Goal: Feedback & Contribution: Contribute content

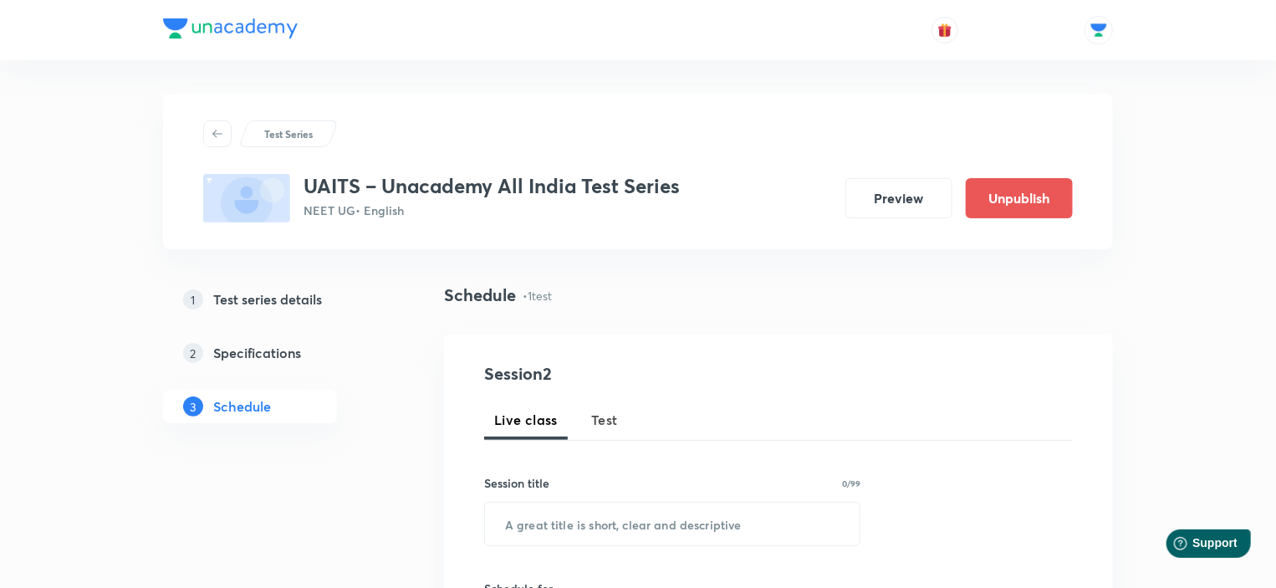
scroll to position [705, 0]
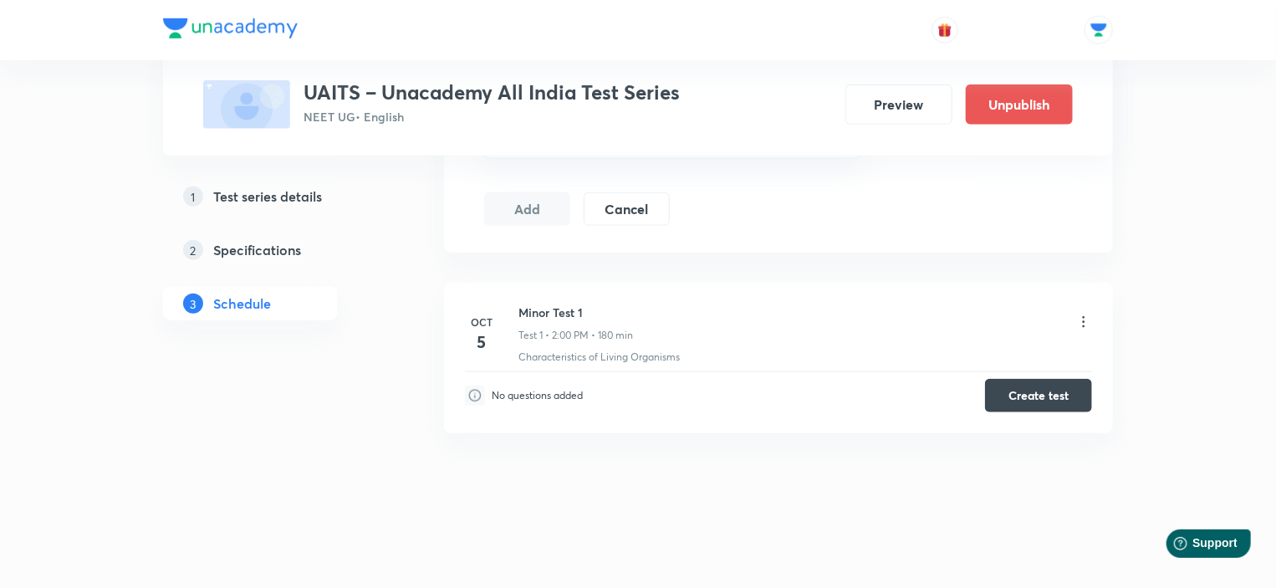
drag, startPoint x: 688, startPoint y: 14, endPoint x: 596, endPoint y: 621, distance: 613.3
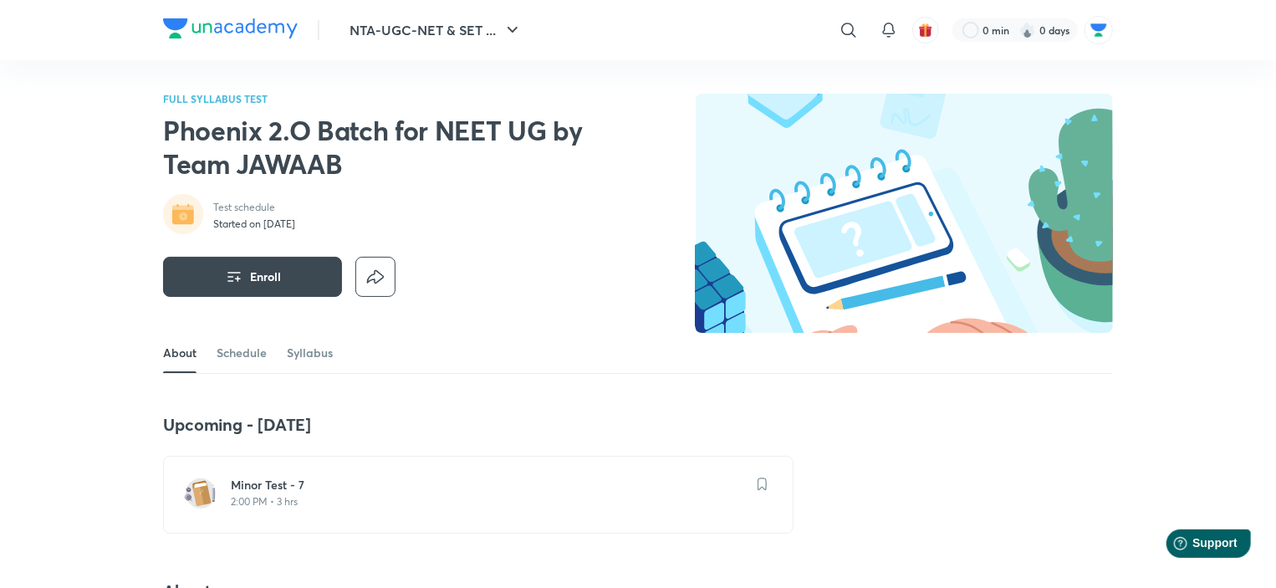
click at [246, 493] on div "Minor Test - 7 2:00 PM • 3 hrs" at bounding box center [488, 493] width 515 height 32
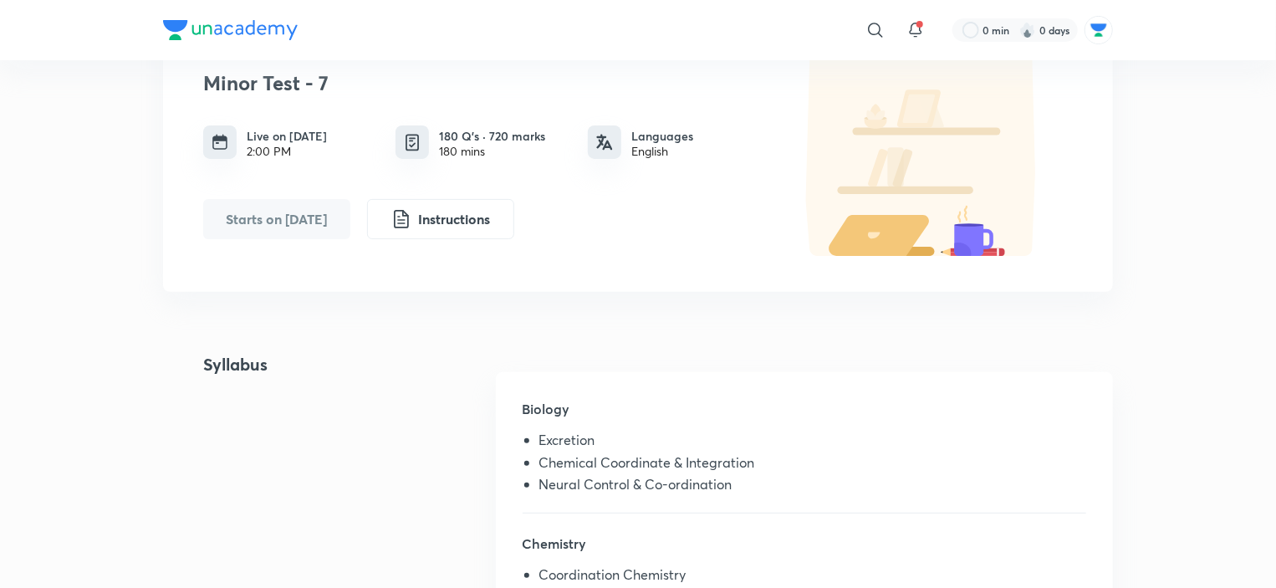
scroll to position [167, 0]
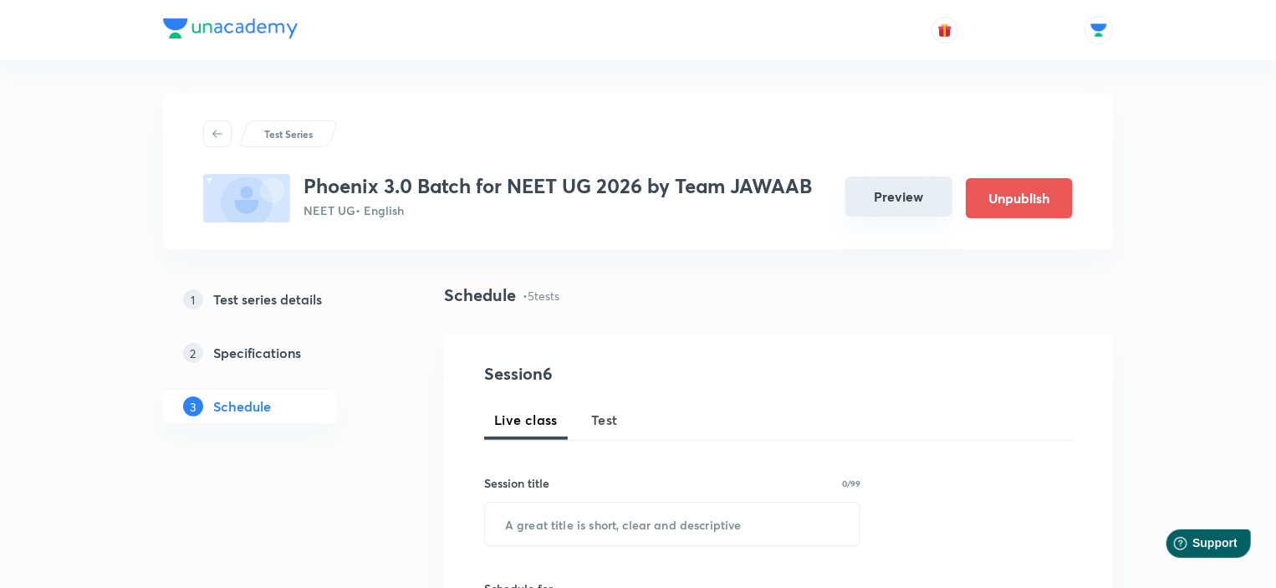
click at [890, 190] on button "Preview" at bounding box center [899, 196] width 107 height 40
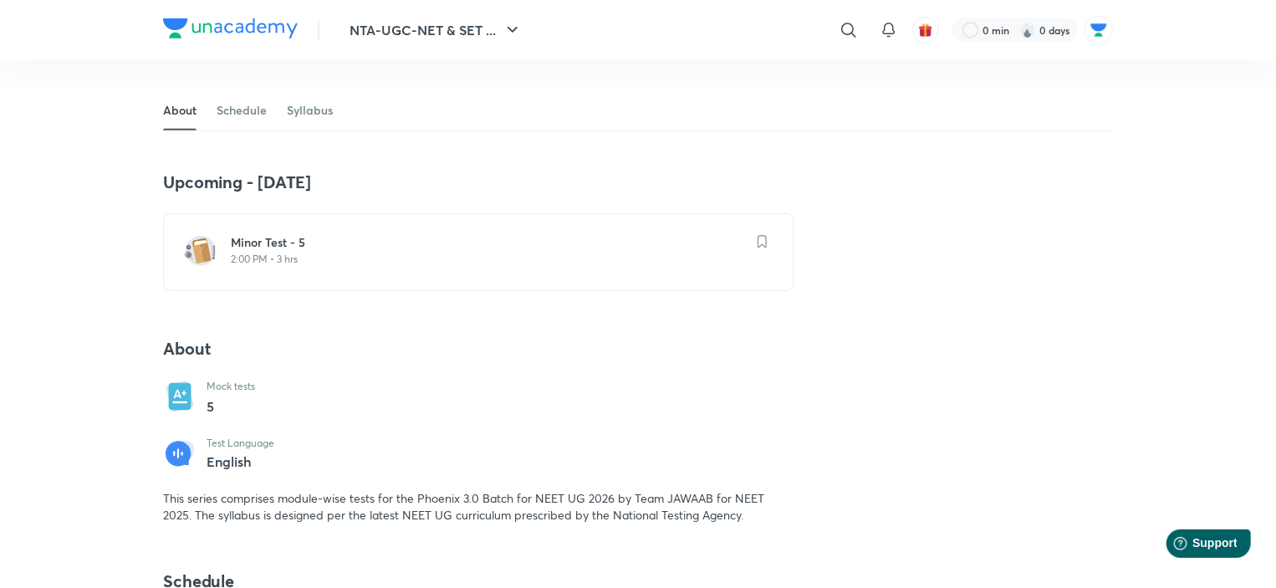
scroll to position [335, 0]
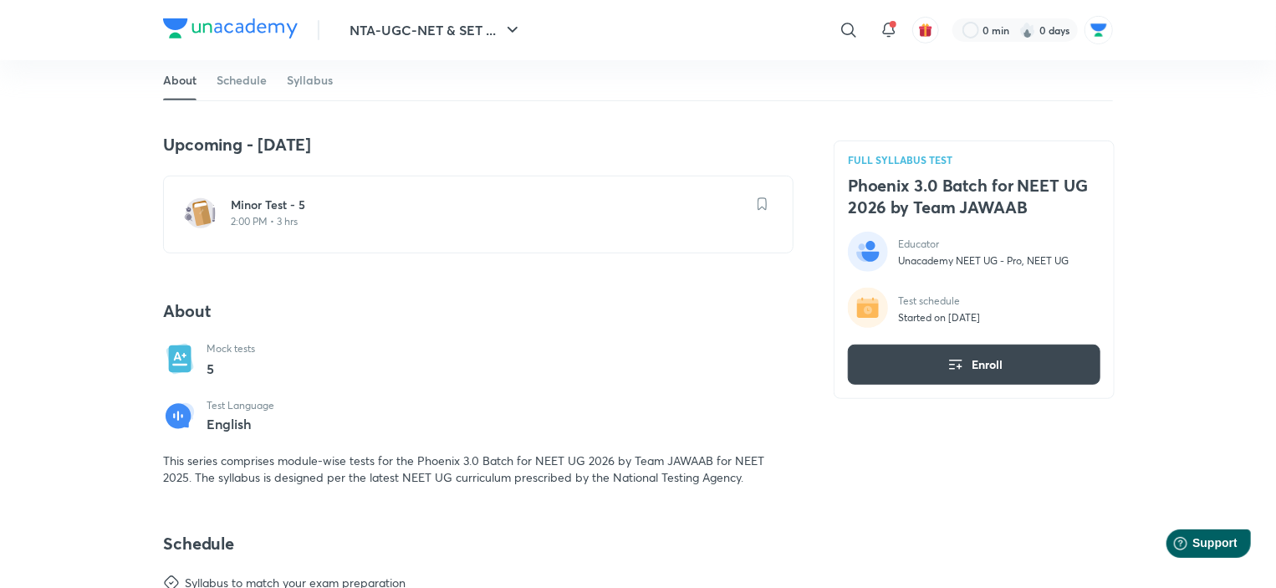
click at [301, 200] on h6 "Minor Test - 5" at bounding box center [488, 205] width 515 height 17
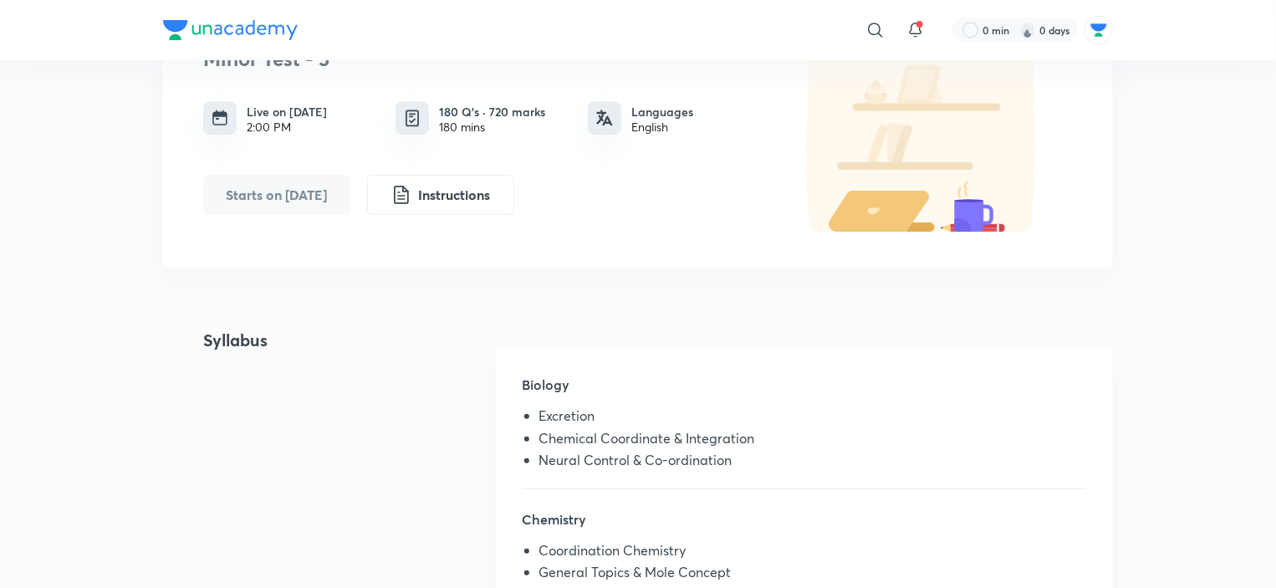
scroll to position [167, 0]
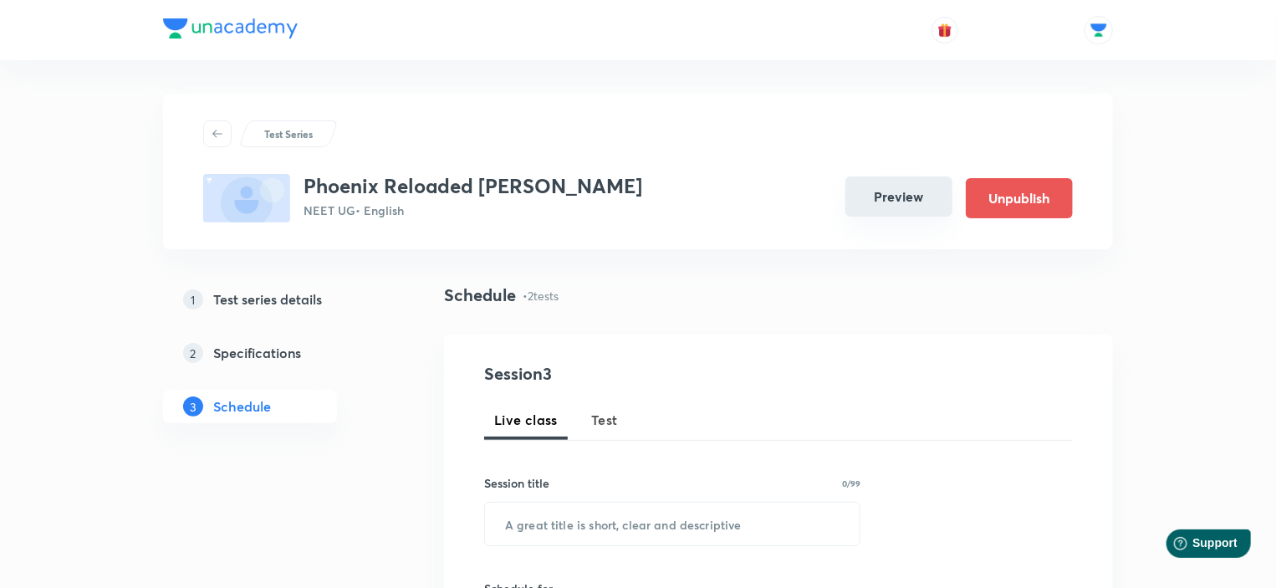
click at [873, 192] on button "Preview" at bounding box center [899, 196] width 107 height 40
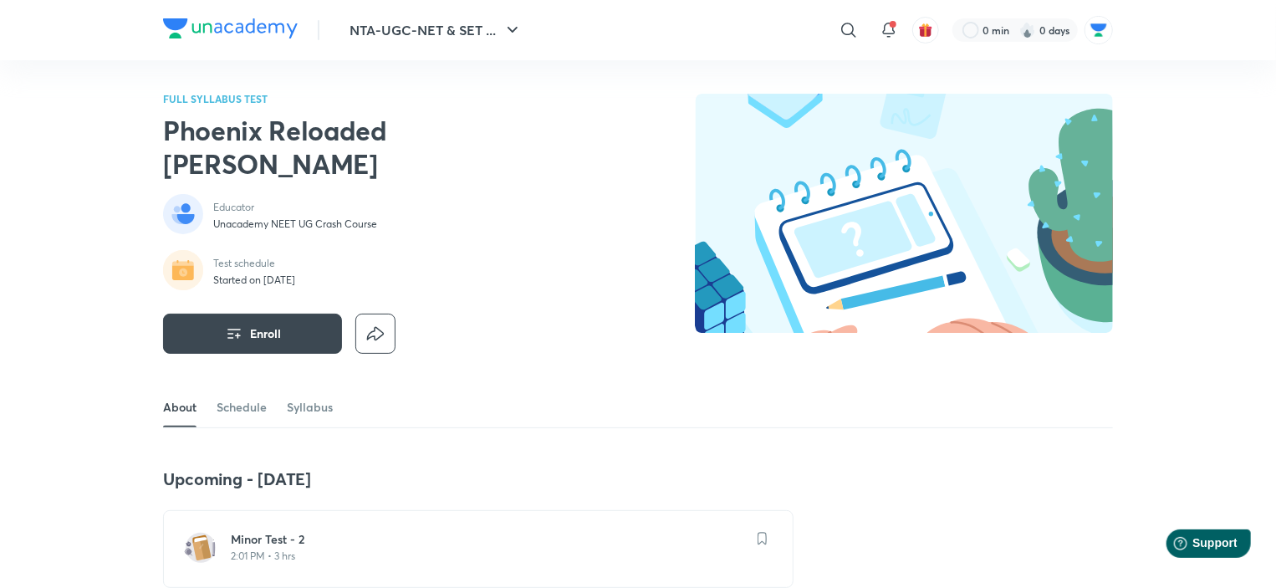
click at [291, 531] on h6 "Minor Test - 2" at bounding box center [488, 539] width 515 height 17
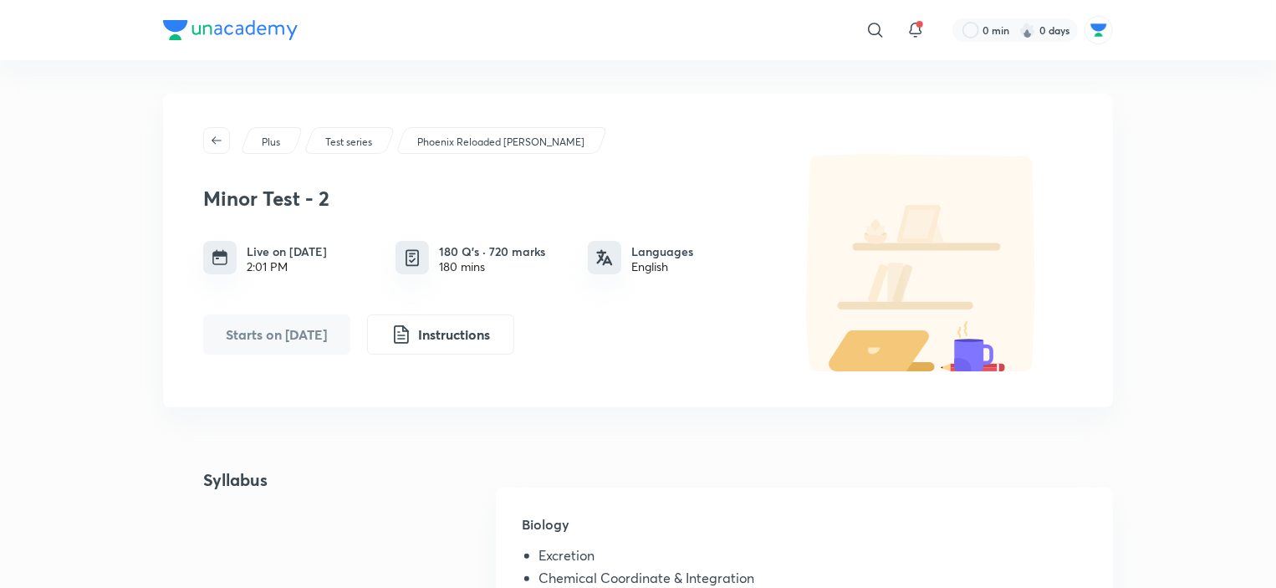
scroll to position [167, 0]
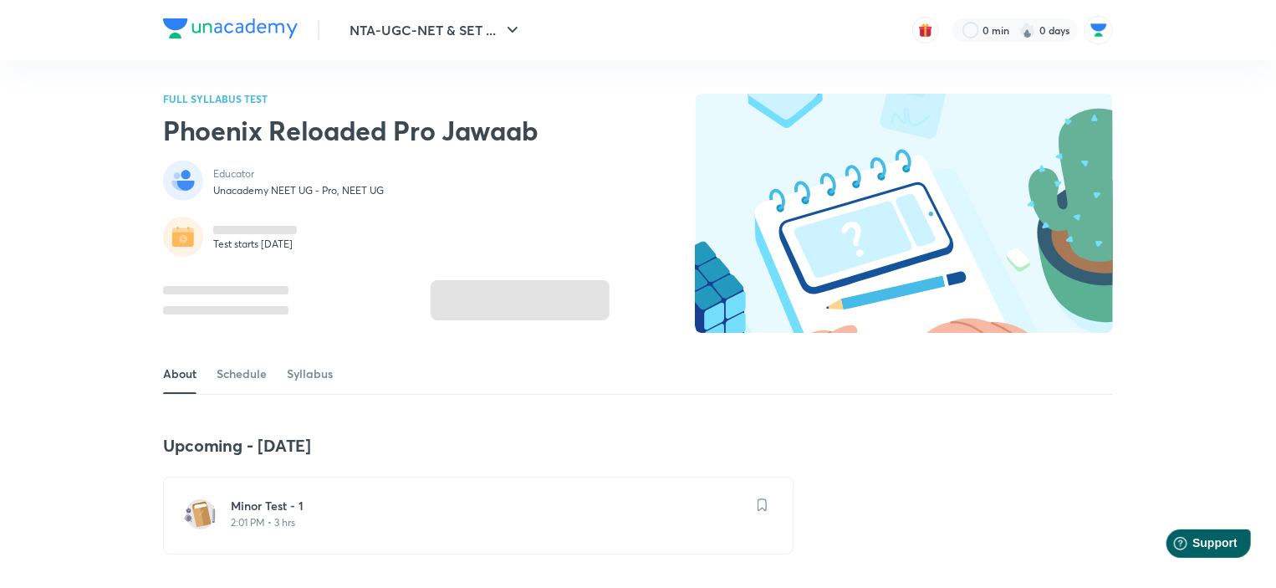
scroll to position [167, 0]
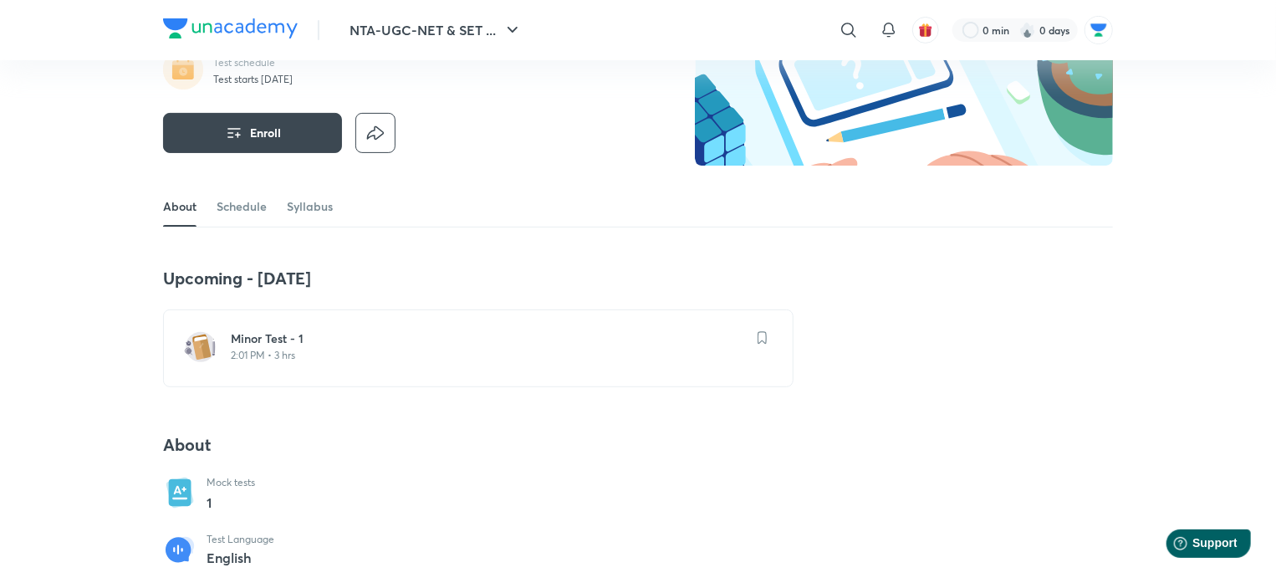
click at [340, 350] on p "2:01 PM • 3 hrs" at bounding box center [488, 355] width 515 height 13
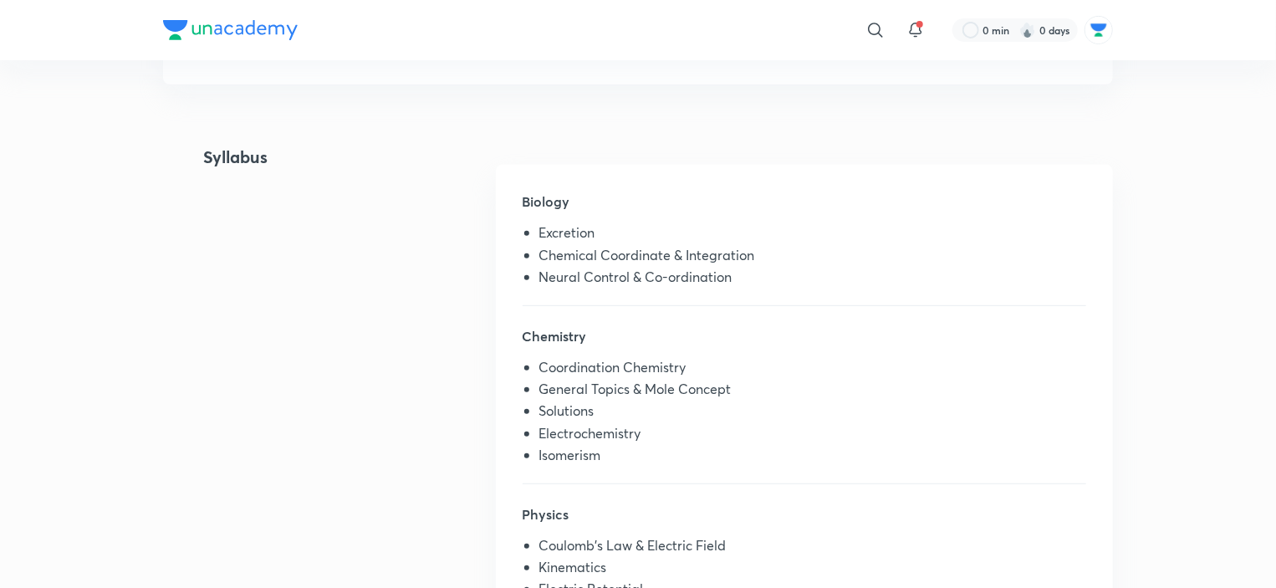
scroll to position [335, 0]
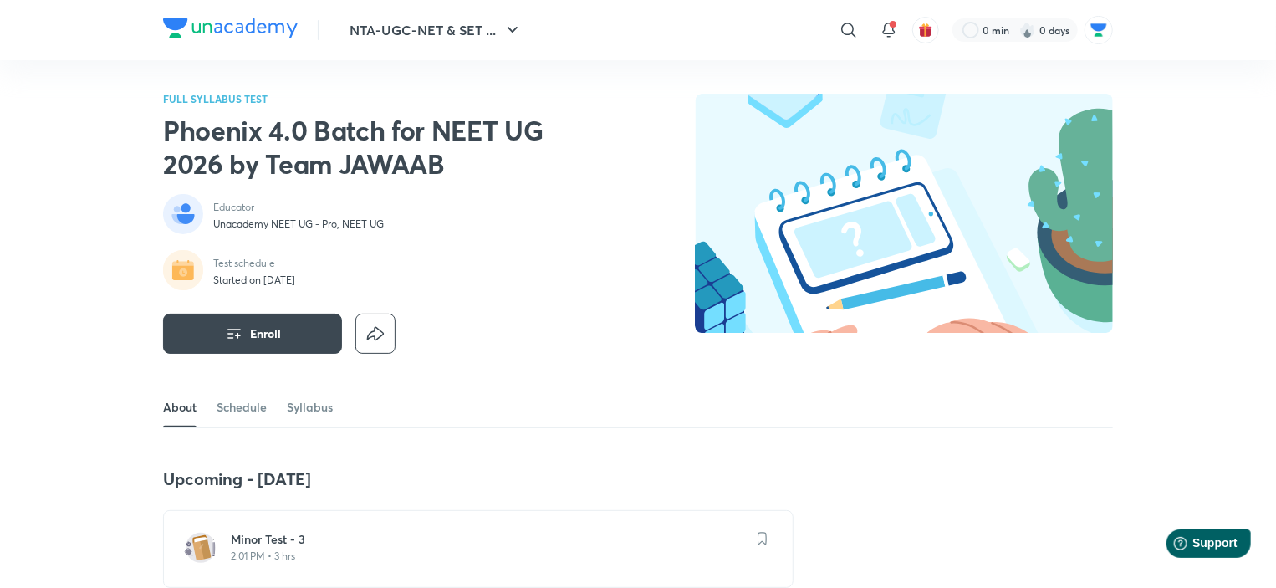
click at [284, 539] on h6 "Minor Test - 3" at bounding box center [488, 539] width 515 height 17
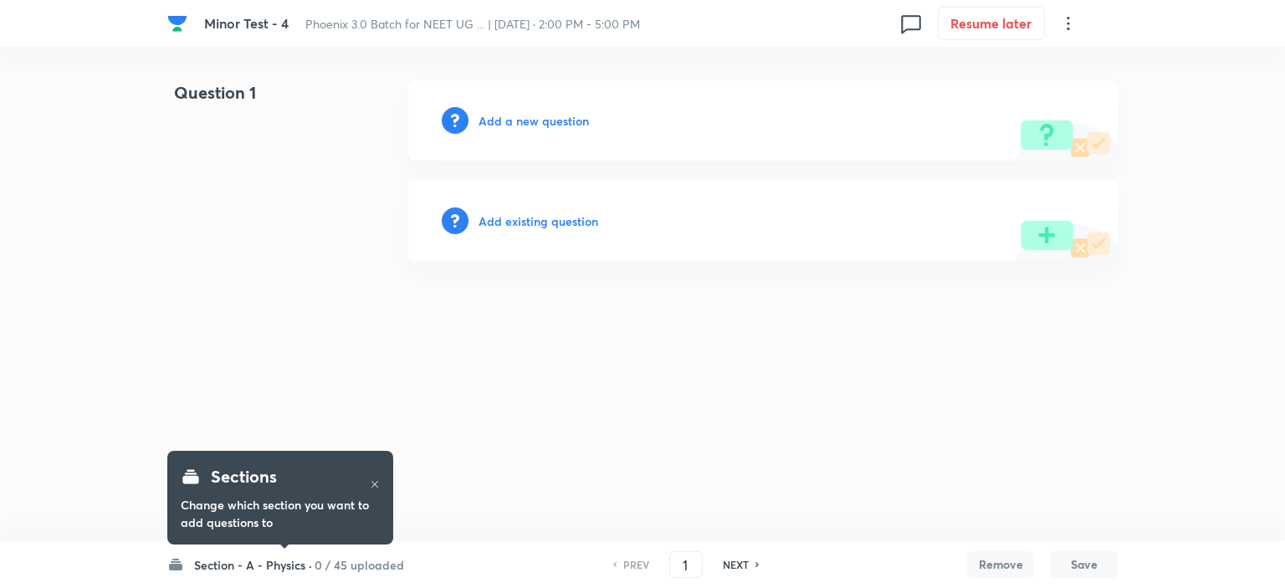
click at [345, 569] on h6 "0 / 45 uploaded" at bounding box center [358, 565] width 89 height 18
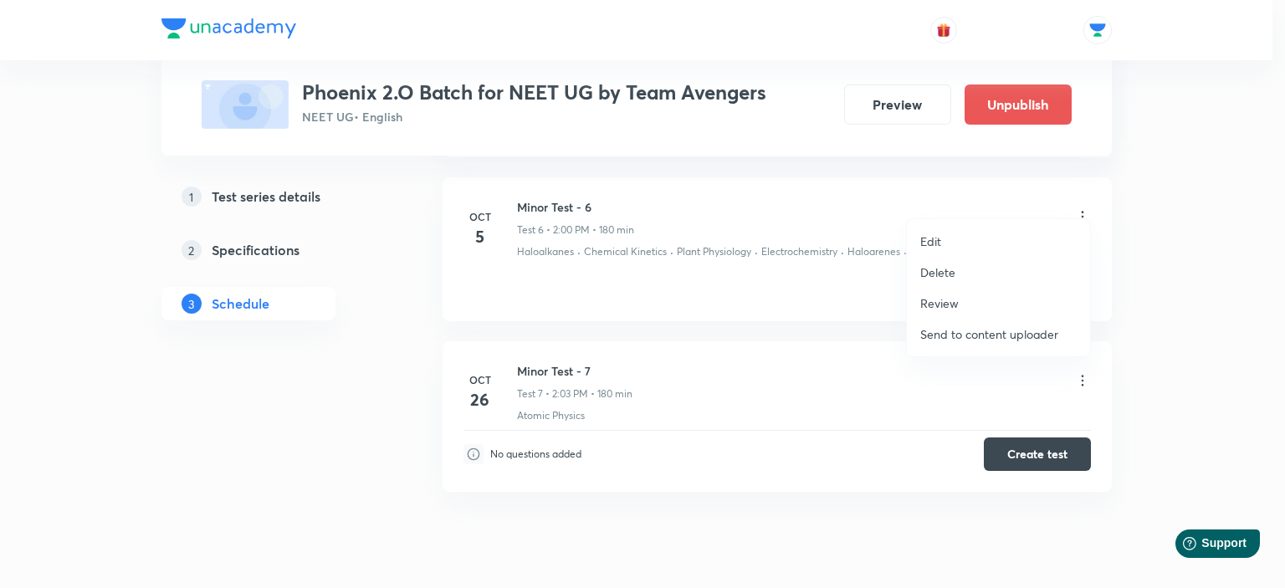
click at [1234, 240] on div at bounding box center [642, 294] width 1285 height 588
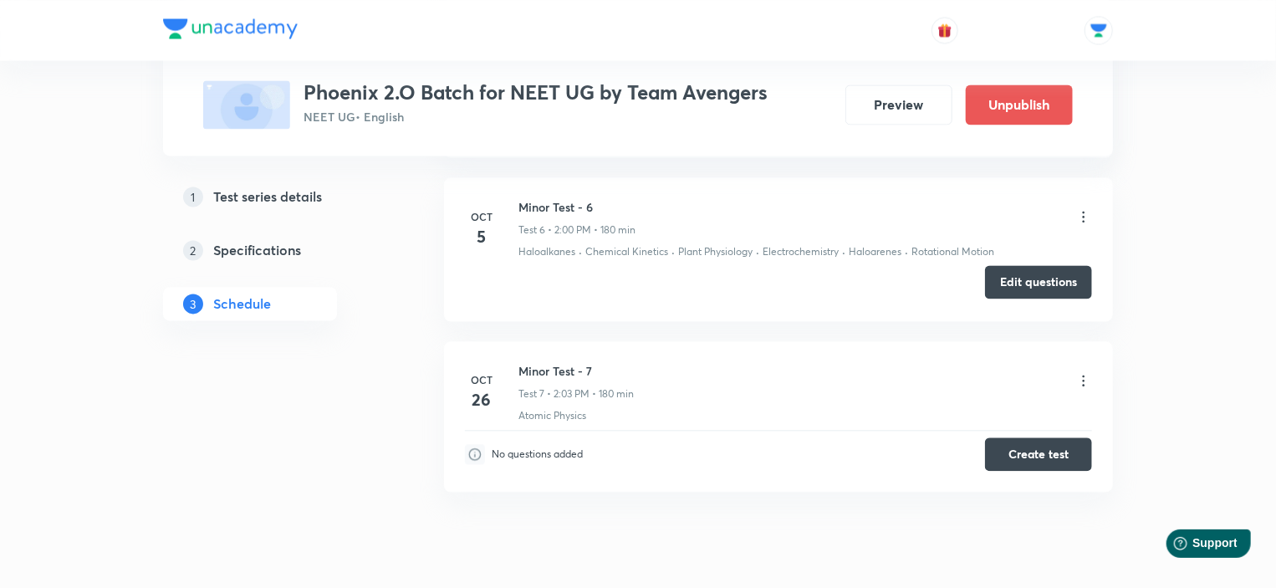
click at [1009, 272] on button "Edit questions" at bounding box center [1038, 281] width 107 height 33
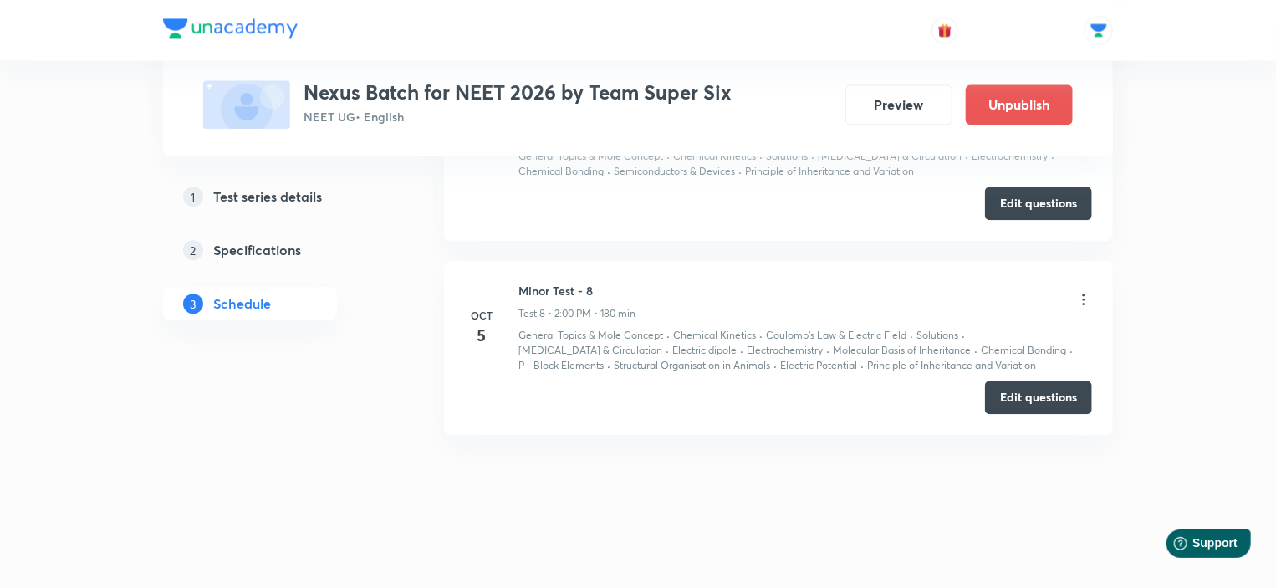
click at [1082, 294] on icon at bounding box center [1084, 299] width 17 height 17
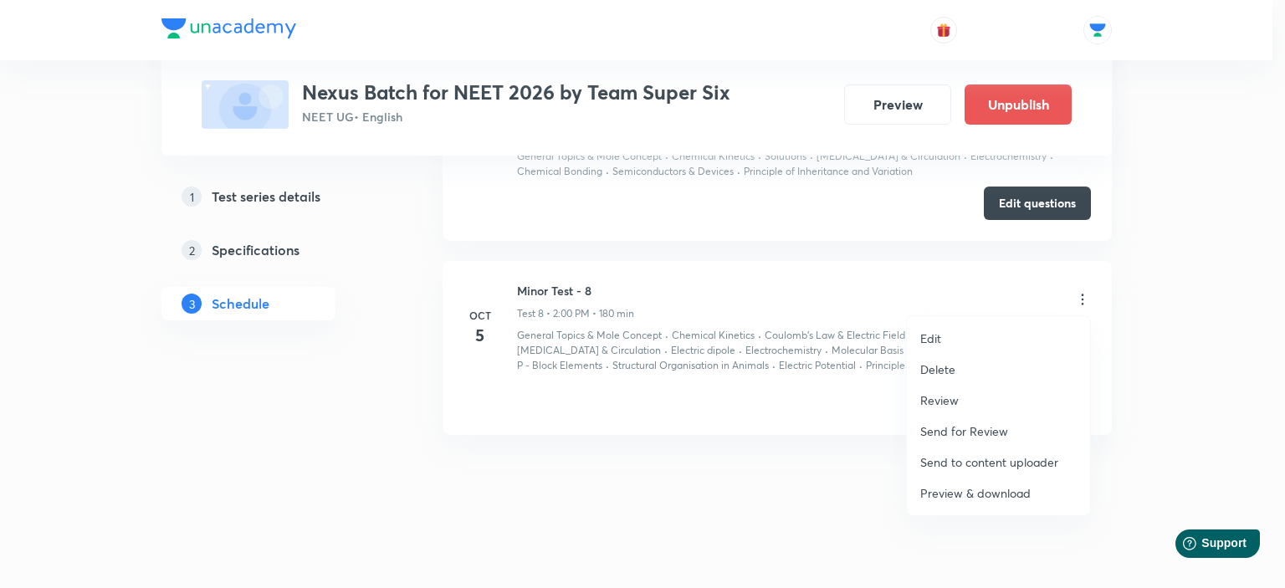
click at [1214, 354] on div at bounding box center [642, 294] width 1285 height 588
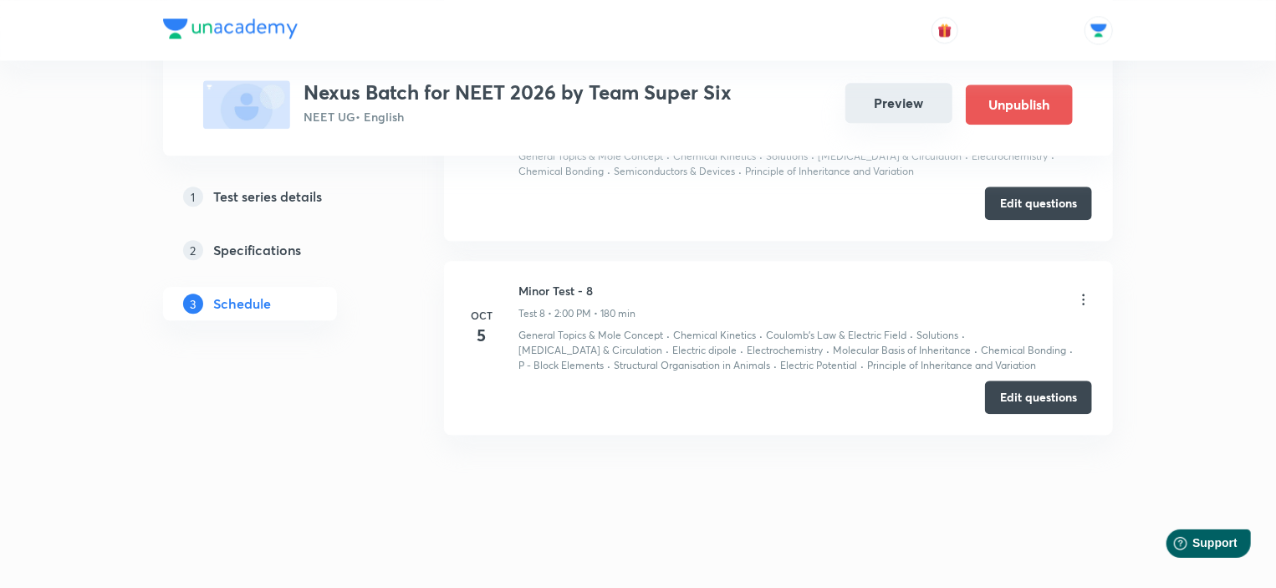
click at [906, 108] on button "Preview" at bounding box center [899, 103] width 107 height 40
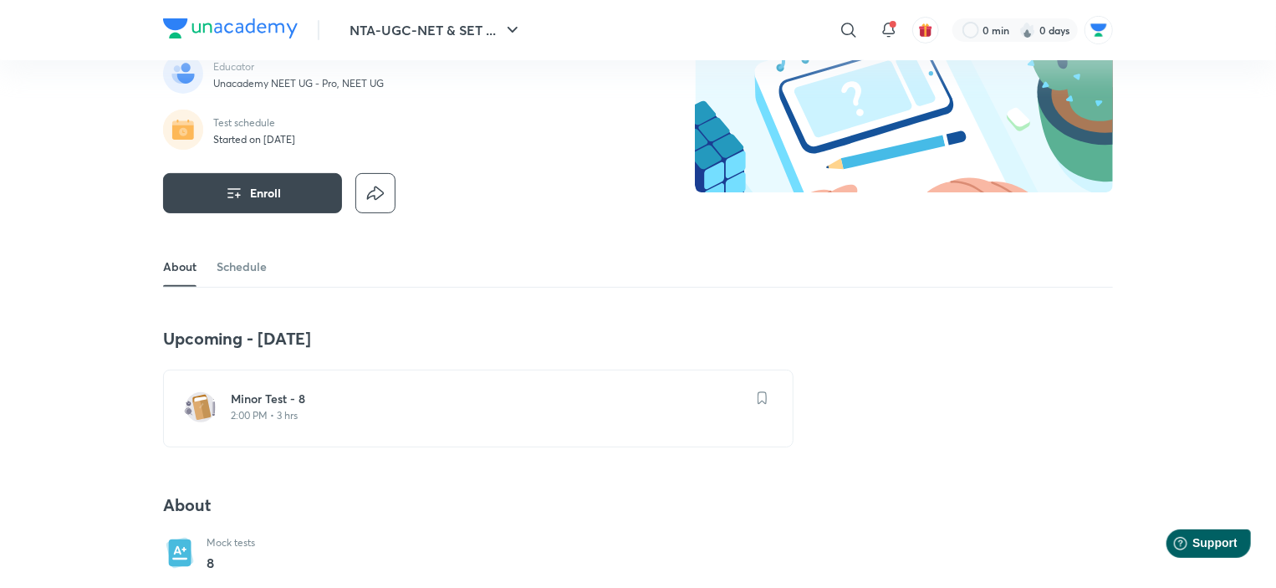
scroll to position [167, 0]
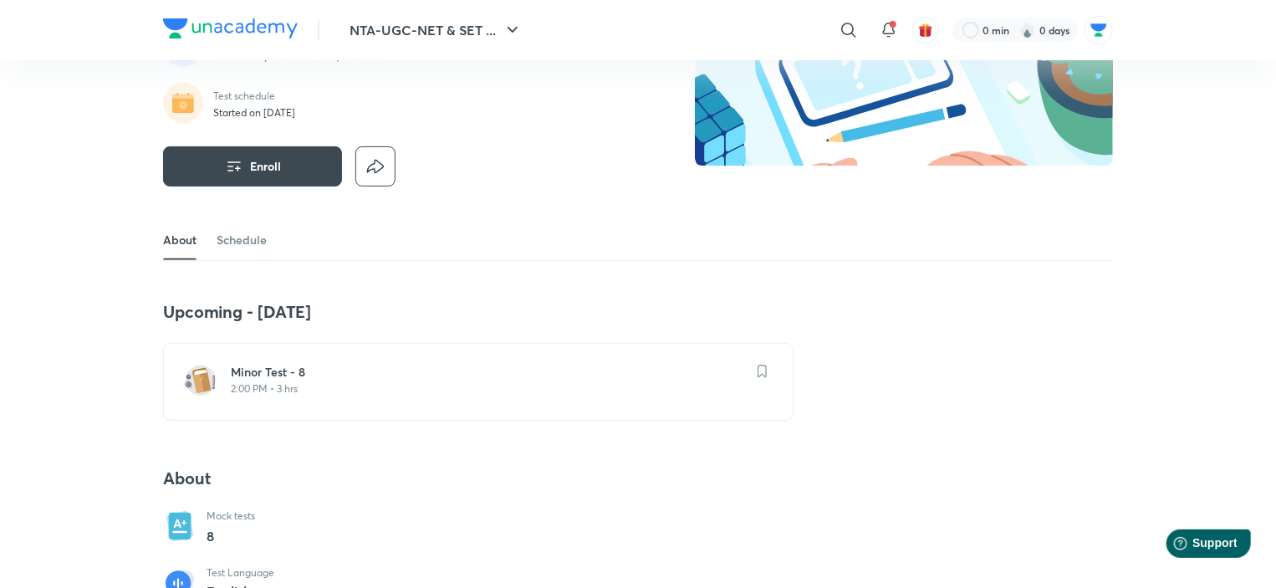
click at [358, 374] on h6 "Minor Test - 8" at bounding box center [488, 372] width 515 height 17
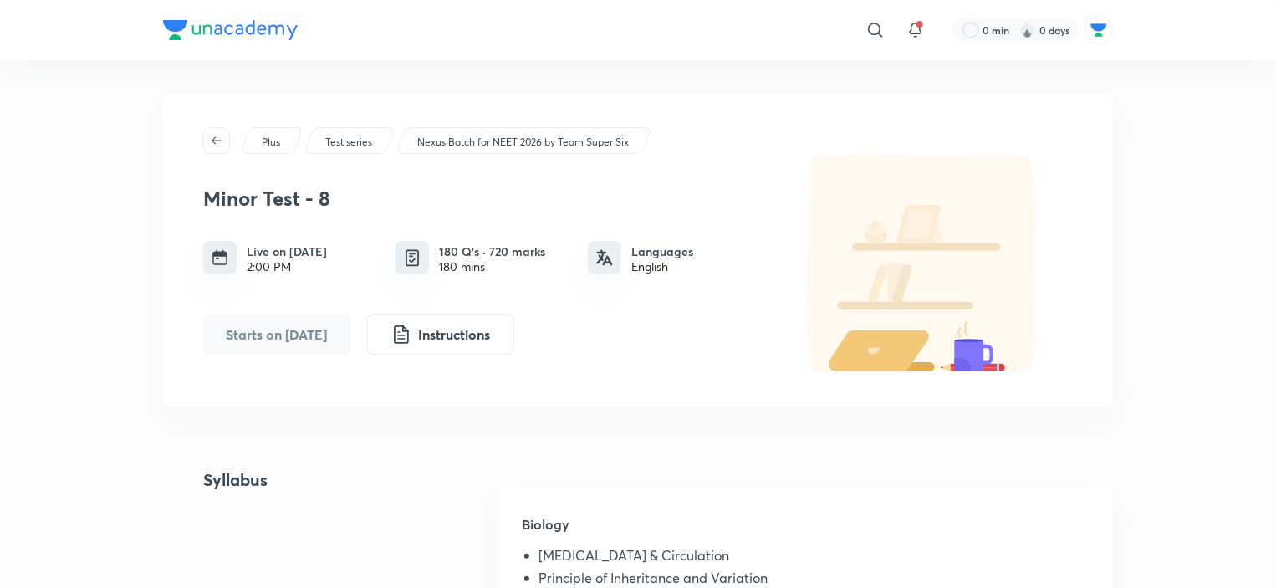
scroll to position [167, 0]
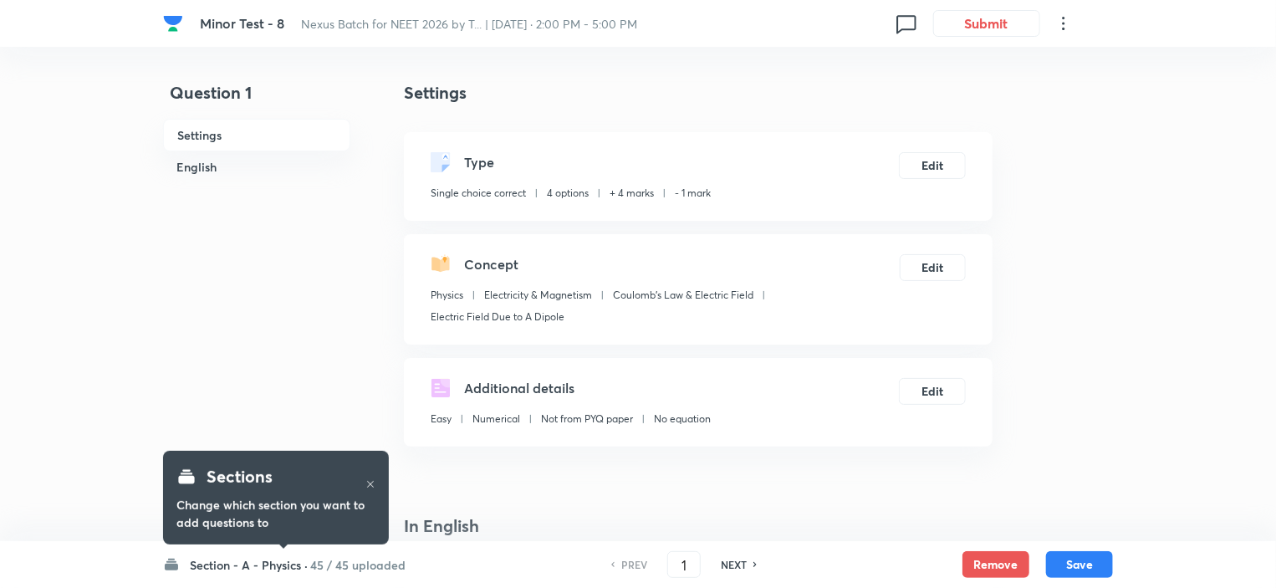
click at [353, 562] on h6 "45 / 45 uploaded" at bounding box center [357, 565] width 95 height 18
checkbox input "true"
click at [314, 568] on h6 "45 / 45 uploaded" at bounding box center [357, 565] width 95 height 18
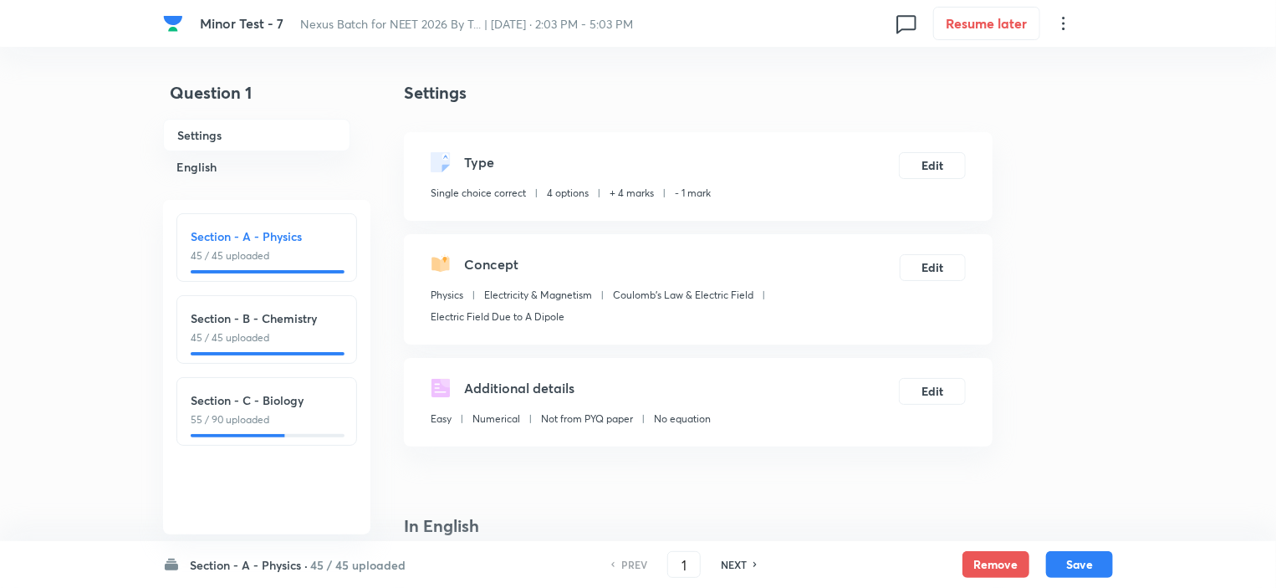
click at [300, 422] on p "55 / 90 uploaded" at bounding box center [267, 419] width 152 height 15
type input "91"
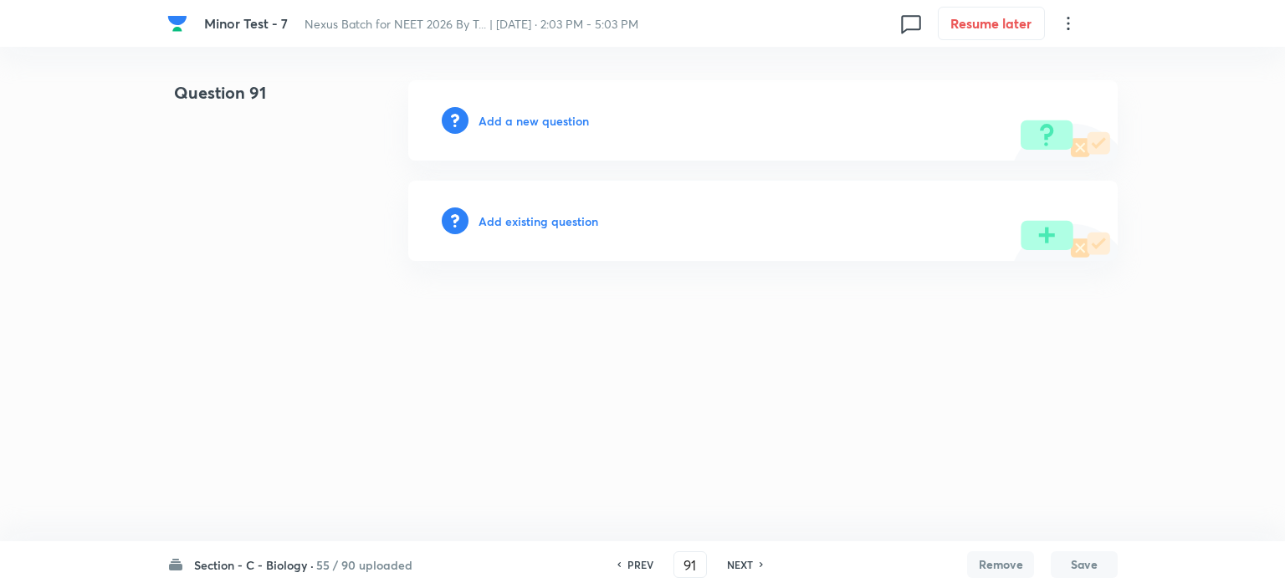
click at [294, 565] on h6 "Section - C - Biology ·" at bounding box center [254, 565] width 120 height 18
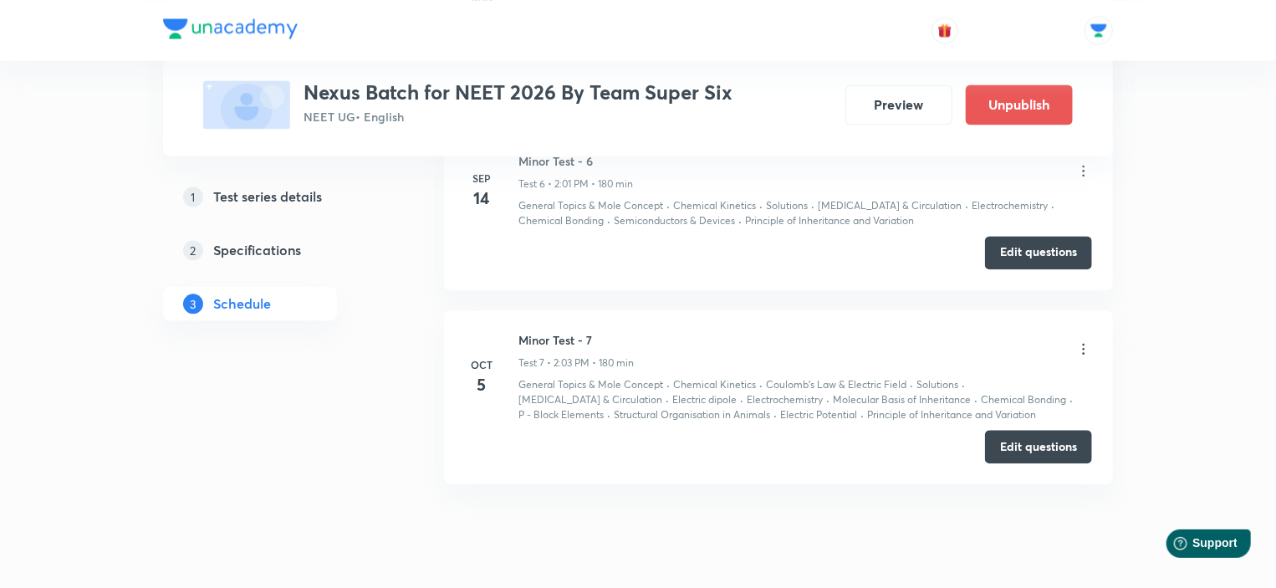
scroll to position [1783, 0]
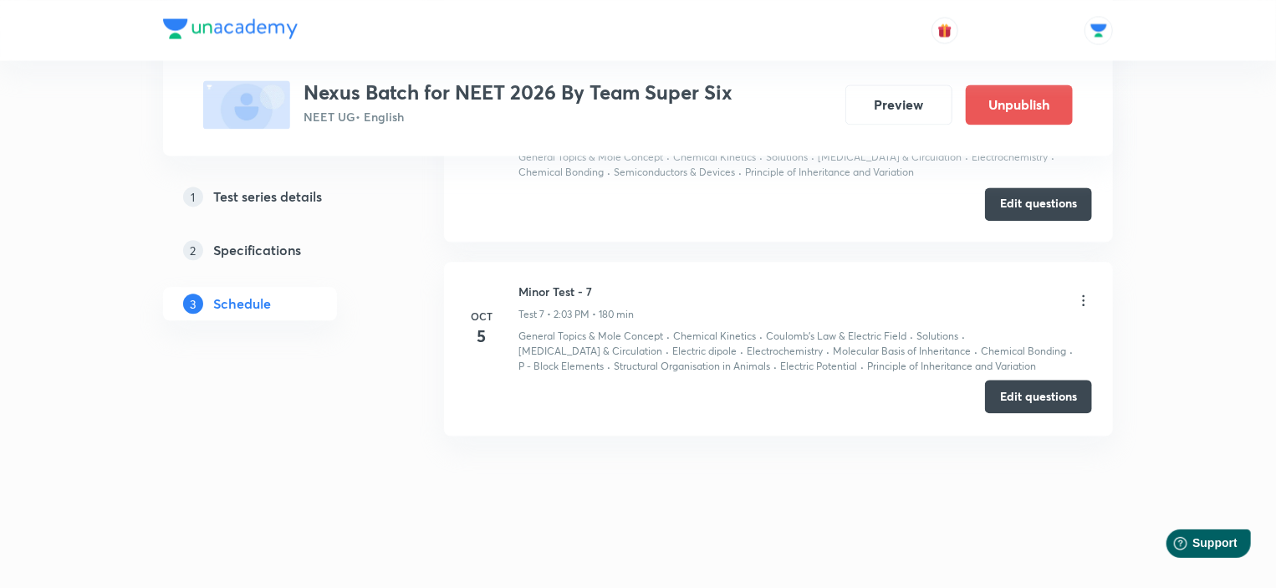
click at [1030, 389] on button "Edit questions" at bounding box center [1038, 396] width 107 height 33
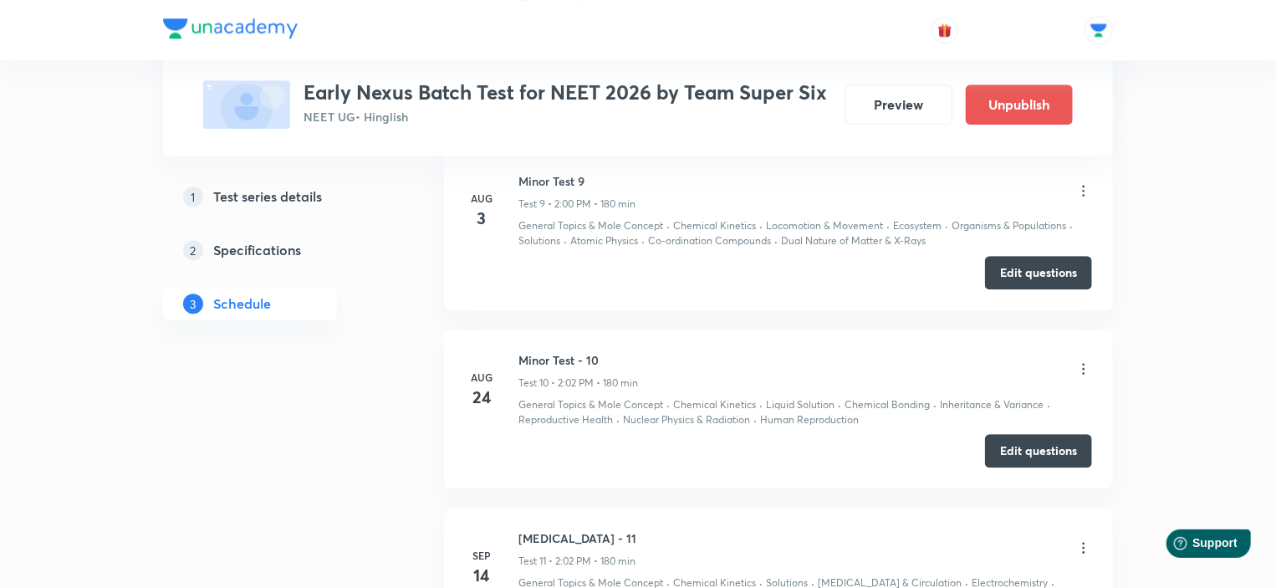
scroll to position [2844, 0]
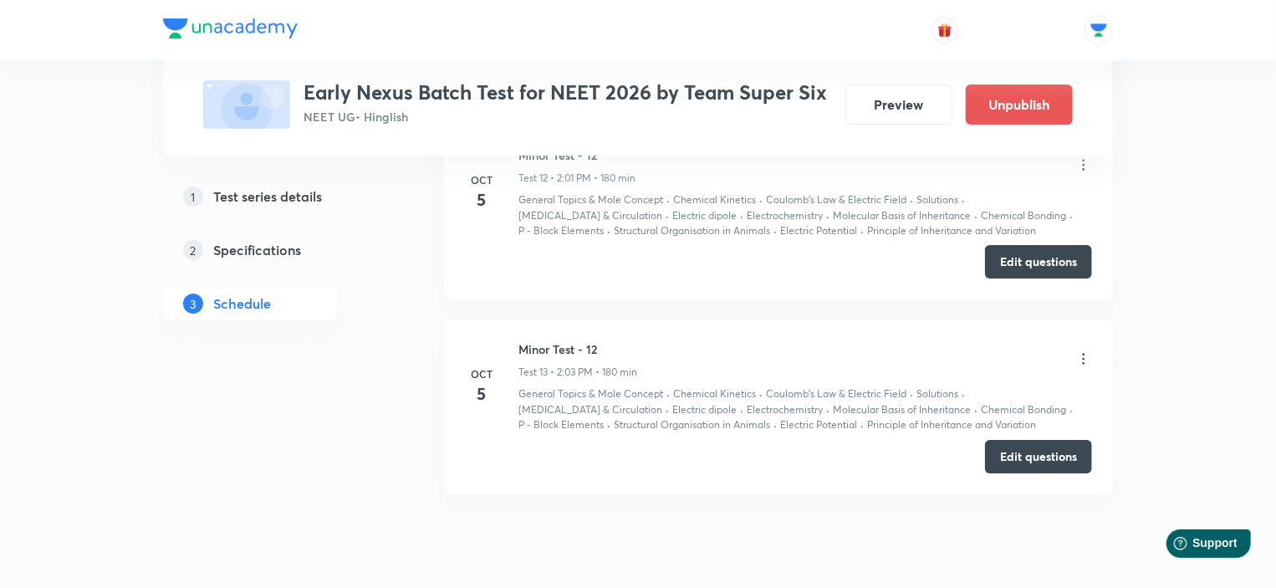
click at [1086, 353] on icon at bounding box center [1084, 358] width 17 height 17
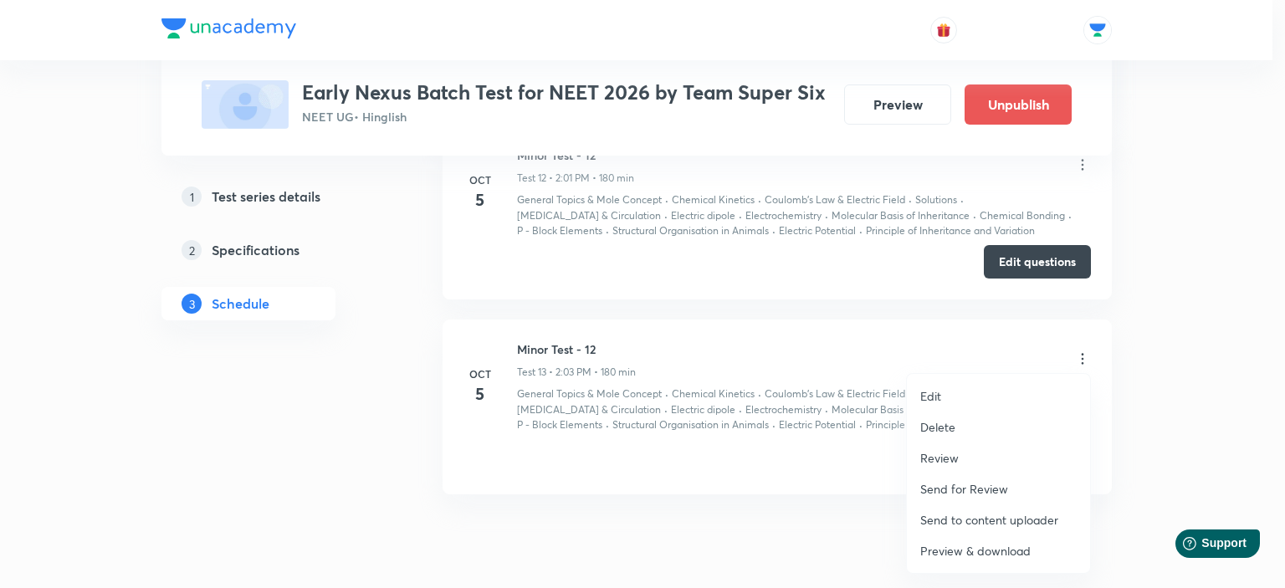
click at [927, 421] on p "Delete" at bounding box center [937, 427] width 35 height 18
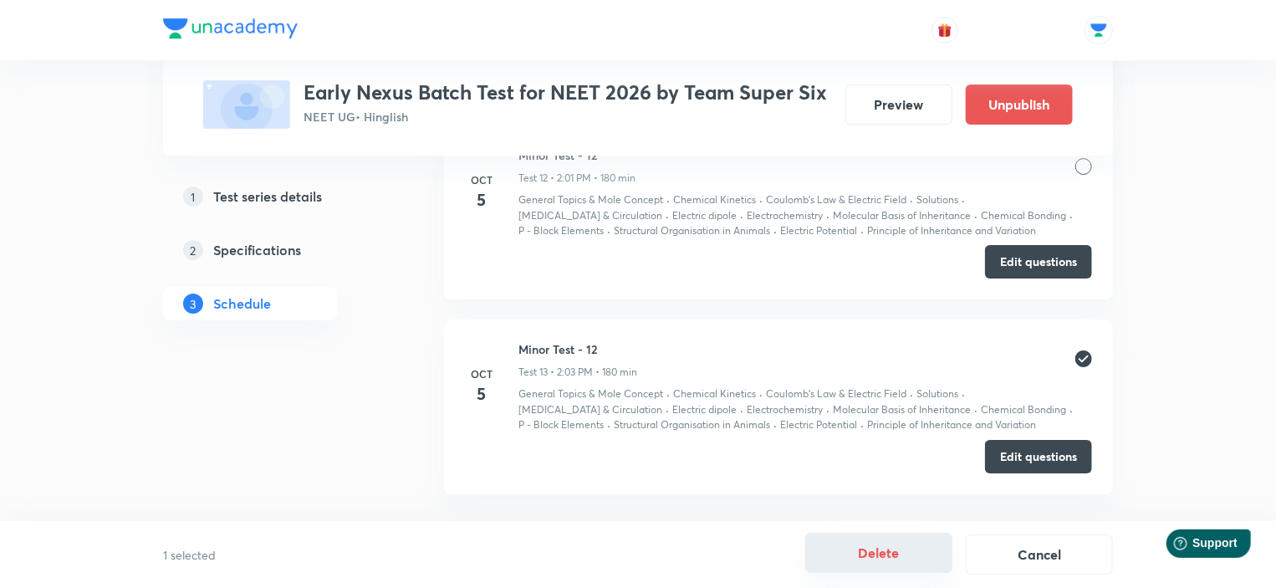
click at [878, 555] on button "Delete" at bounding box center [878, 553] width 147 height 40
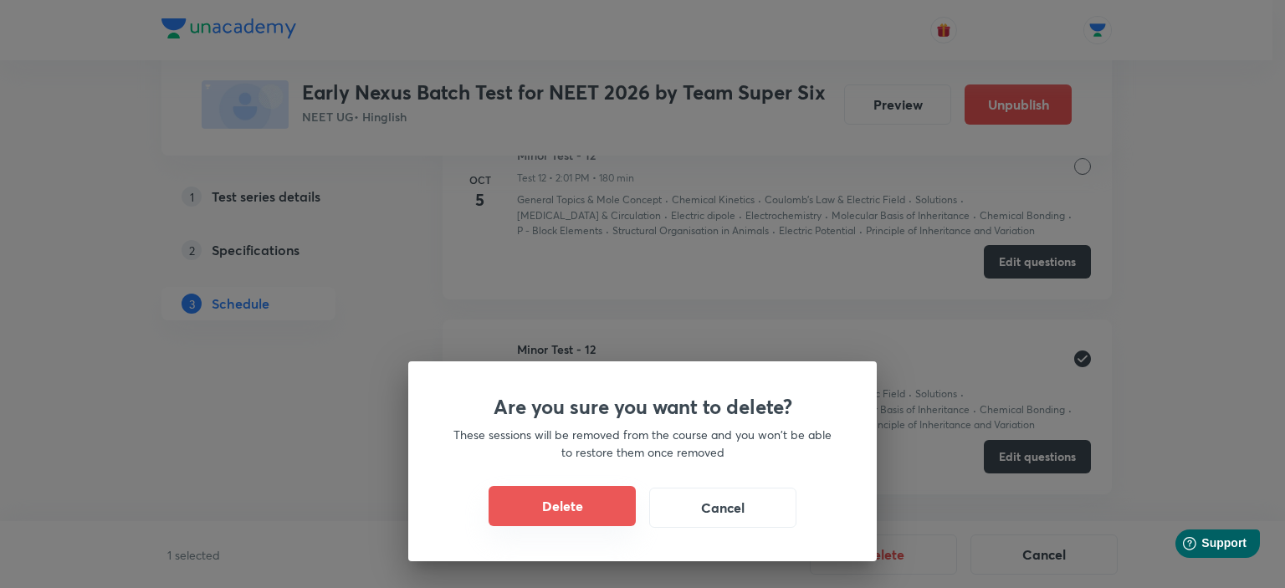
click at [608, 510] on button "Delete" at bounding box center [561, 506] width 147 height 40
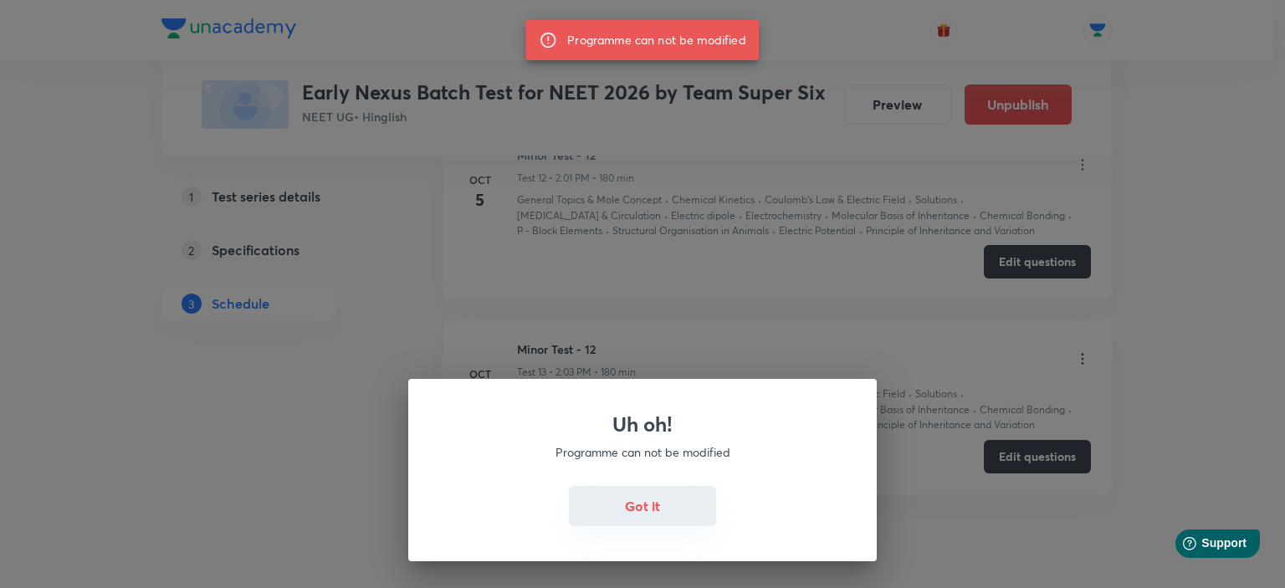
click at [641, 506] on button "Got it" at bounding box center [642, 506] width 147 height 40
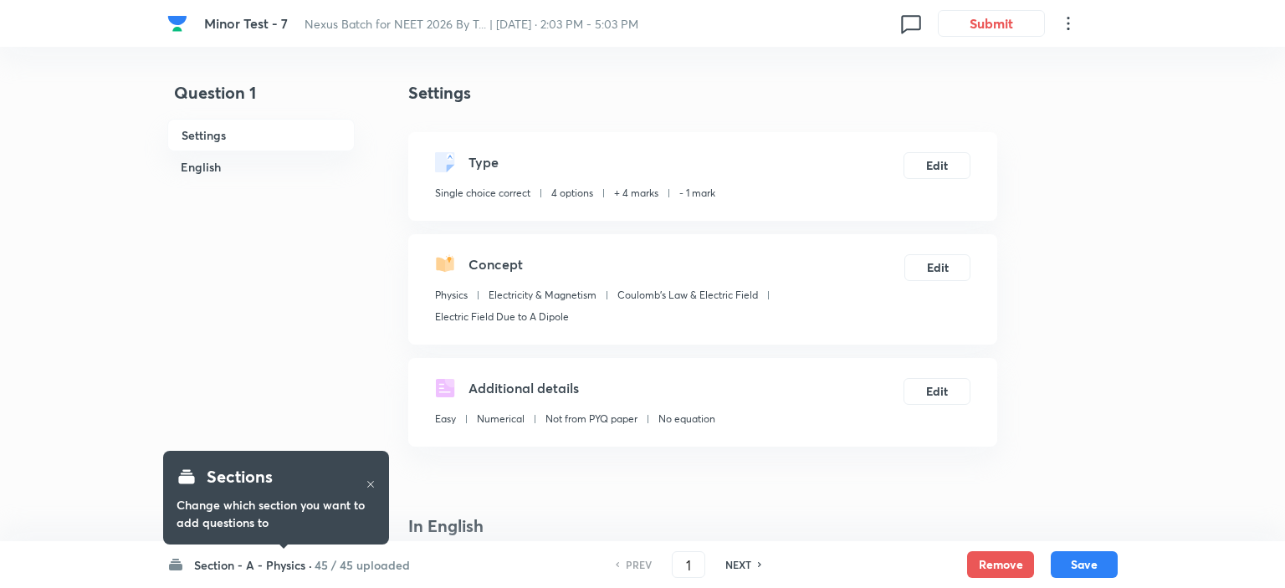
checkbox input "true"
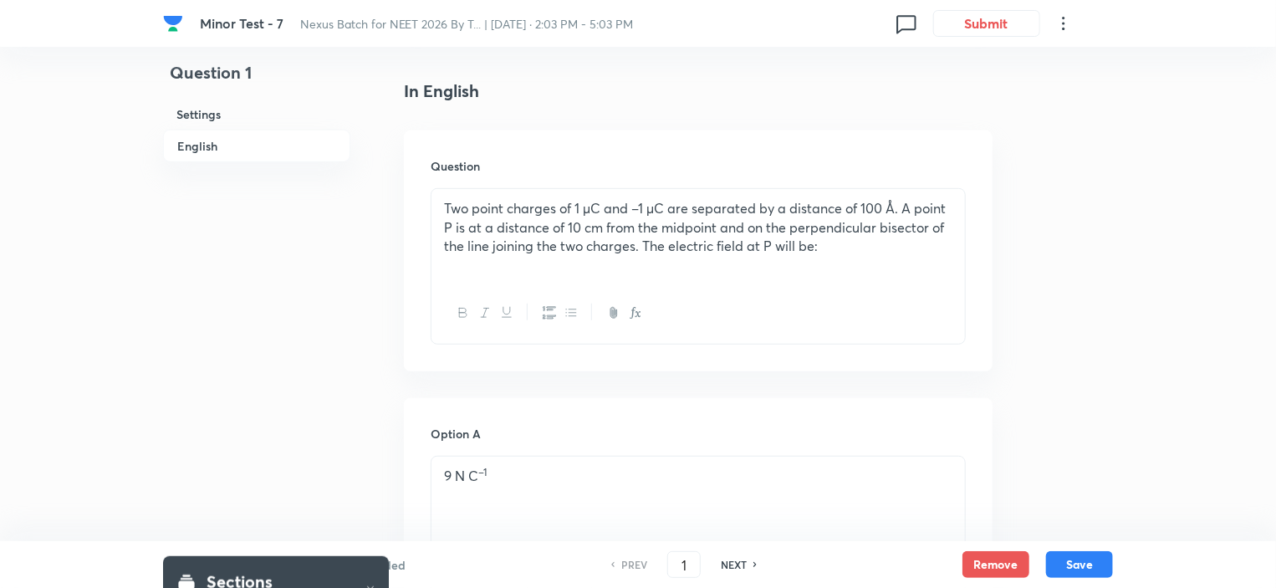
scroll to position [669, 0]
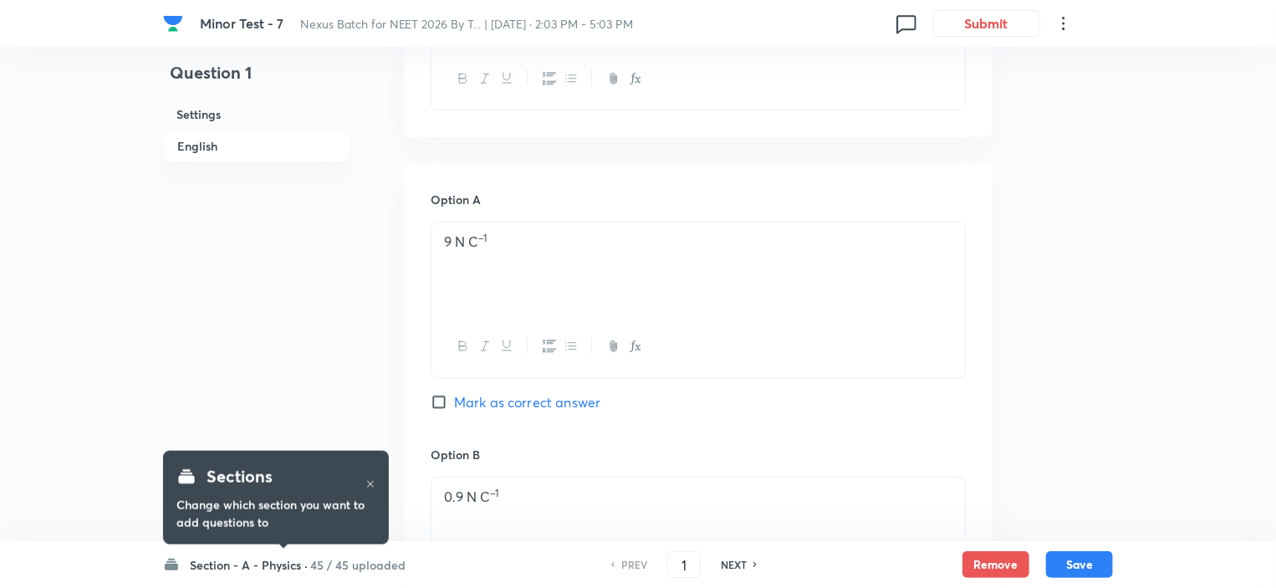
click at [357, 569] on h6 "45 / 45 uploaded" at bounding box center [357, 565] width 95 height 18
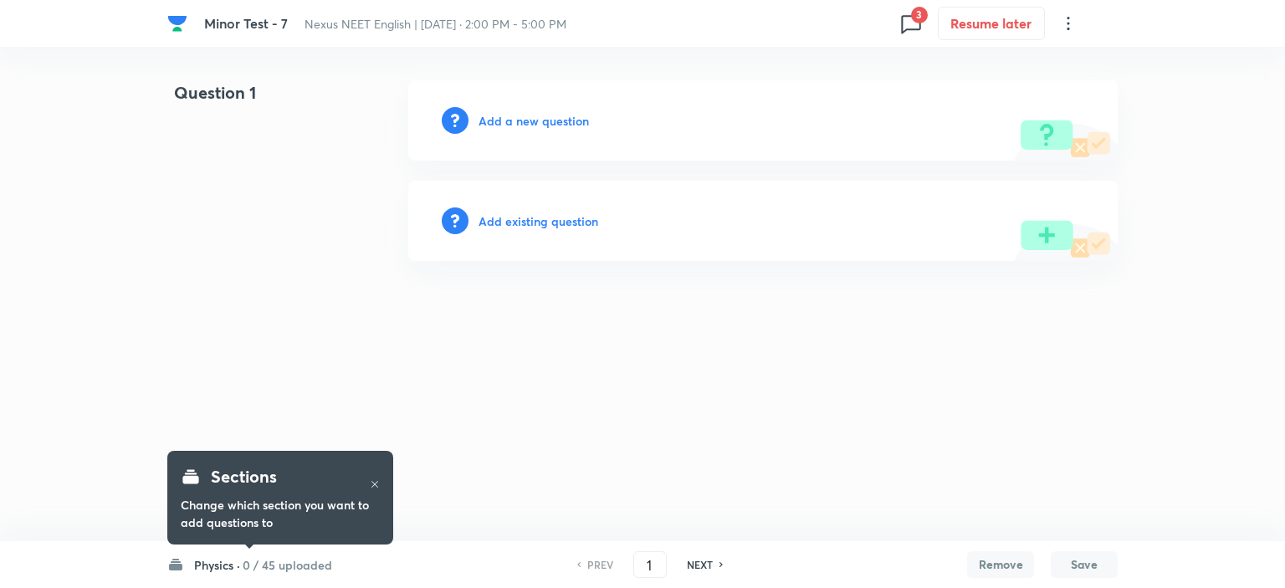
click at [288, 570] on h6 "0 / 45 uploaded" at bounding box center [287, 565] width 89 height 18
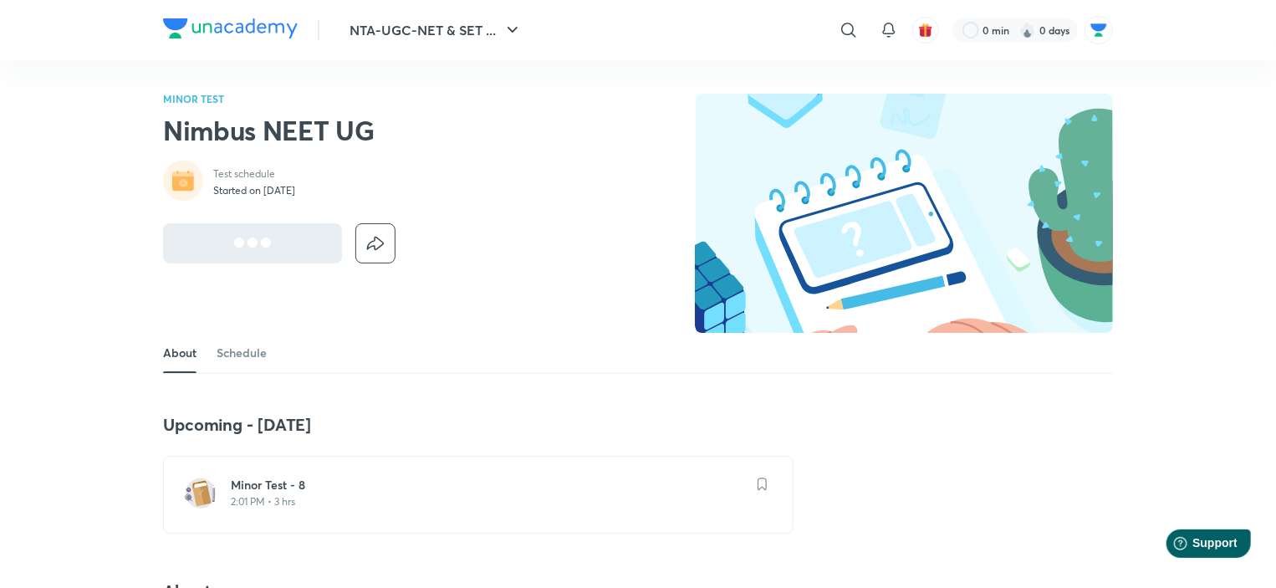
click at [319, 496] on p "2:01 PM • 3 hrs" at bounding box center [488, 501] width 515 height 13
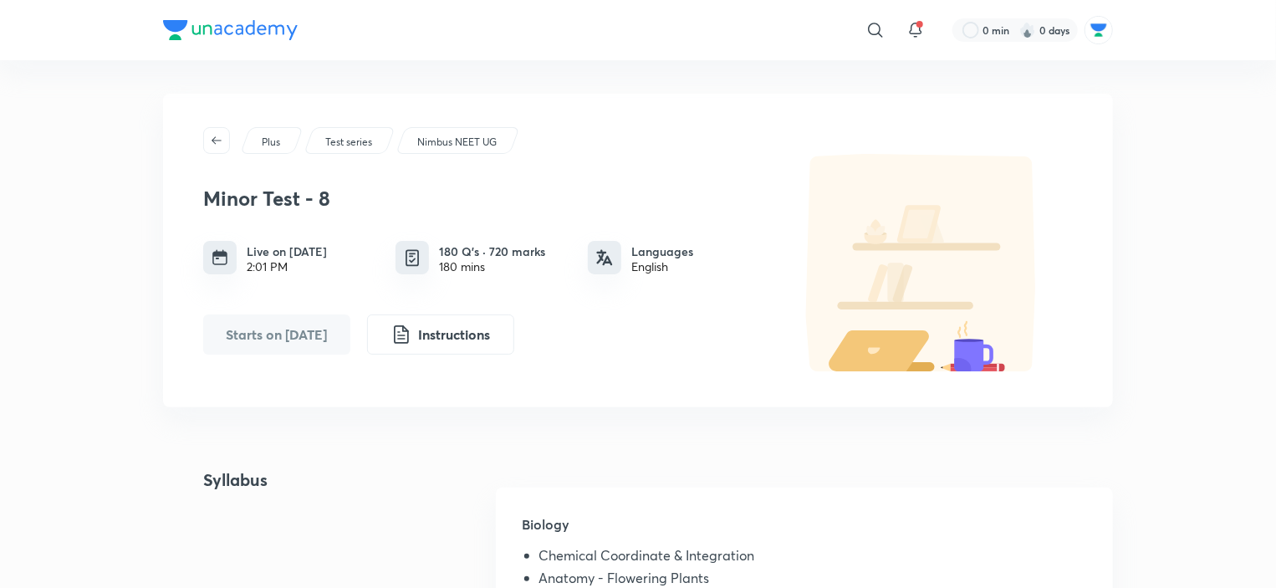
scroll to position [335, 0]
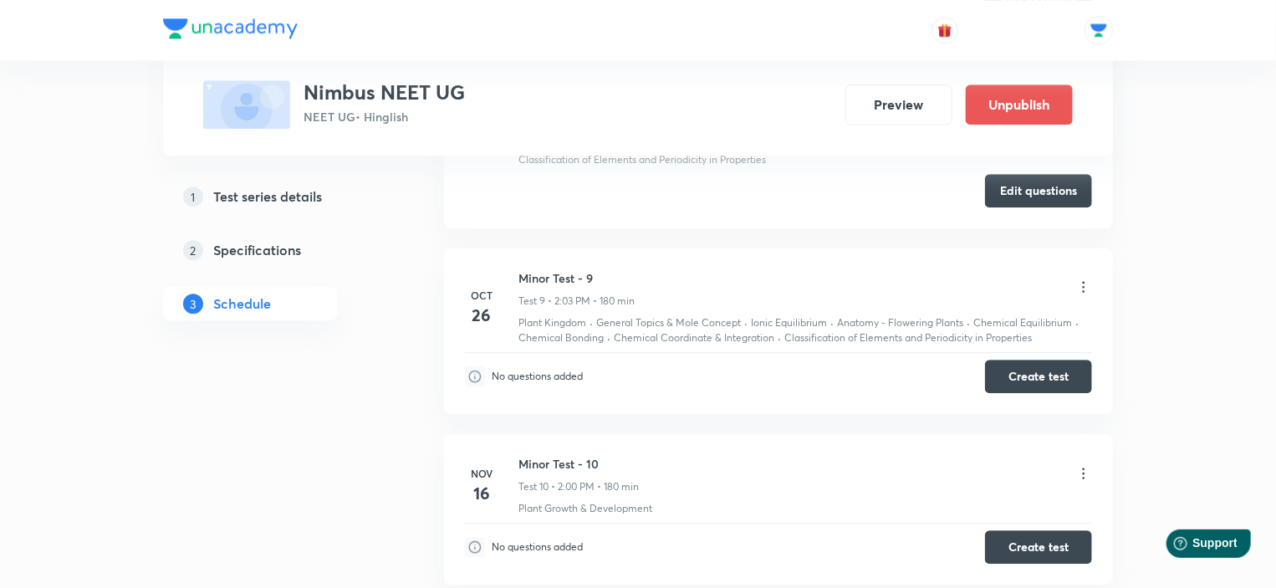
scroll to position [1998, 0]
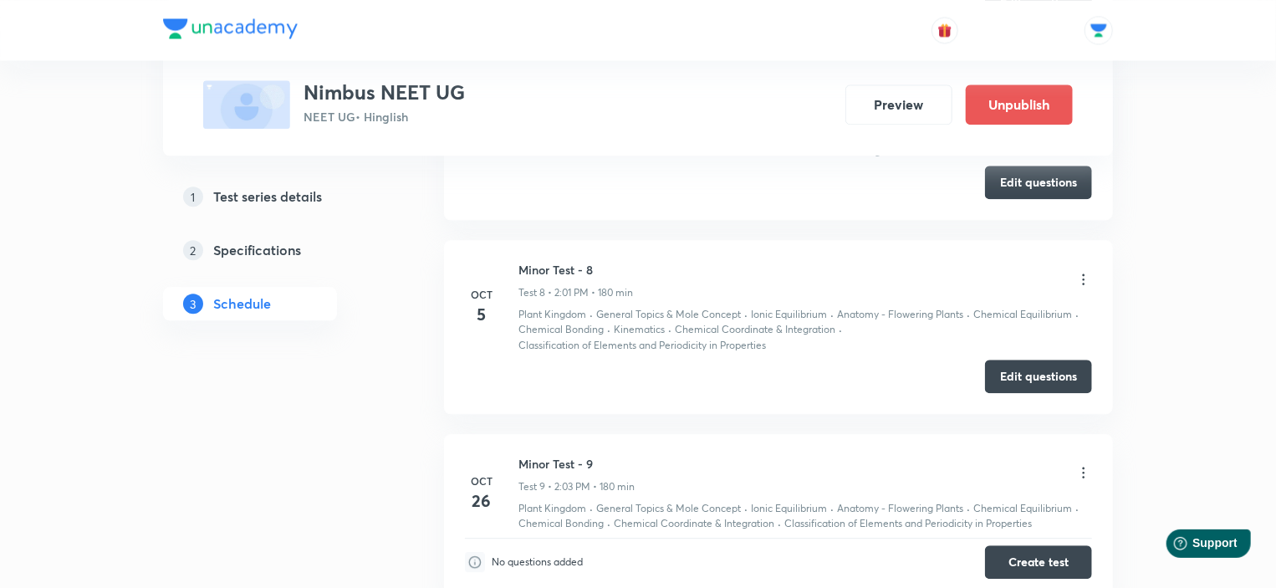
click at [1085, 273] on icon at bounding box center [1084, 279] width 17 height 17
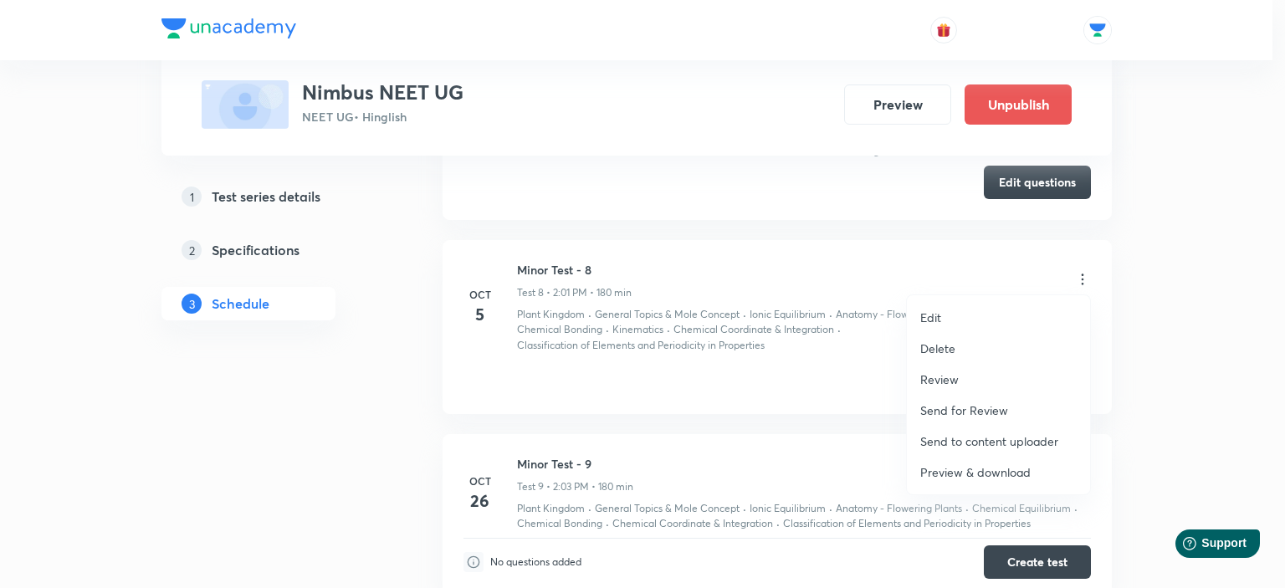
click at [1153, 309] on div at bounding box center [642, 294] width 1285 height 588
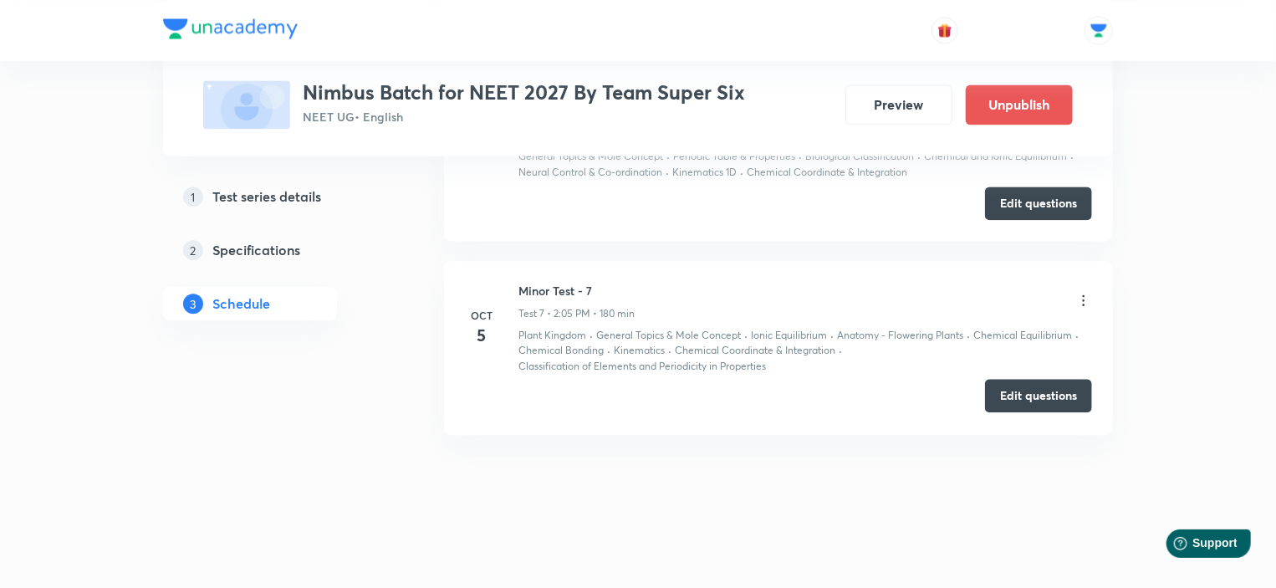
click at [1016, 391] on button "Edit questions" at bounding box center [1038, 395] width 107 height 33
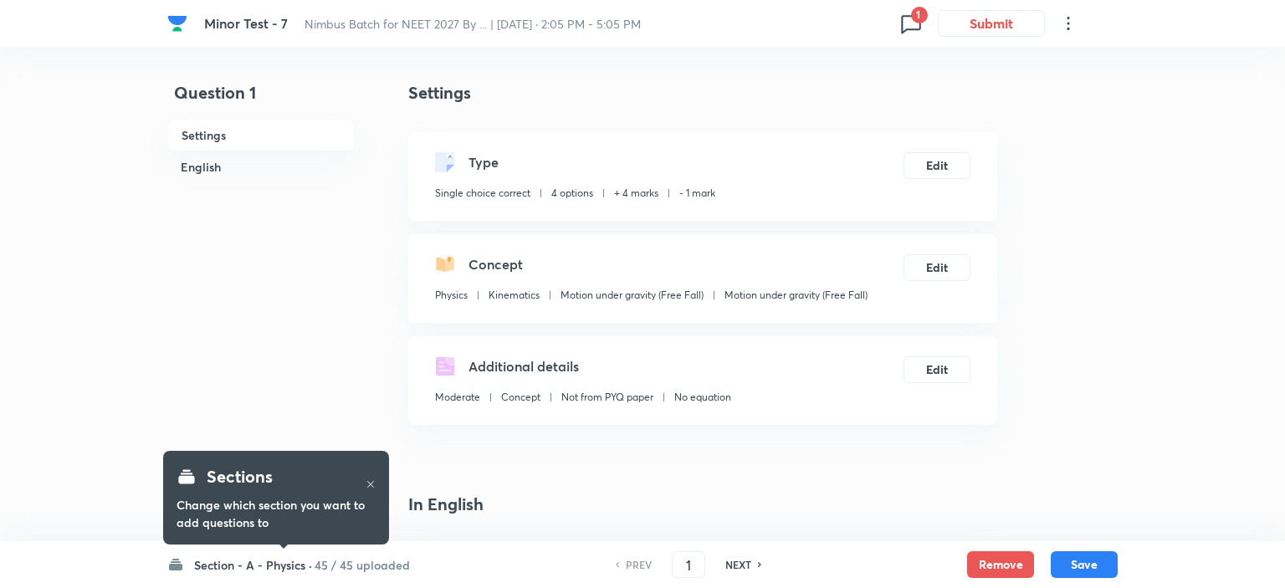
checkbox input "true"
click at [321, 558] on h6 "45 / 45 uploaded" at bounding box center [357, 565] width 95 height 18
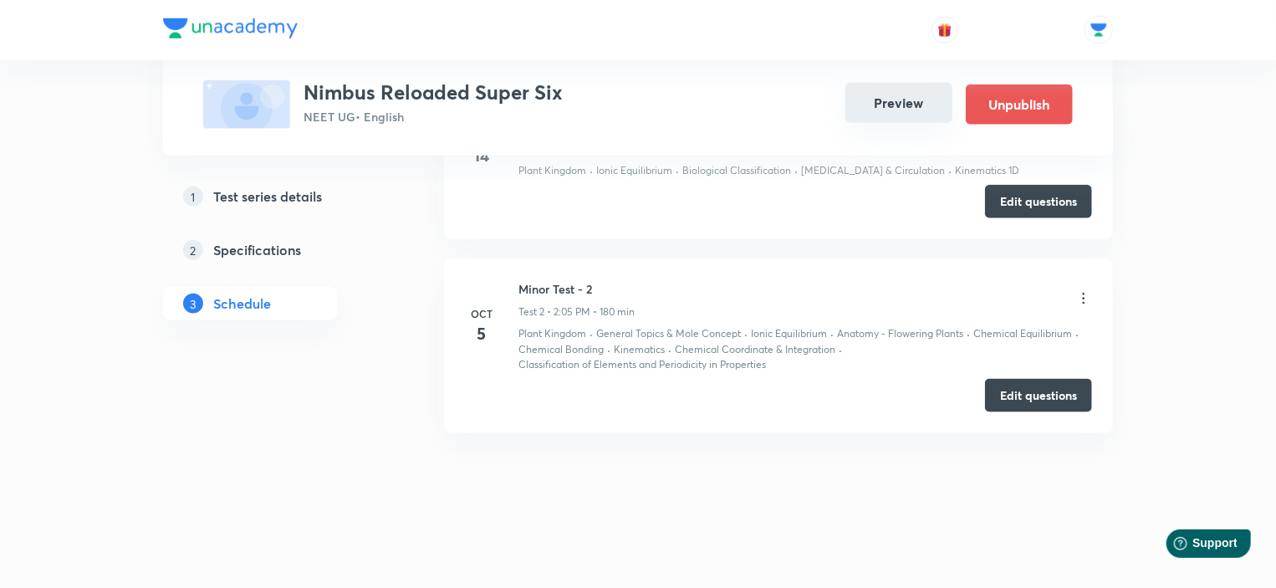
click at [887, 95] on button "Preview" at bounding box center [899, 103] width 107 height 40
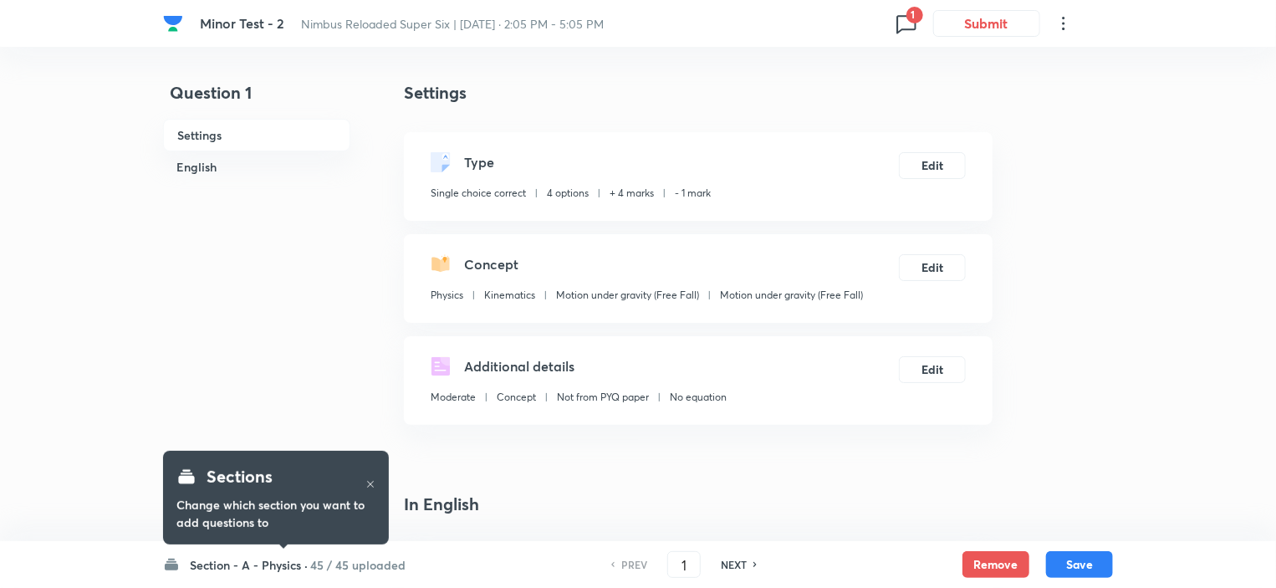
click at [378, 570] on h6 "45 / 45 uploaded" at bounding box center [357, 565] width 95 height 18
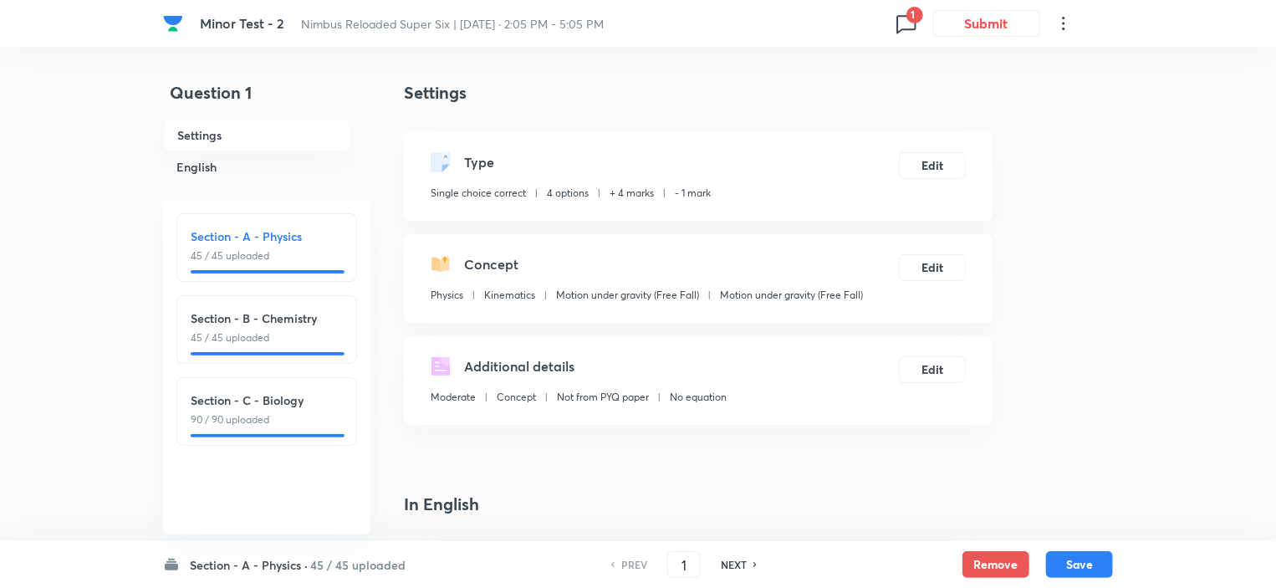
click at [286, 417] on p "90 / 90 uploaded" at bounding box center [267, 419] width 152 height 15
type input "91"
checkbox input "false"
checkbox input "true"
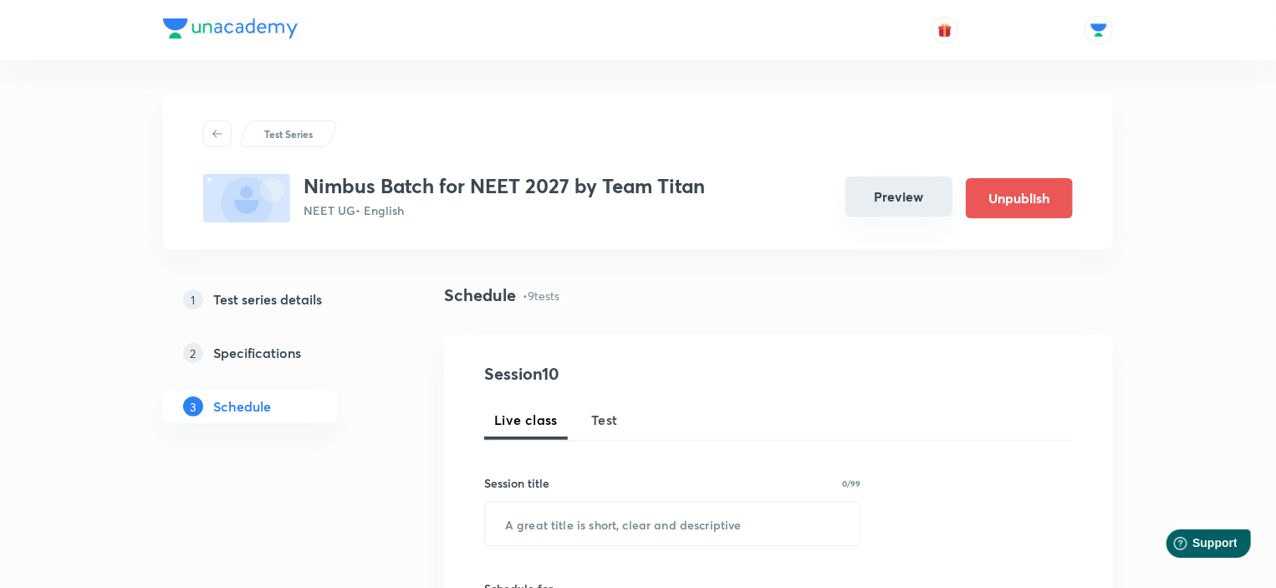
click at [887, 205] on button "Preview" at bounding box center [899, 196] width 107 height 40
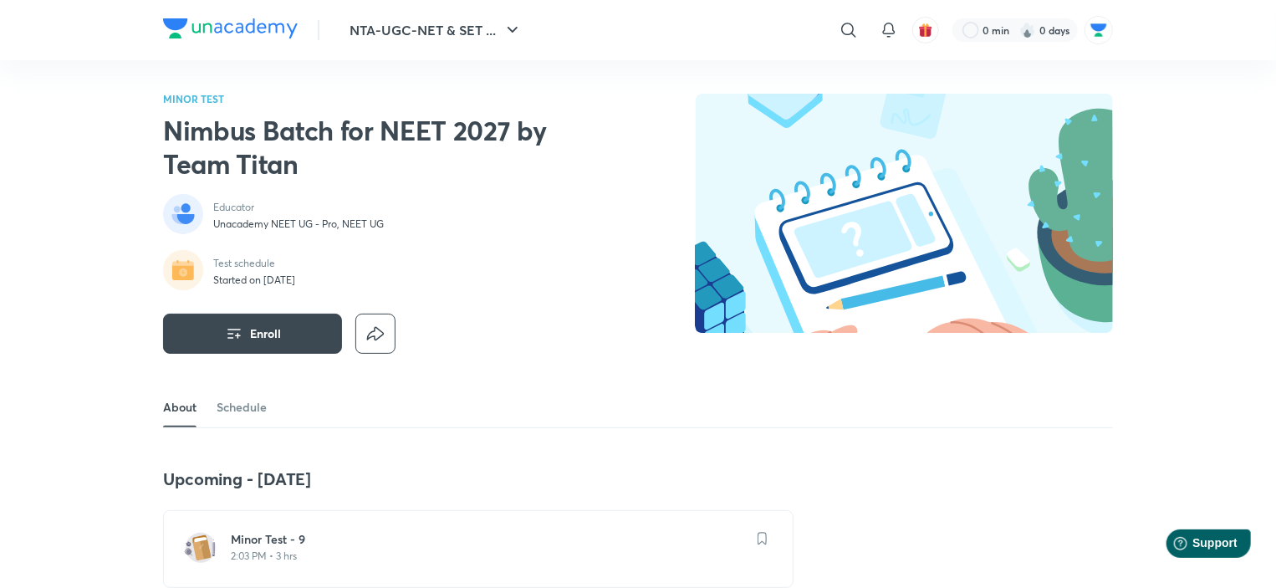
click at [314, 553] on p "2:03 PM • 3 hrs" at bounding box center [488, 555] width 515 height 13
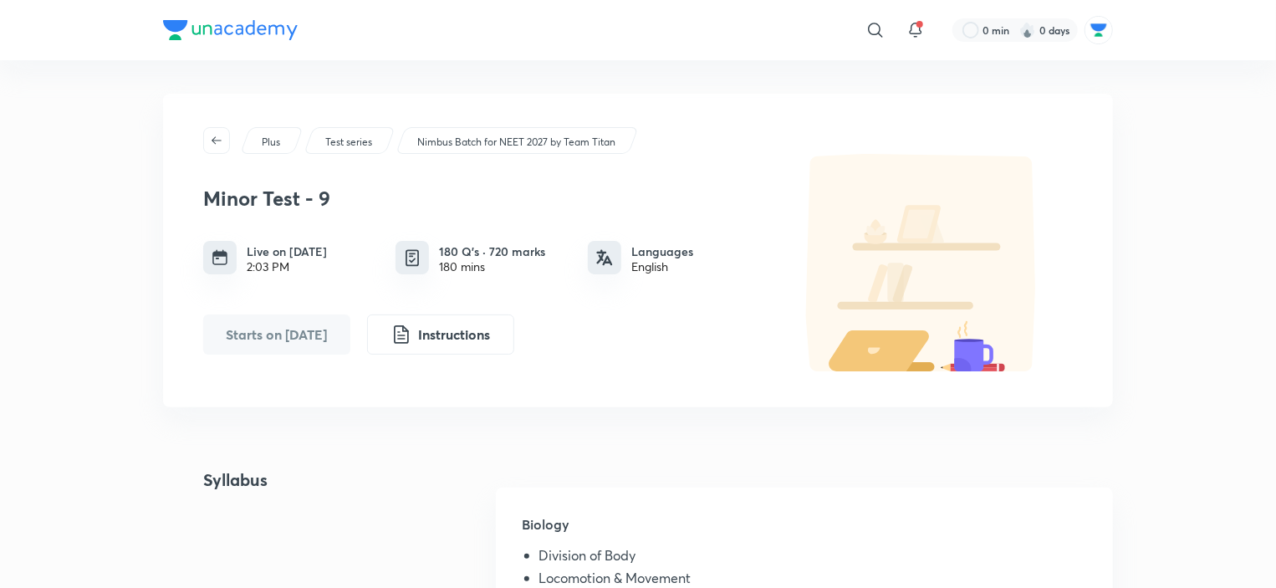
scroll to position [167, 0]
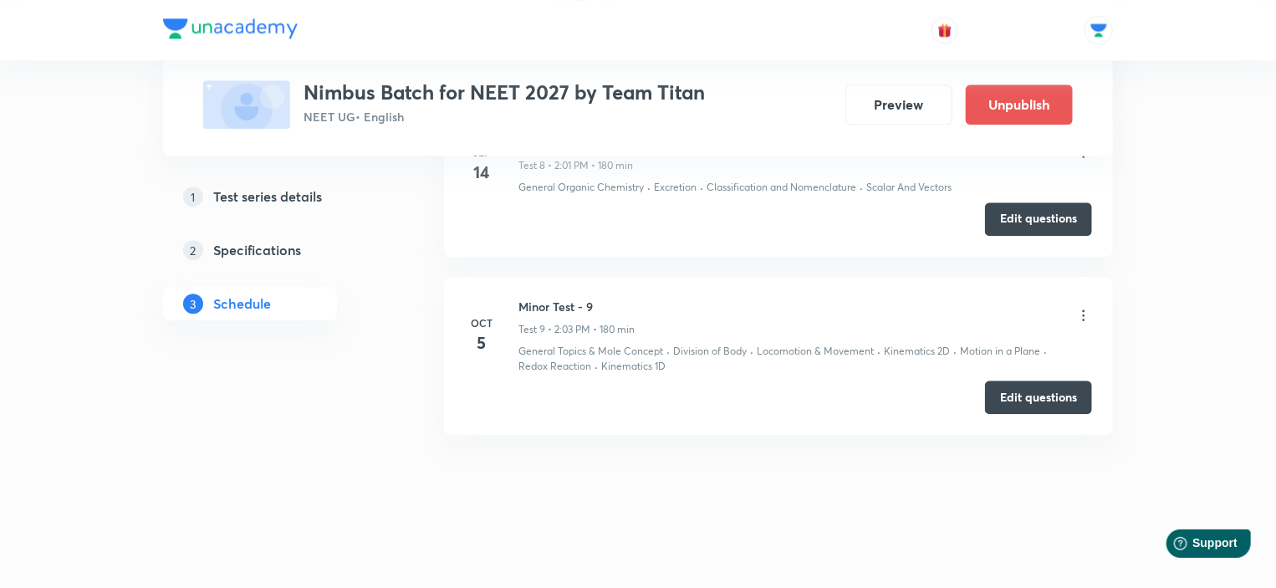
click at [1083, 308] on icon at bounding box center [1084, 315] width 17 height 17
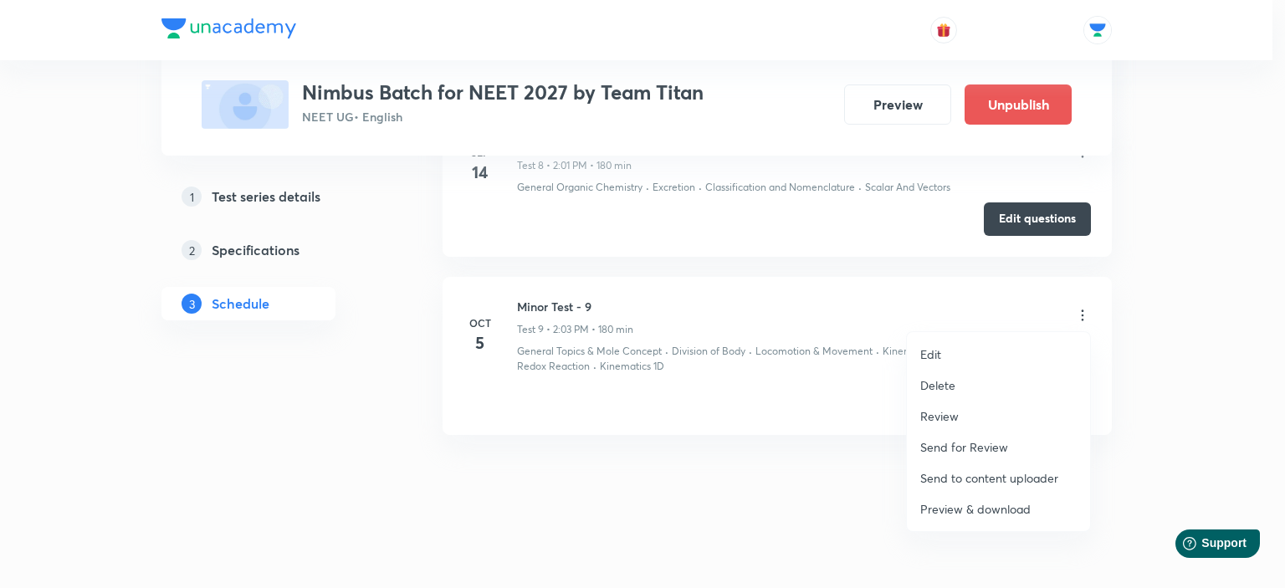
click at [1188, 327] on div at bounding box center [642, 294] width 1285 height 588
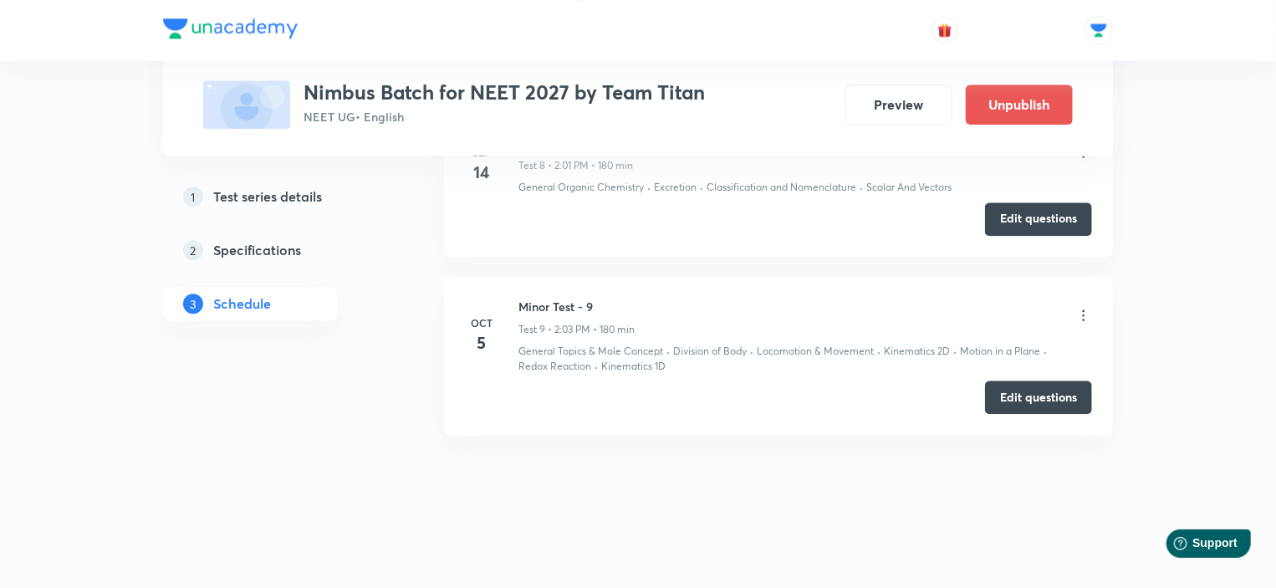
click at [1084, 309] on icon at bounding box center [1084, 315] width 17 height 17
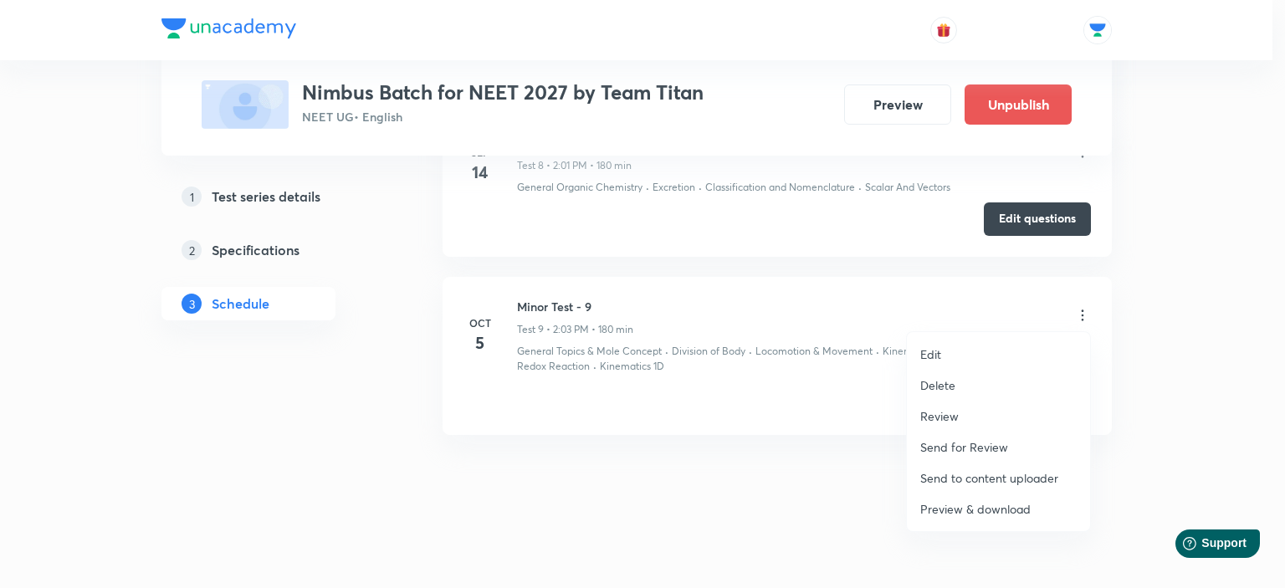
click at [943, 351] on li "Edit" at bounding box center [998, 354] width 183 height 31
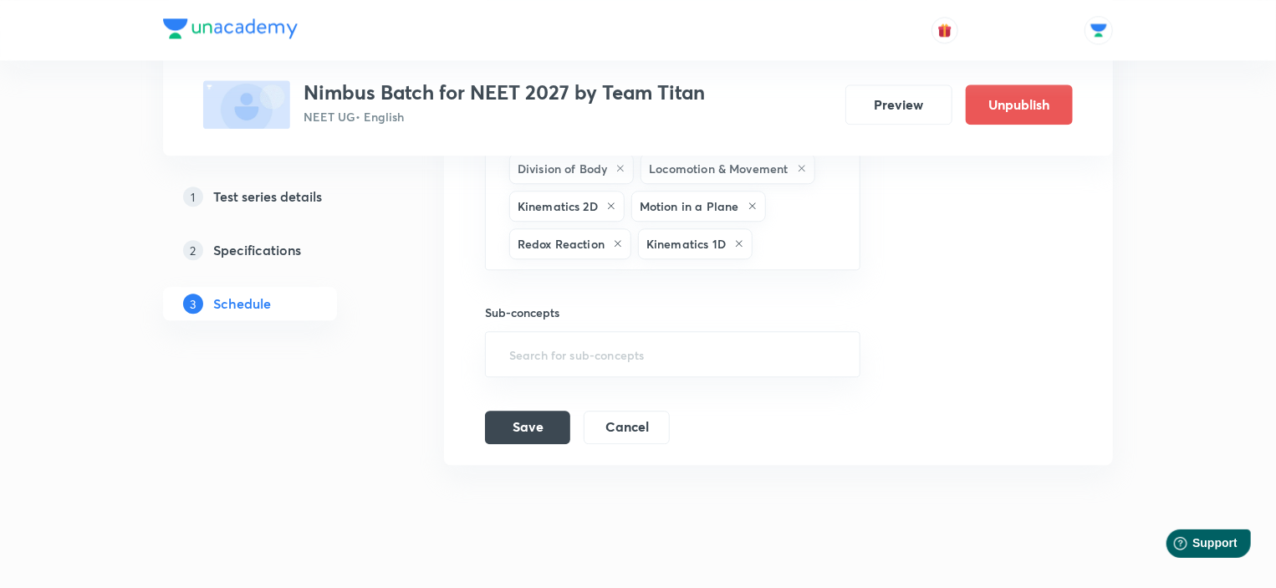
scroll to position [1897, 0]
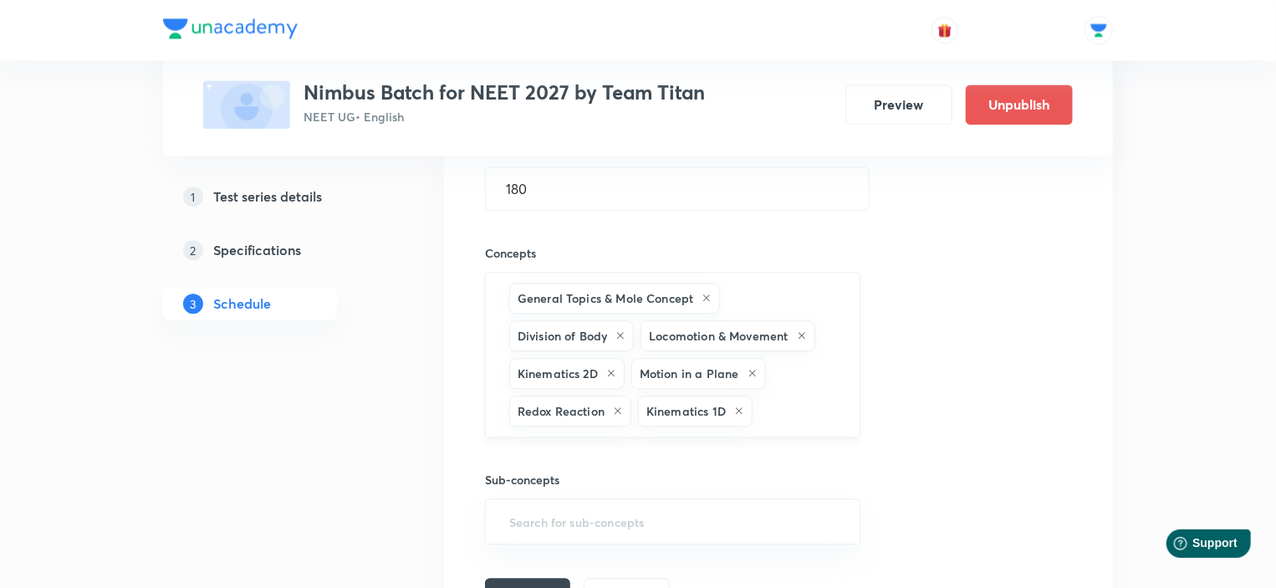
click at [619, 330] on icon at bounding box center [621, 335] width 10 height 10
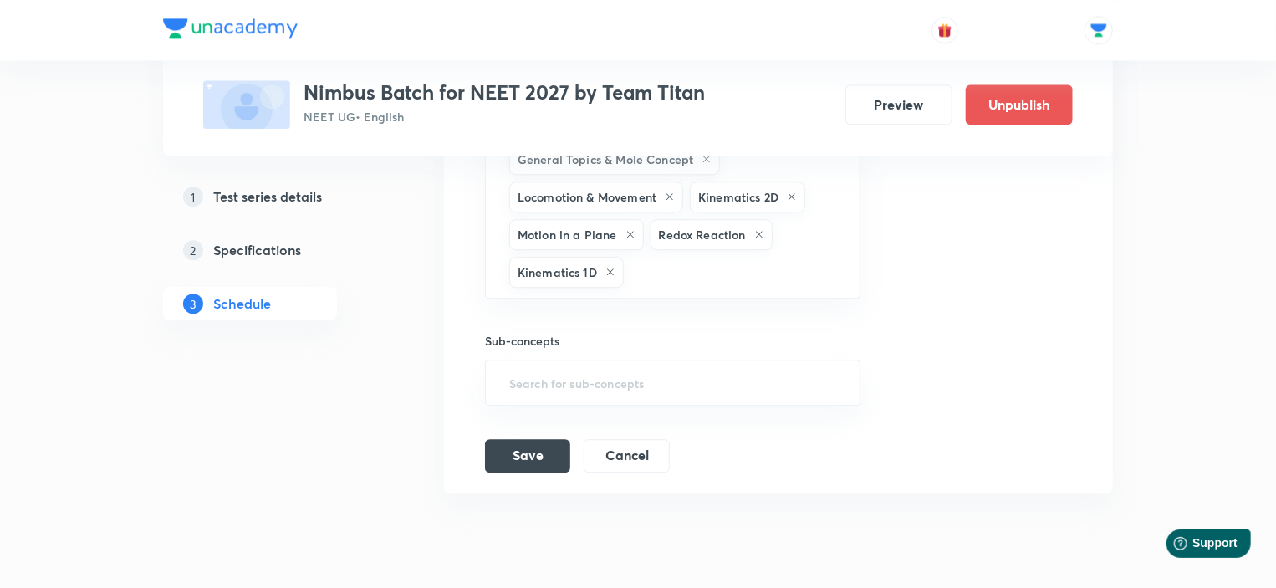
scroll to position [2064, 0]
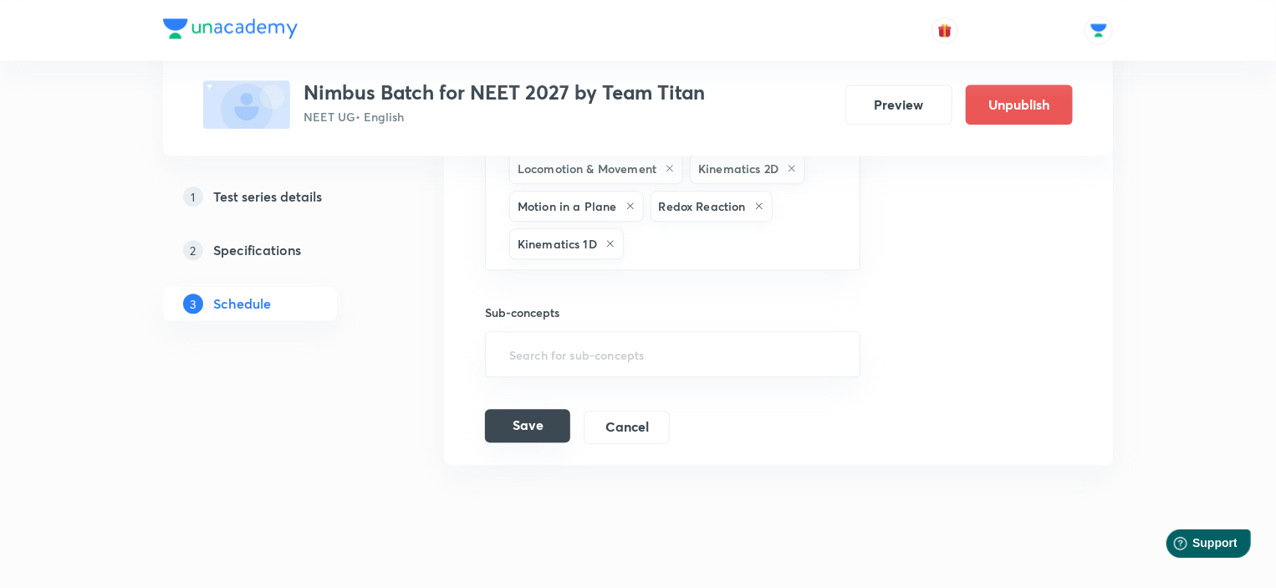
click at [524, 422] on button "Save" at bounding box center [527, 425] width 85 height 33
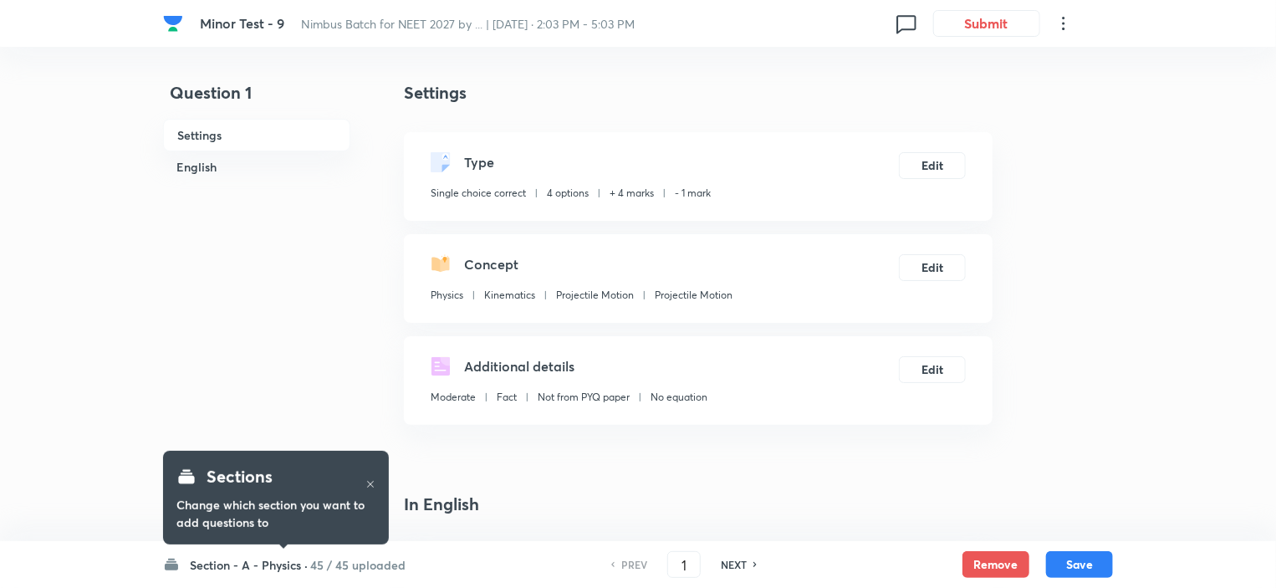
click at [361, 569] on h6 "45 / 45 uploaded" at bounding box center [357, 565] width 95 height 18
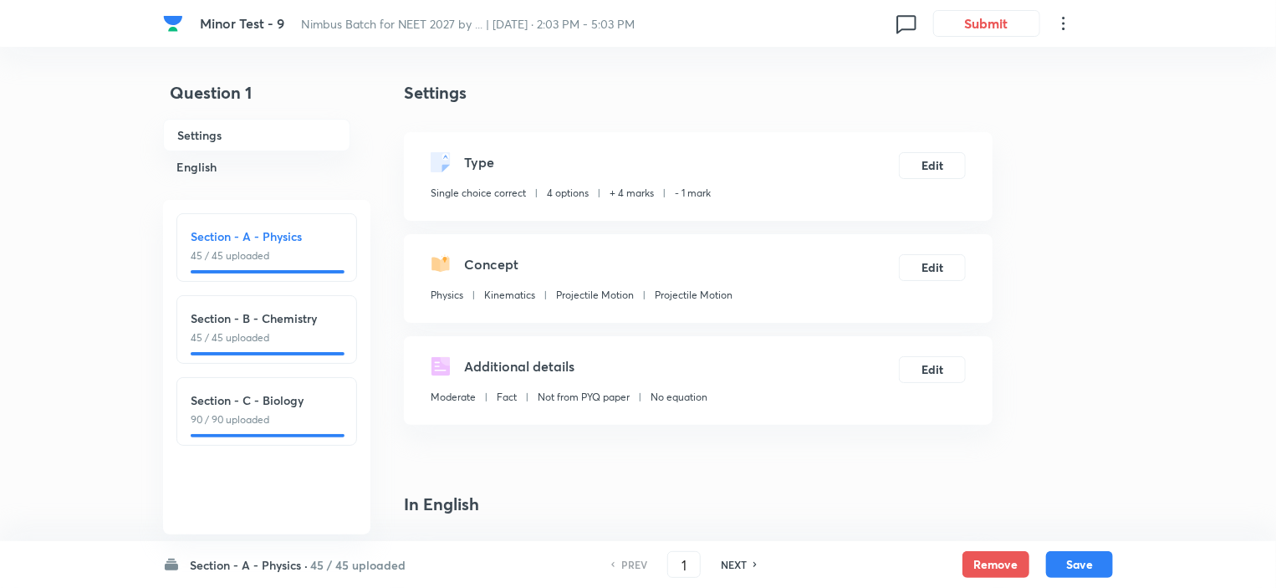
click at [283, 404] on h6 "Section - C - Biology" at bounding box center [267, 400] width 152 height 18
type input "91"
checkbox input "false"
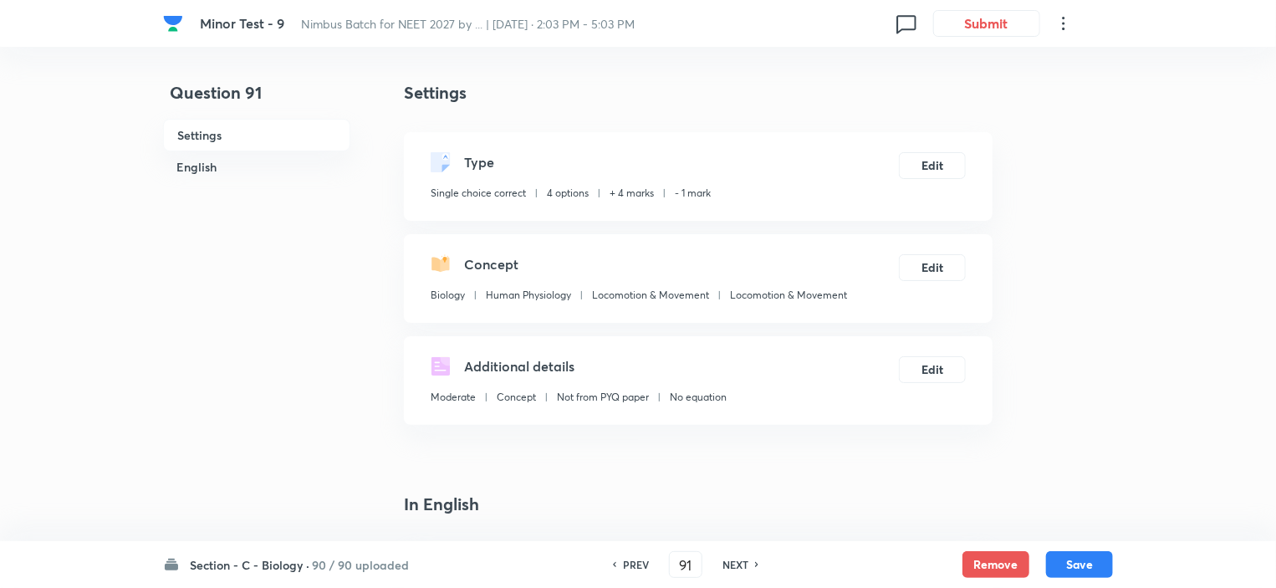
checkbox input "true"
click at [740, 565] on h6 "NEXT" at bounding box center [736, 564] width 26 height 15
type input "92"
checkbox input "false"
checkbox input "true"
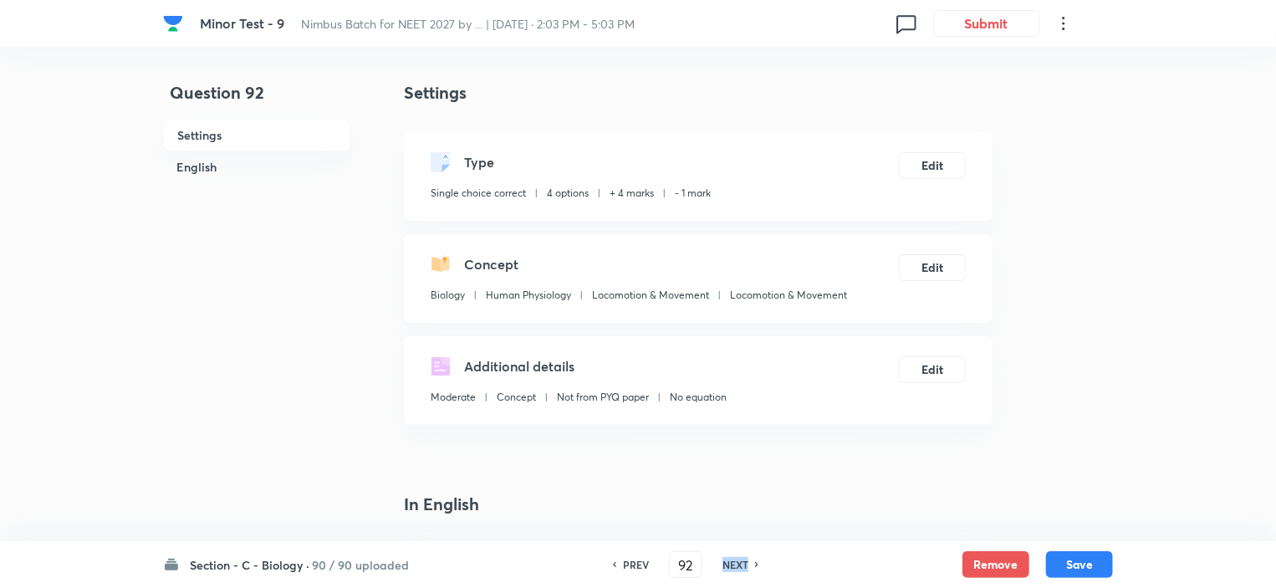
click at [740, 565] on h6 "NEXT" at bounding box center [736, 564] width 26 height 15
type input "93"
checkbox input "false"
checkbox input "true"
click at [740, 565] on h6 "NEXT" at bounding box center [736, 564] width 26 height 15
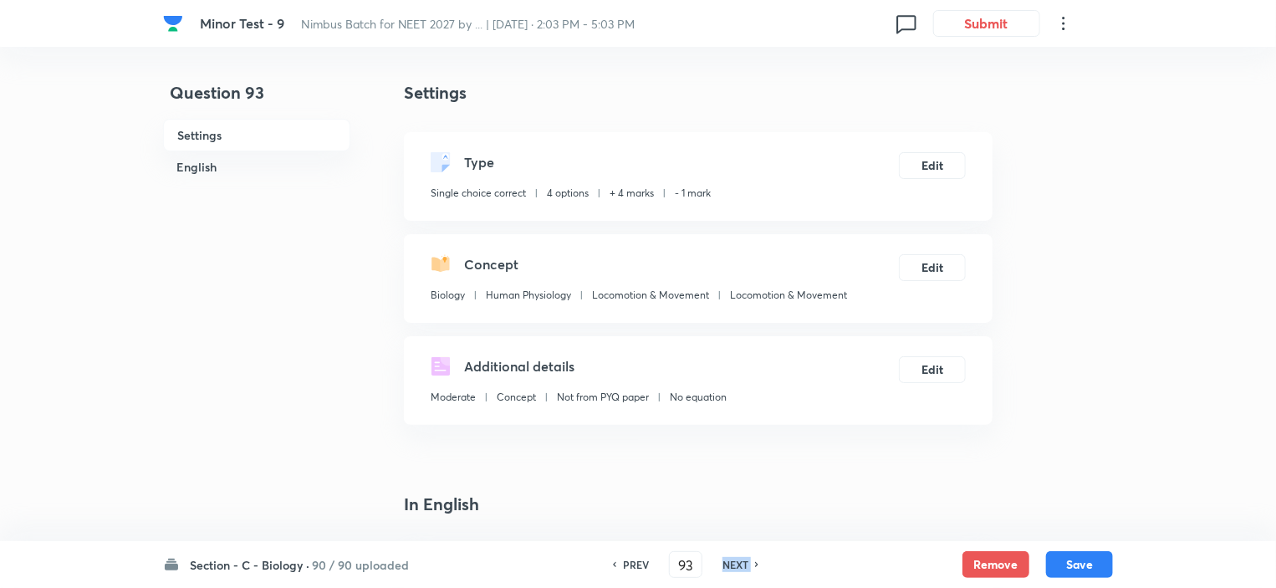
type input "94"
checkbox input "true"
click at [740, 565] on h6 "NEXT" at bounding box center [736, 564] width 26 height 15
type input "95"
checkbox input "true"
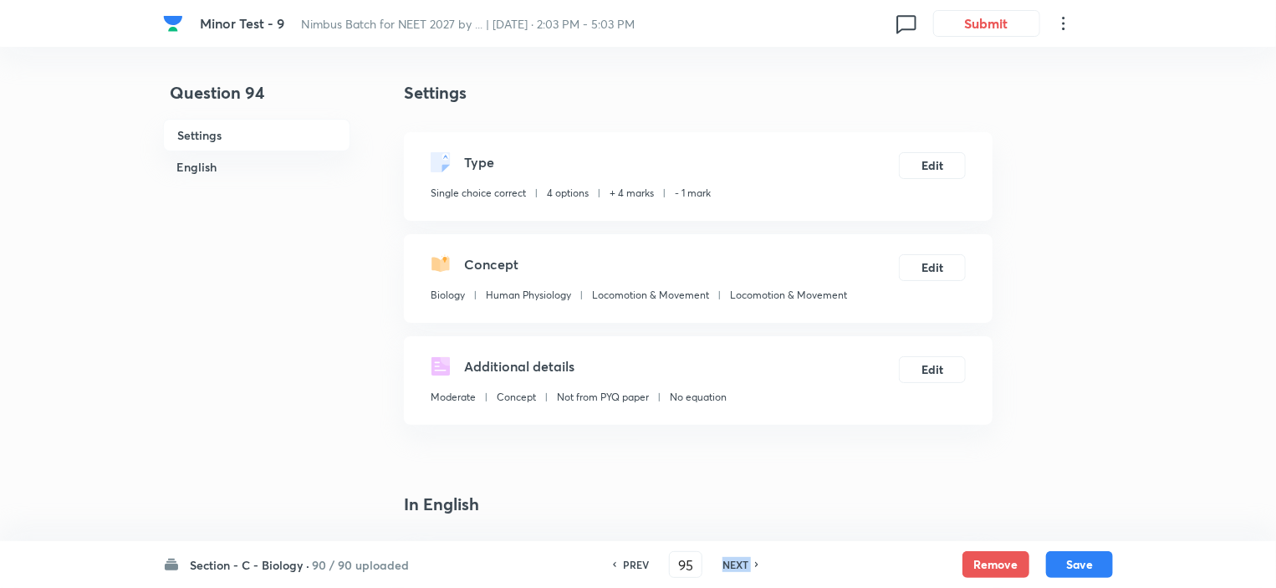
click at [740, 565] on h6 "NEXT" at bounding box center [736, 564] width 26 height 15
type input "96"
checkbox input "false"
checkbox input "true"
click at [740, 565] on h6 "NEXT" at bounding box center [736, 564] width 26 height 15
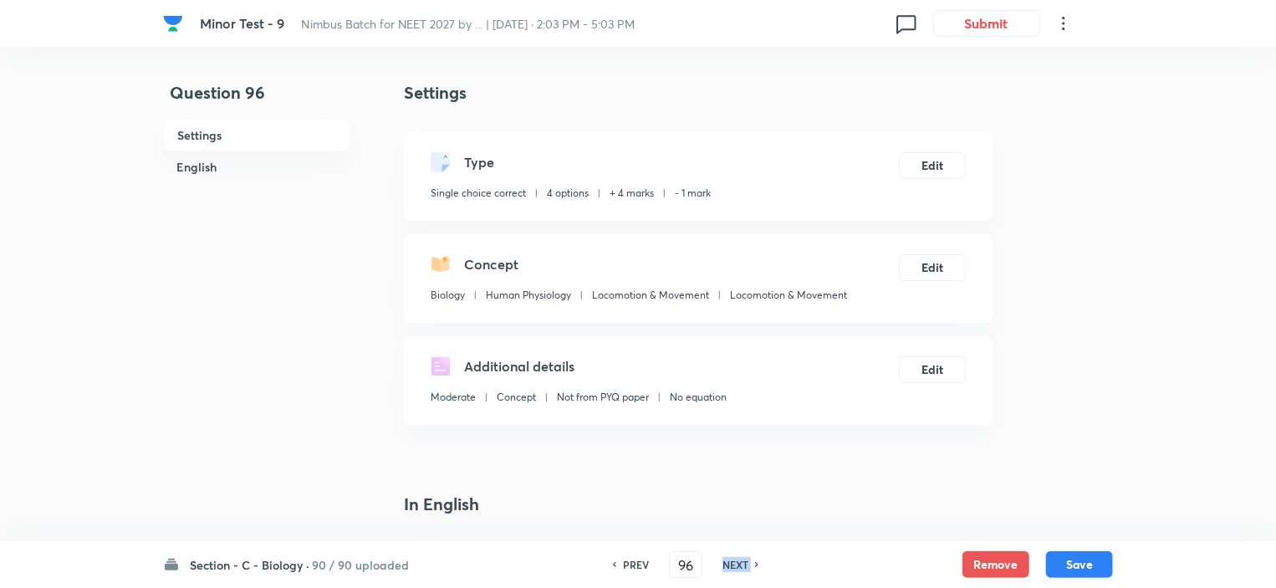
type input "97"
checkbox input "false"
checkbox input "true"
click at [740, 565] on h6 "NEXT" at bounding box center [736, 564] width 26 height 15
type input "98"
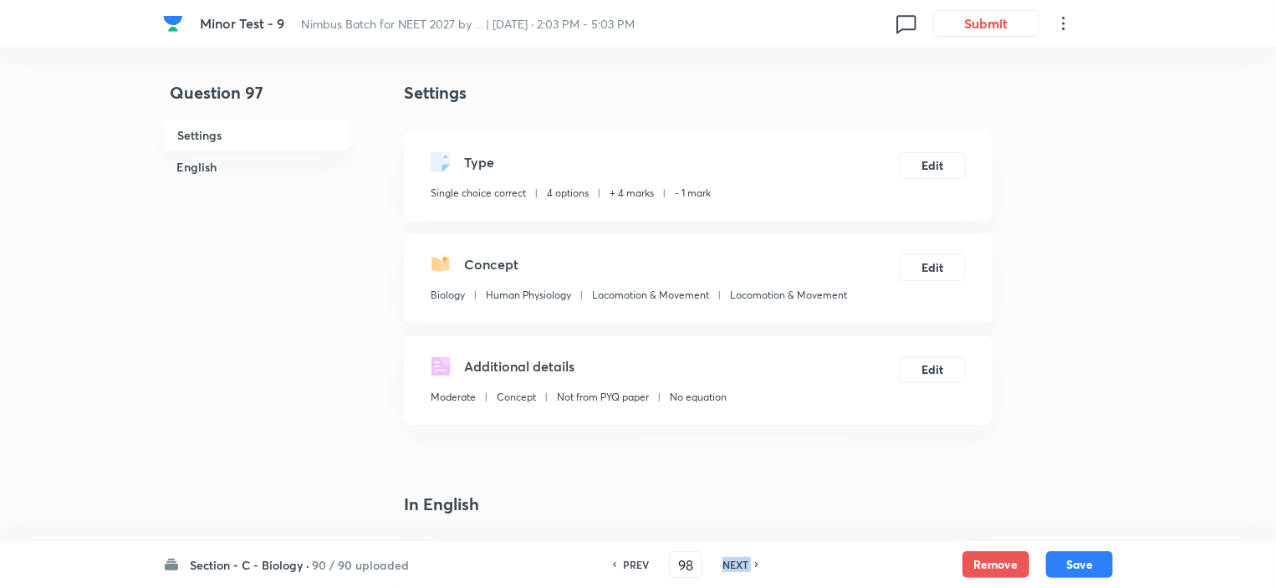
checkbox input "true"
click at [740, 565] on h6 "NEXT" at bounding box center [736, 564] width 26 height 15
type input "99"
checkbox input "false"
checkbox input "true"
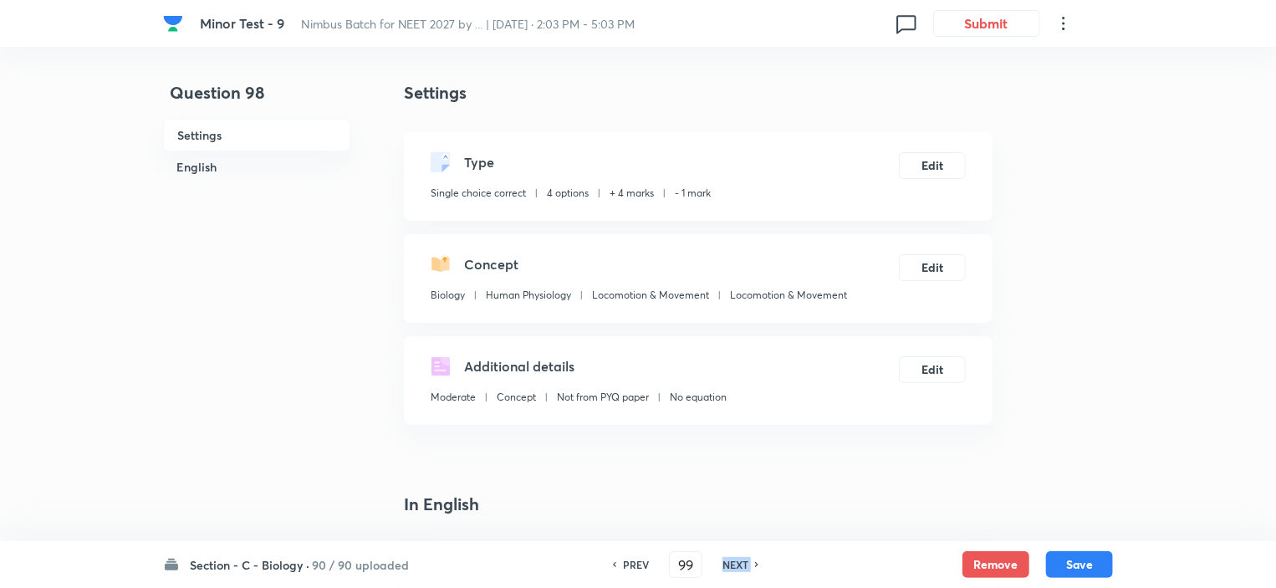
click at [740, 565] on h6 "NEXT" at bounding box center [736, 564] width 26 height 15
type input "100"
checkbox input "false"
checkbox input "true"
click at [740, 565] on h6 "NEXT" at bounding box center [736, 564] width 26 height 15
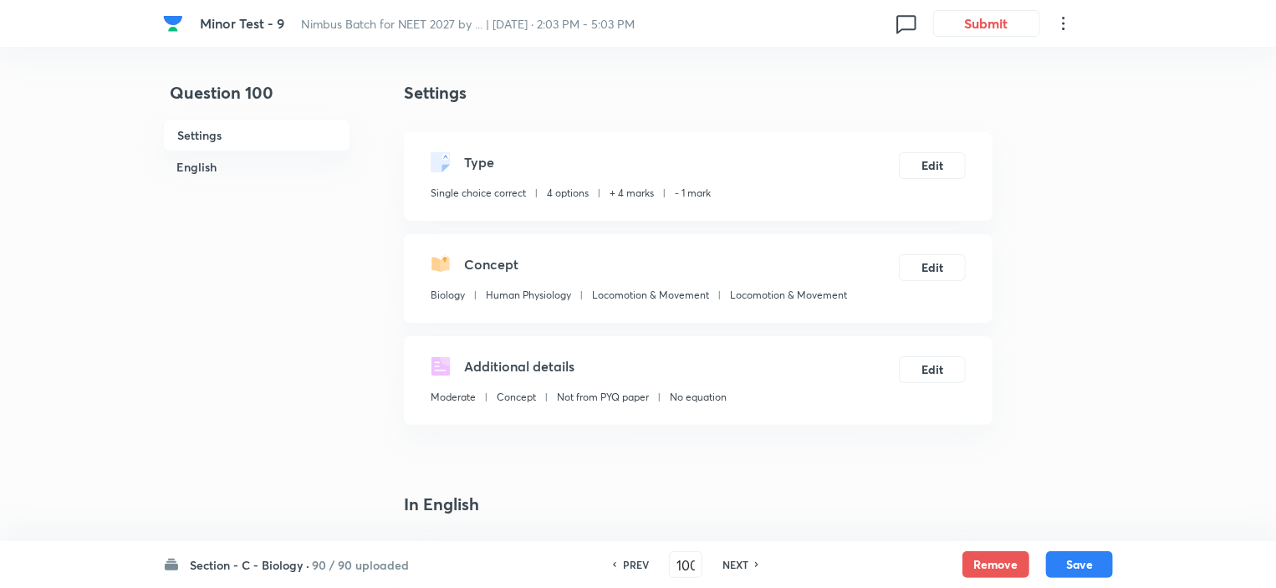
type input "101"
checkbox input "false"
checkbox input "true"
click at [740, 565] on h6 "NEXT" at bounding box center [736, 564] width 26 height 15
type input "102"
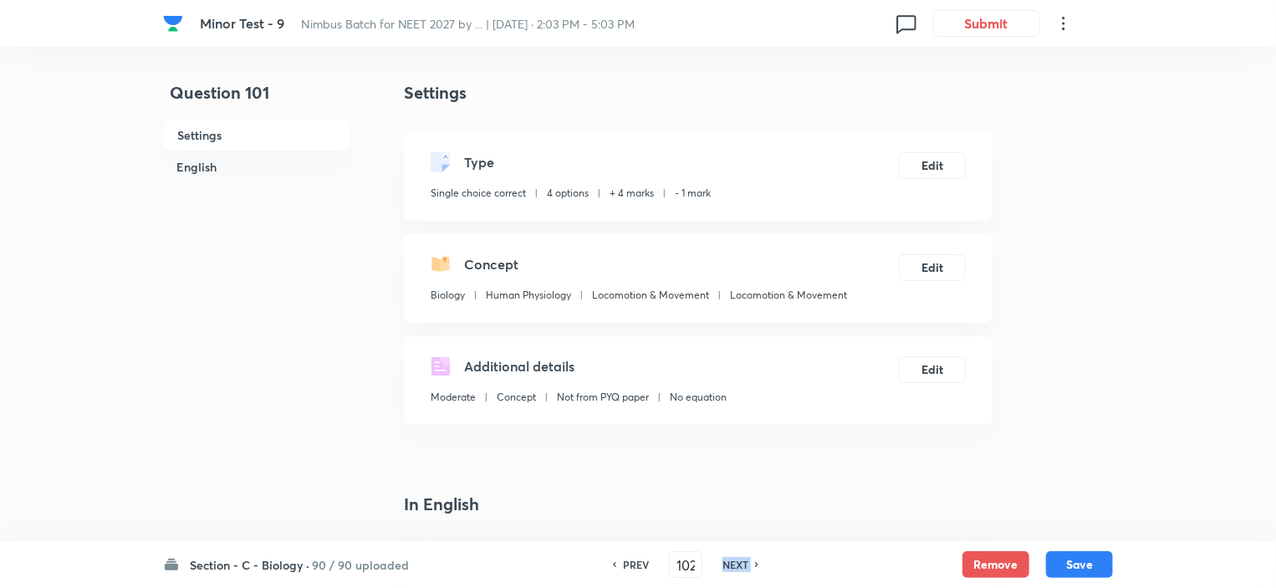
checkbox input "false"
checkbox input "true"
click at [740, 565] on h6 "NEXT" at bounding box center [736, 564] width 26 height 15
type input "103"
checkbox input "false"
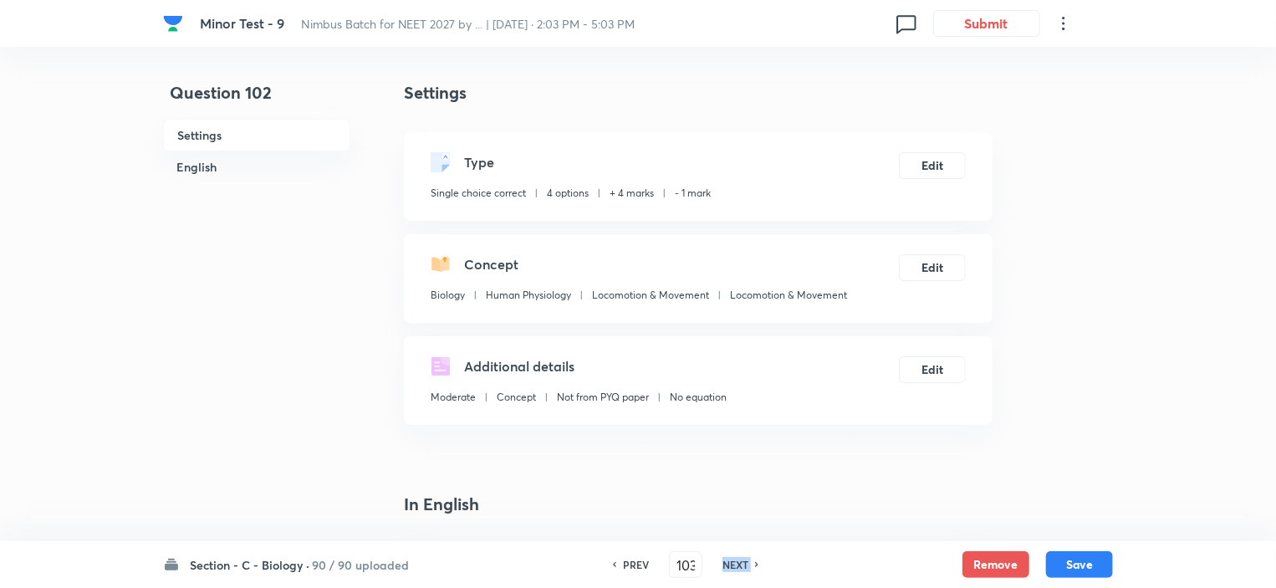
checkbox input "true"
click at [740, 565] on h6 "NEXT" at bounding box center [736, 564] width 26 height 15
type input "104"
checkbox input "true"
click at [740, 565] on h6 "NEXT" at bounding box center [736, 564] width 26 height 15
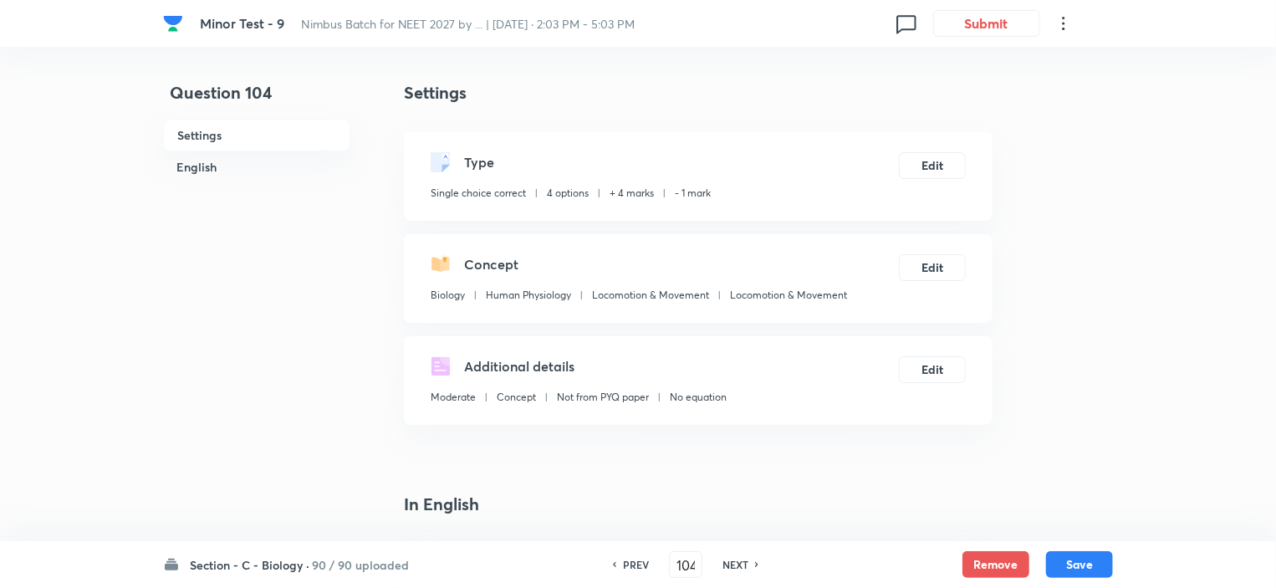
type input "105"
checkbox input "false"
checkbox input "true"
click at [740, 565] on h6 "NEXT" at bounding box center [736, 564] width 26 height 15
type input "106"
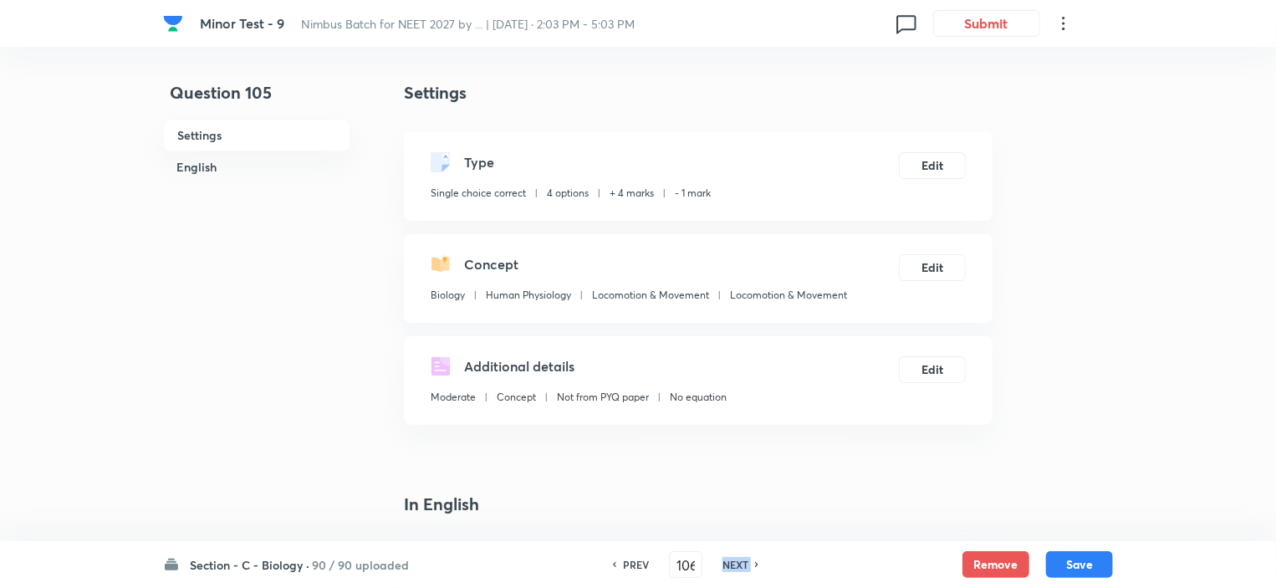
checkbox input "true"
click at [740, 565] on h6 "NEXT" at bounding box center [736, 564] width 26 height 15
type input "107"
checkbox input "false"
checkbox input "true"
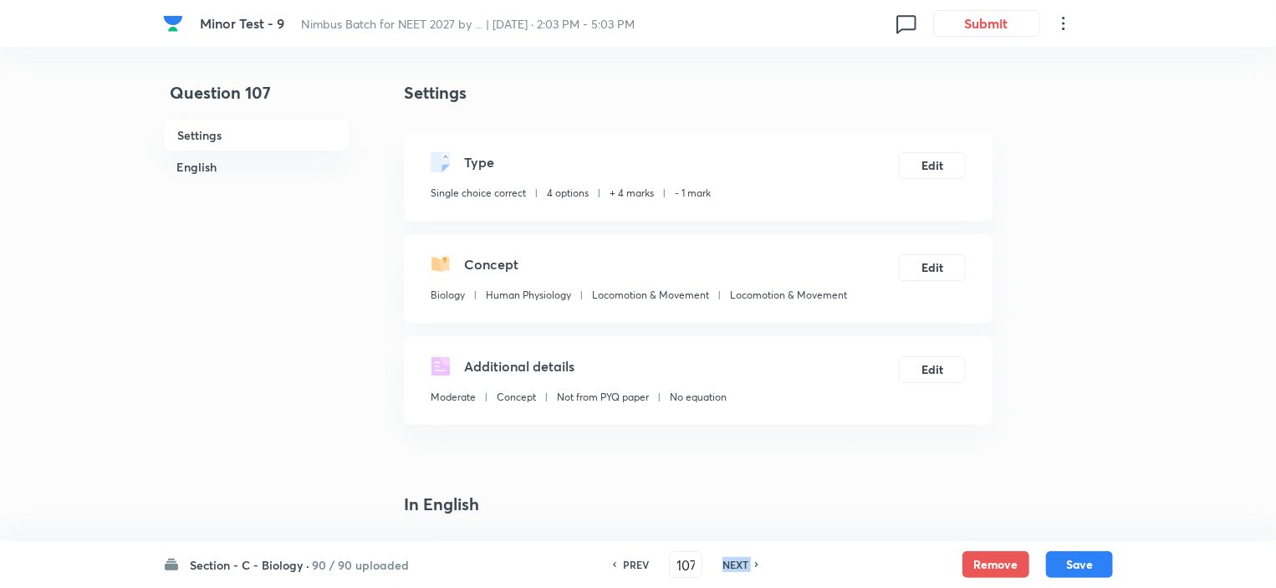
click at [740, 565] on h6 "NEXT" at bounding box center [736, 564] width 26 height 15
type input "108"
checkbox input "true"
click at [740, 565] on h6 "NEXT" at bounding box center [736, 564] width 26 height 15
type input "109"
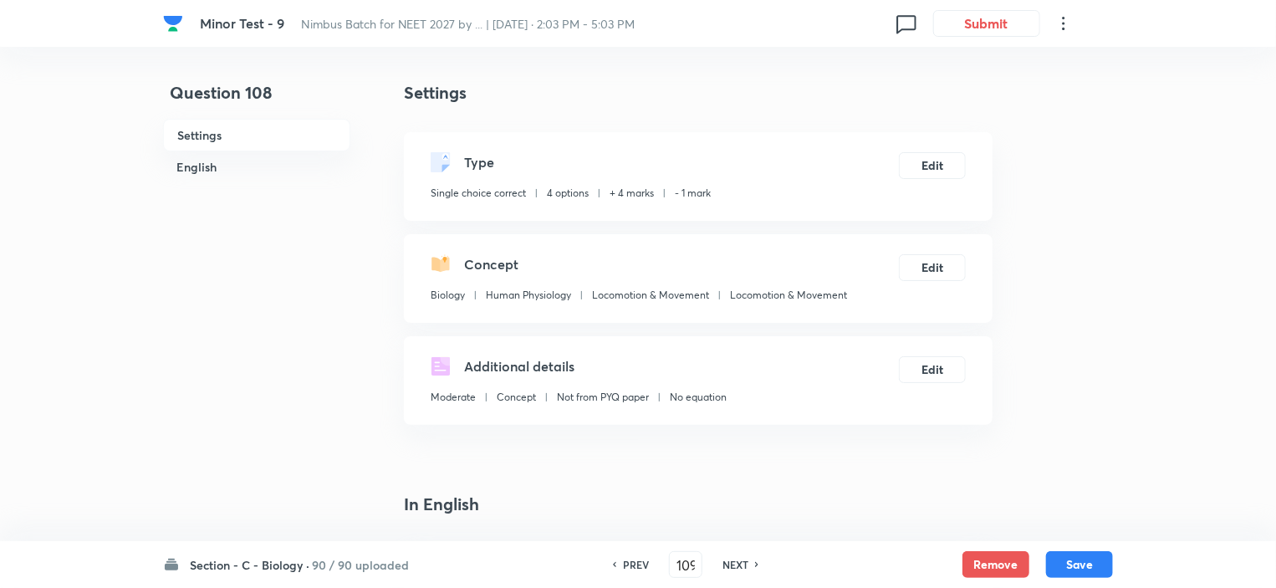
checkbox input "true"
click at [740, 565] on h6 "NEXT" at bounding box center [736, 564] width 26 height 15
type input "110"
checkbox input "false"
checkbox input "true"
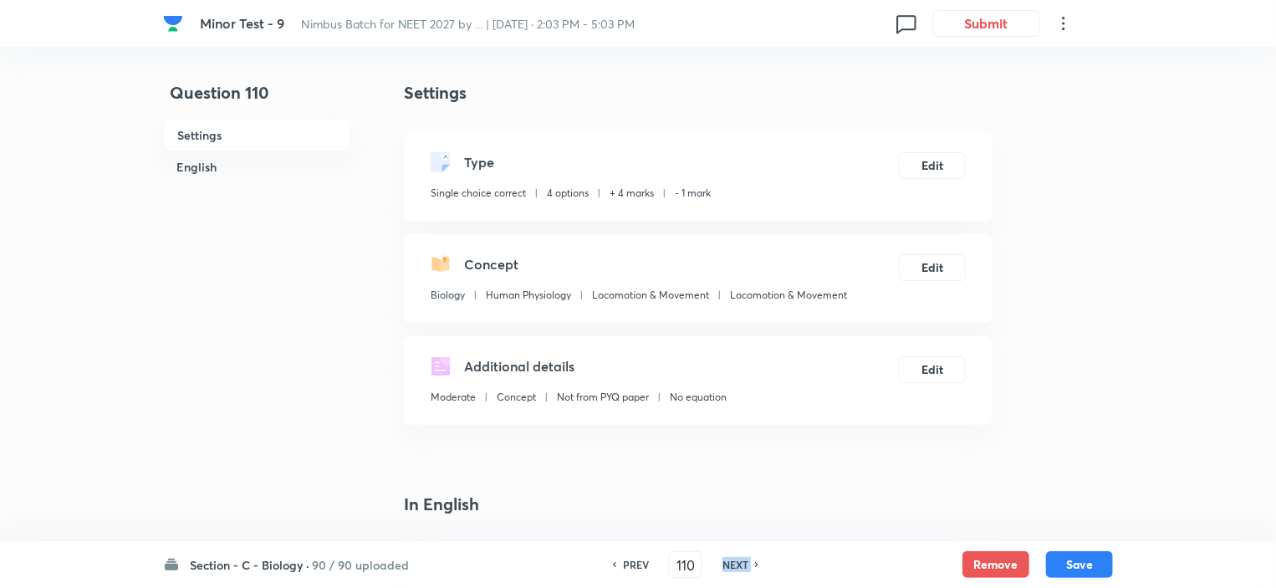
click at [740, 565] on h6 "NEXT" at bounding box center [736, 564] width 26 height 15
type input "111"
checkbox input "false"
checkbox input "true"
click at [740, 565] on h6 "NEXT" at bounding box center [736, 564] width 26 height 15
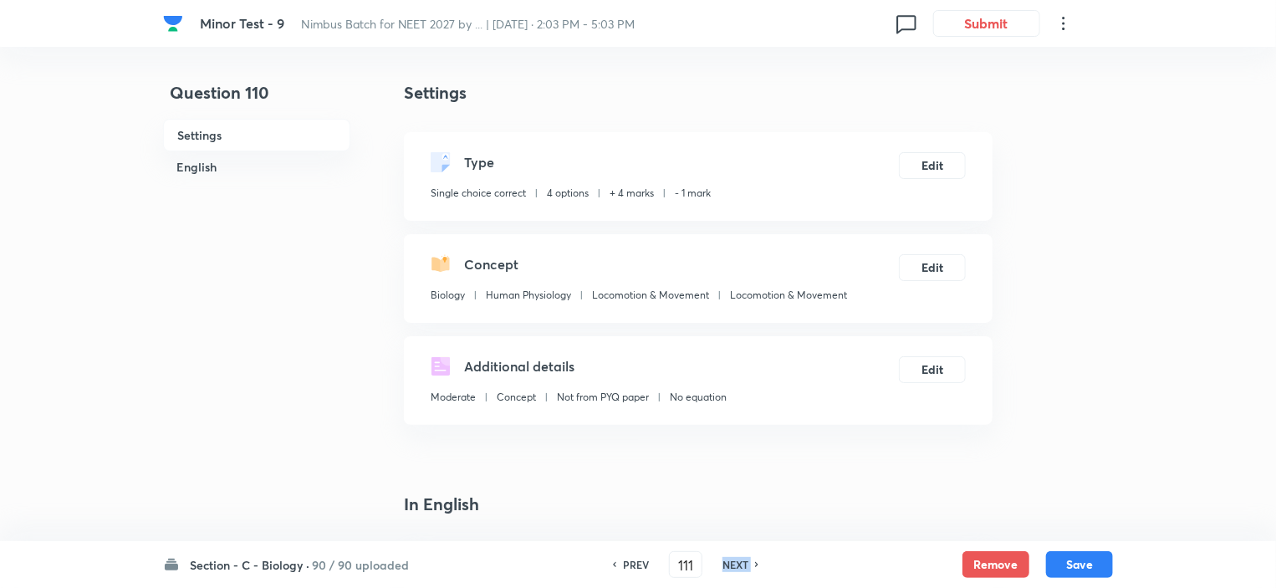
type input "112"
checkbox input "false"
checkbox input "true"
click at [740, 565] on h6 "NEXT" at bounding box center [736, 564] width 26 height 15
type input "113"
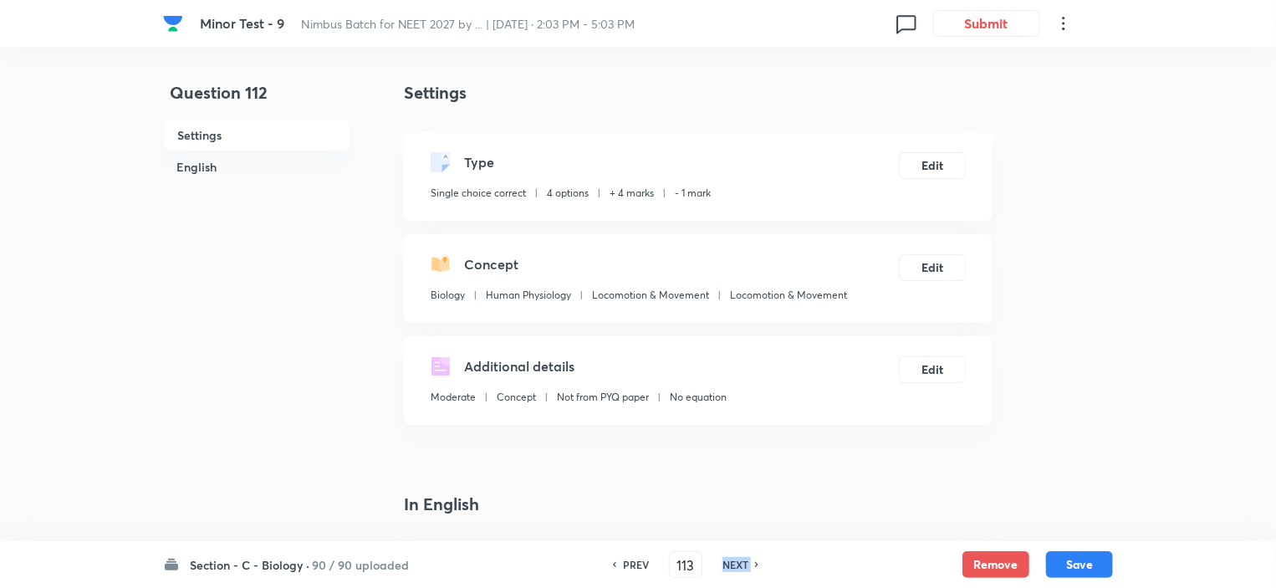
checkbox input "true"
click at [740, 565] on h6 "NEXT" at bounding box center [736, 564] width 26 height 15
type input "114"
checkbox input "false"
checkbox input "true"
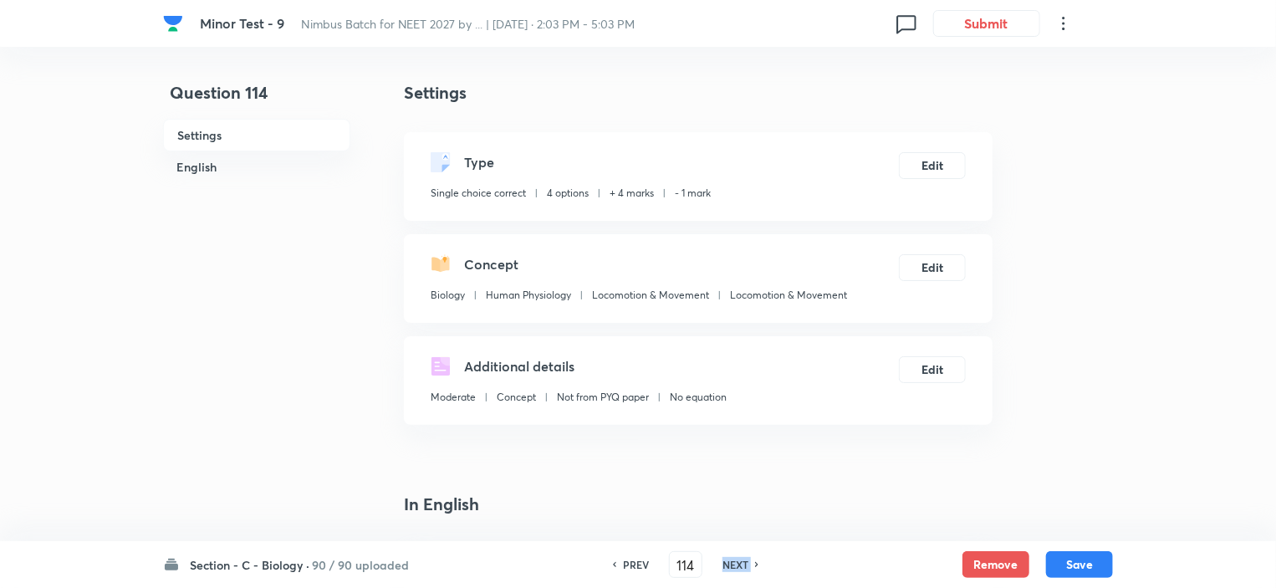
click at [740, 565] on h6 "NEXT" at bounding box center [736, 564] width 26 height 15
type input "115"
checkbox input "false"
checkbox input "true"
click at [740, 565] on h6 "NEXT" at bounding box center [736, 564] width 26 height 15
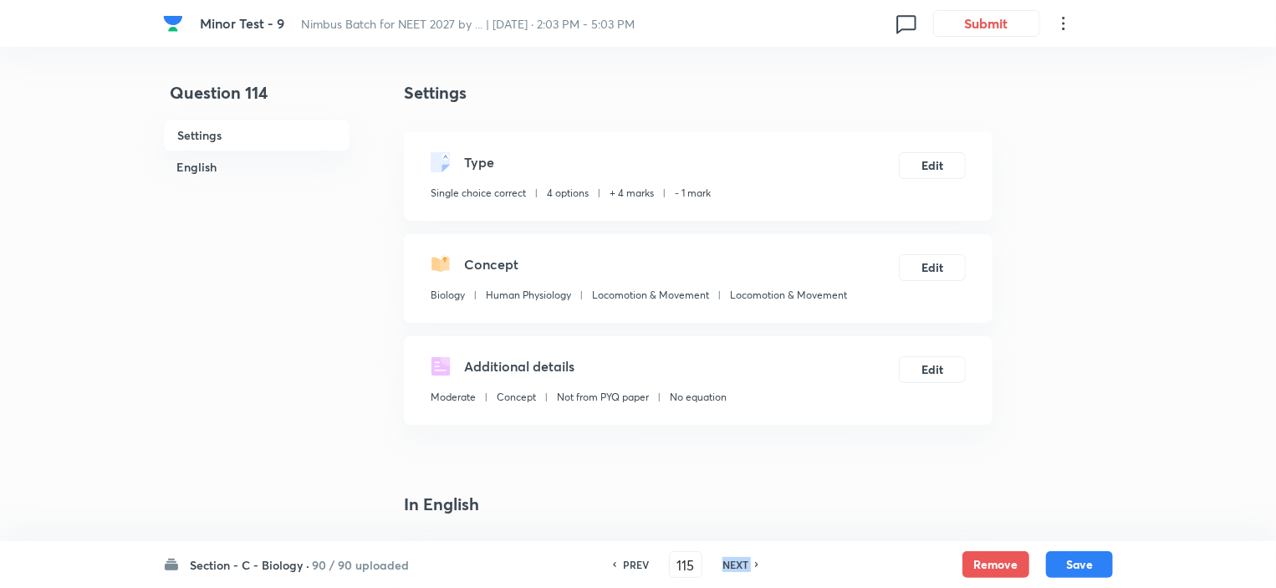
type input "116"
checkbox input "true"
click at [740, 565] on h6 "NEXT" at bounding box center [736, 564] width 26 height 15
type input "117"
checkbox input "false"
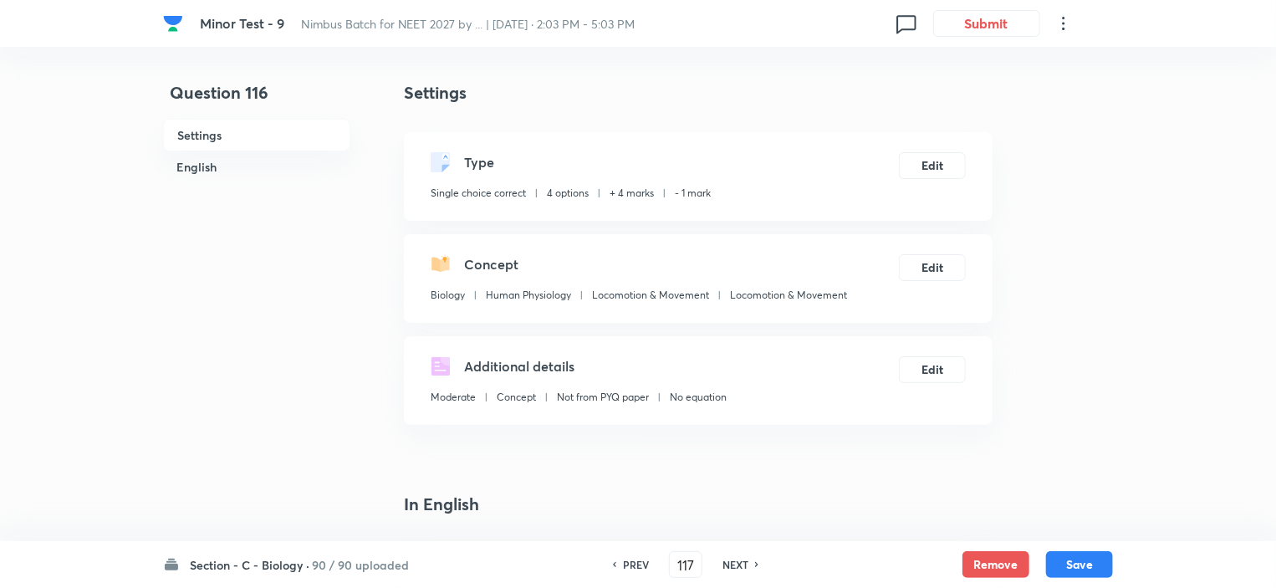
checkbox input "true"
click at [740, 565] on h6 "NEXT" at bounding box center [736, 564] width 26 height 15
type input "118"
checkbox input "false"
checkbox input "true"
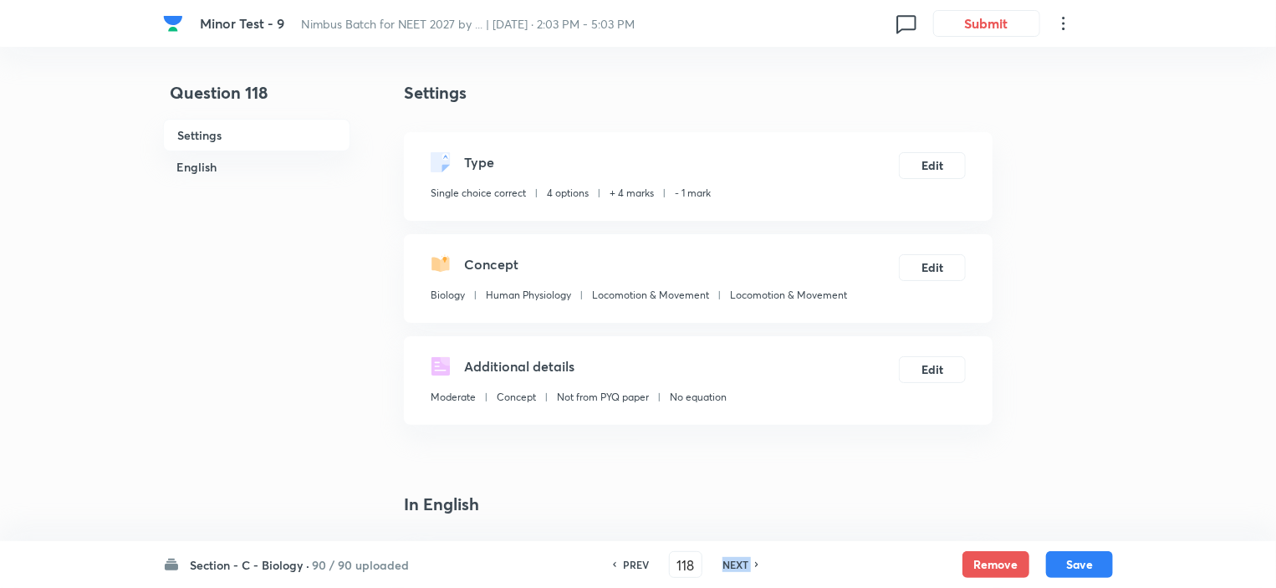
click at [740, 565] on h6 "NEXT" at bounding box center [736, 564] width 26 height 15
type input "119"
checkbox input "true"
click at [740, 565] on h6 "NEXT" at bounding box center [736, 564] width 26 height 15
type input "120"
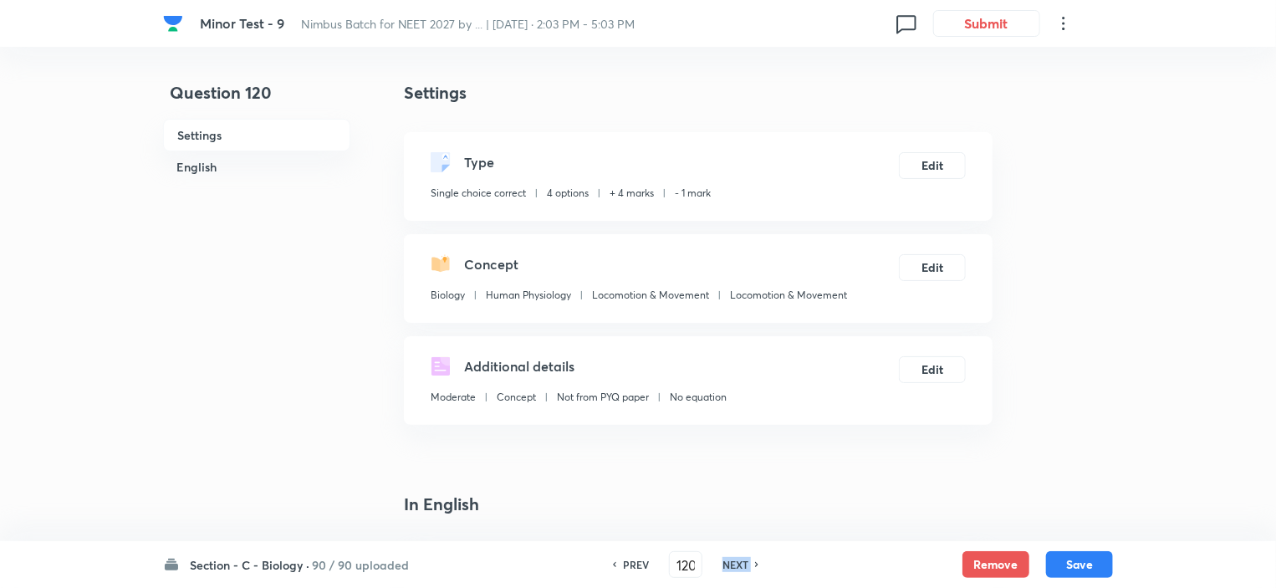
checkbox input "false"
checkbox input "true"
click at [740, 565] on h6 "NEXT" at bounding box center [736, 564] width 26 height 15
type input "121"
checkbox input "false"
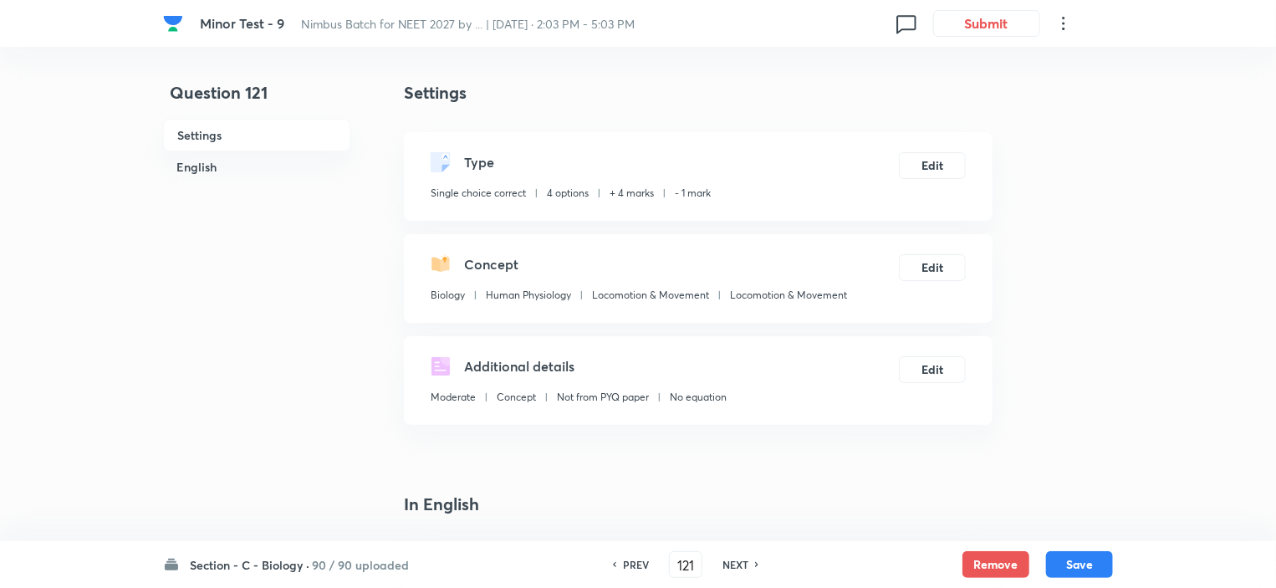
checkbox input "true"
click at [740, 565] on h6 "NEXT" at bounding box center [736, 564] width 26 height 15
type input "122"
checkbox input "false"
checkbox input "true"
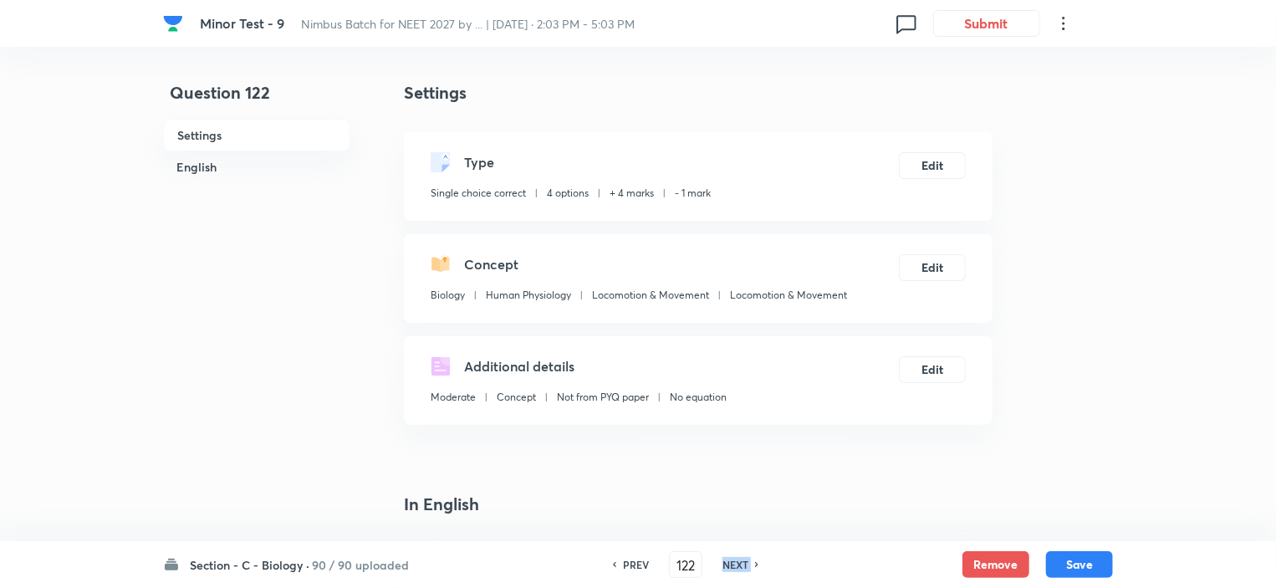
click at [740, 565] on h6 "NEXT" at bounding box center [736, 564] width 26 height 15
type input "123"
checkbox input "false"
checkbox input "true"
click at [740, 565] on h6 "NEXT" at bounding box center [736, 564] width 26 height 15
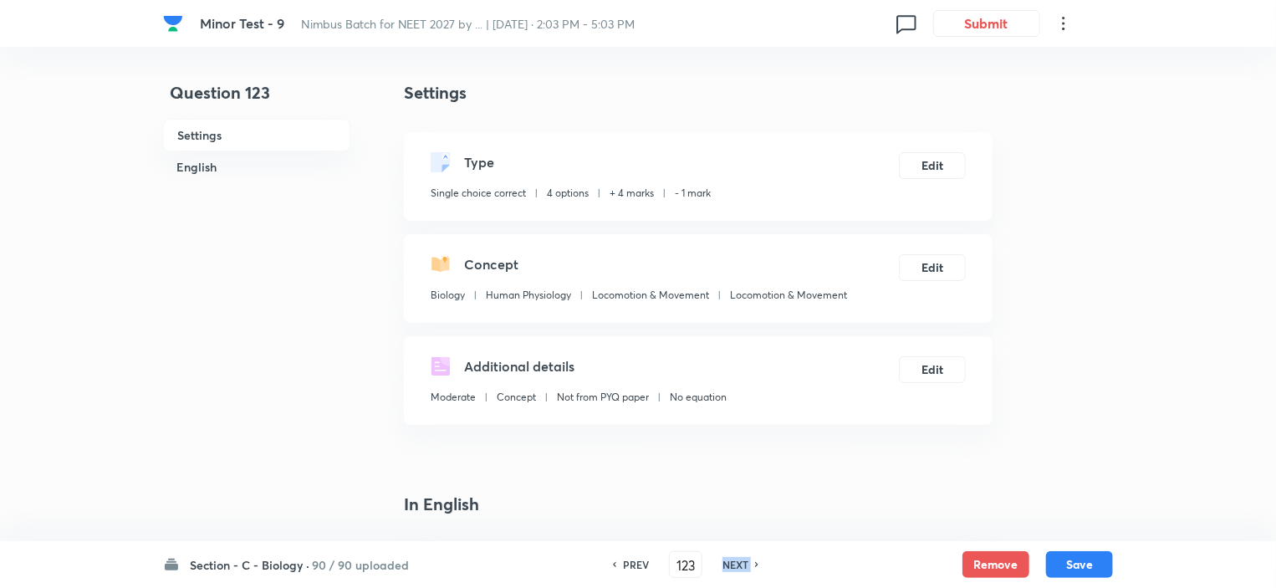
type input "124"
checkbox input "false"
checkbox input "true"
click at [740, 565] on h6 "NEXT" at bounding box center [736, 564] width 26 height 15
type input "125"
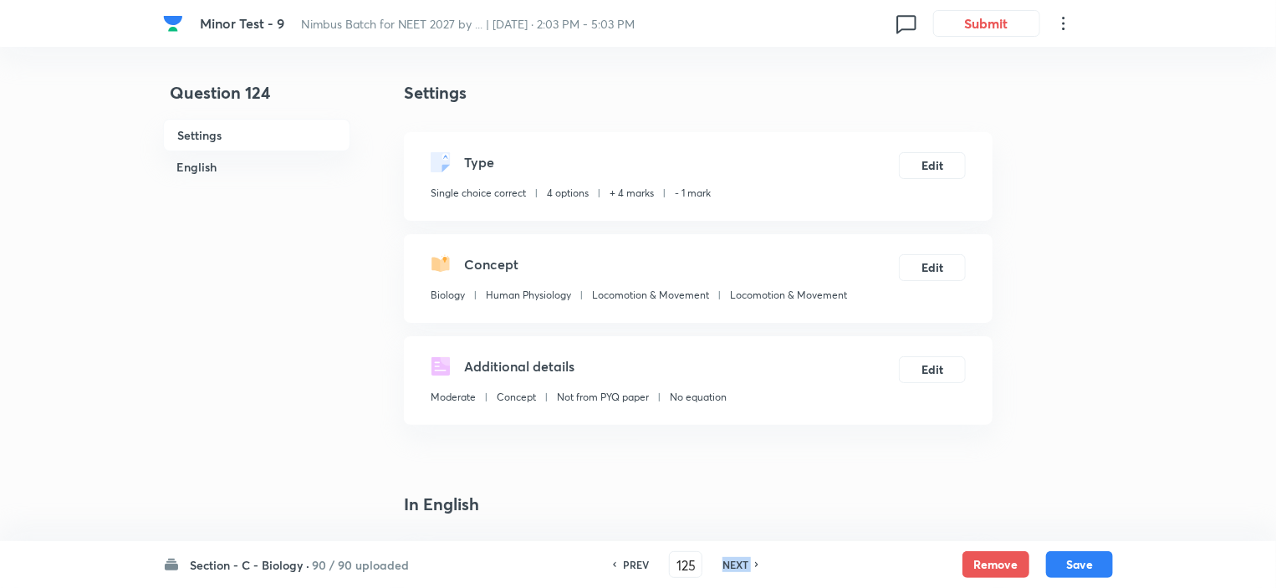
checkbox input "true"
click at [740, 565] on h6 "NEXT" at bounding box center [736, 564] width 26 height 15
type input "126"
checkbox input "false"
checkbox input "true"
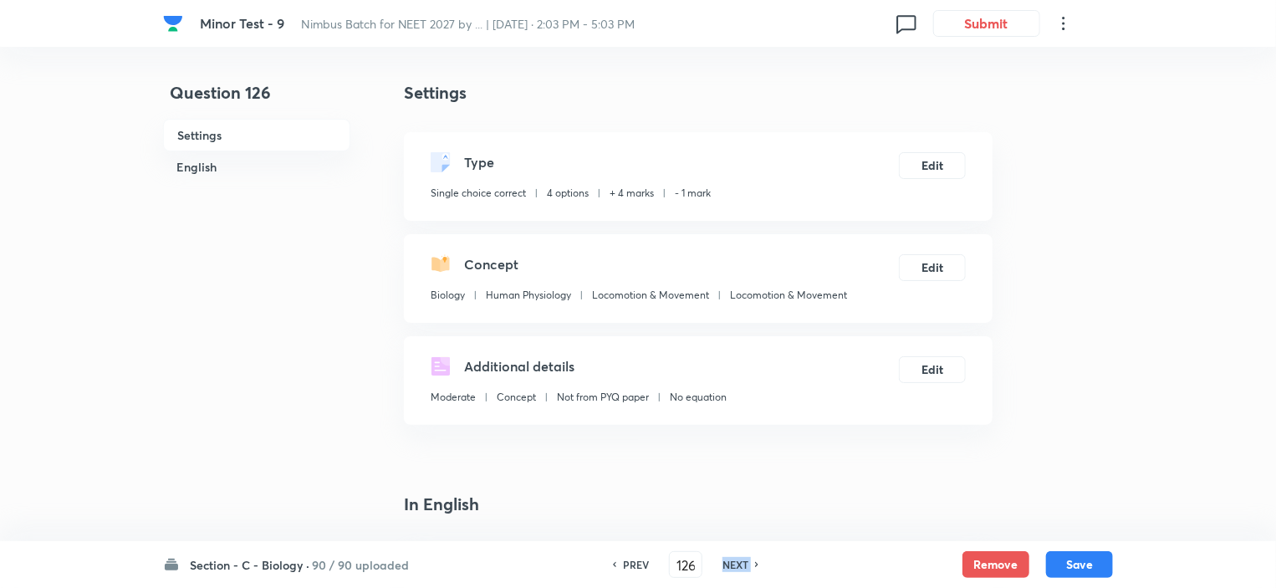
click at [740, 565] on h6 "NEXT" at bounding box center [736, 564] width 26 height 15
type input "127"
checkbox input "false"
checkbox input "true"
click at [740, 565] on h6 "NEXT" at bounding box center [736, 564] width 26 height 15
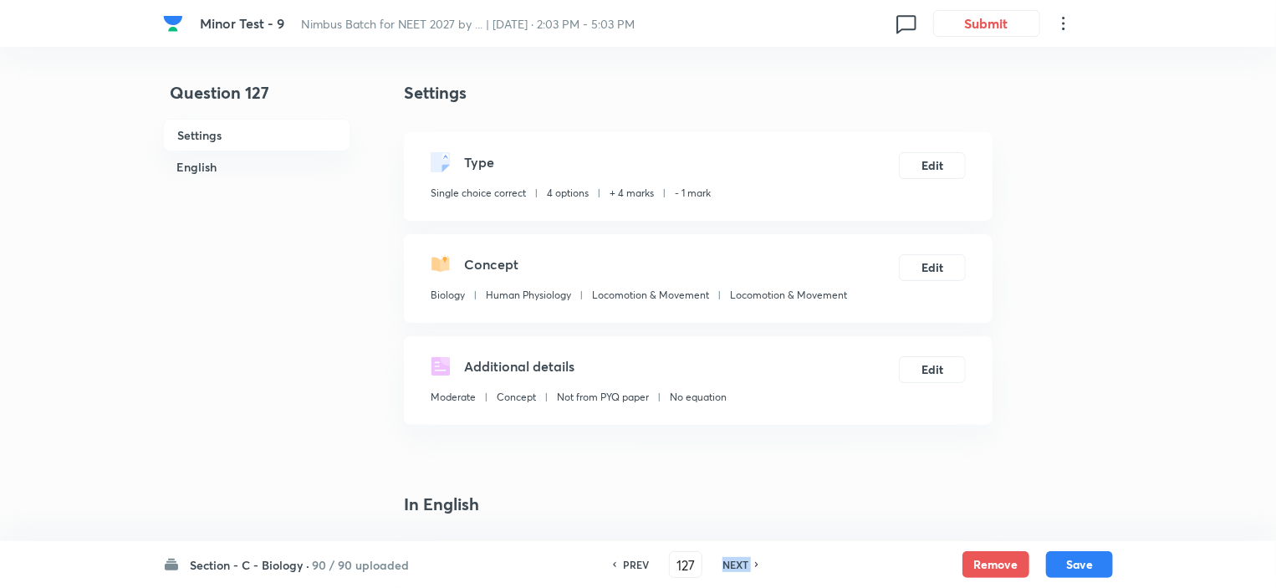
type input "128"
checkbox input "false"
checkbox input "true"
click at [740, 565] on h6 "NEXT" at bounding box center [736, 564] width 26 height 15
type input "129"
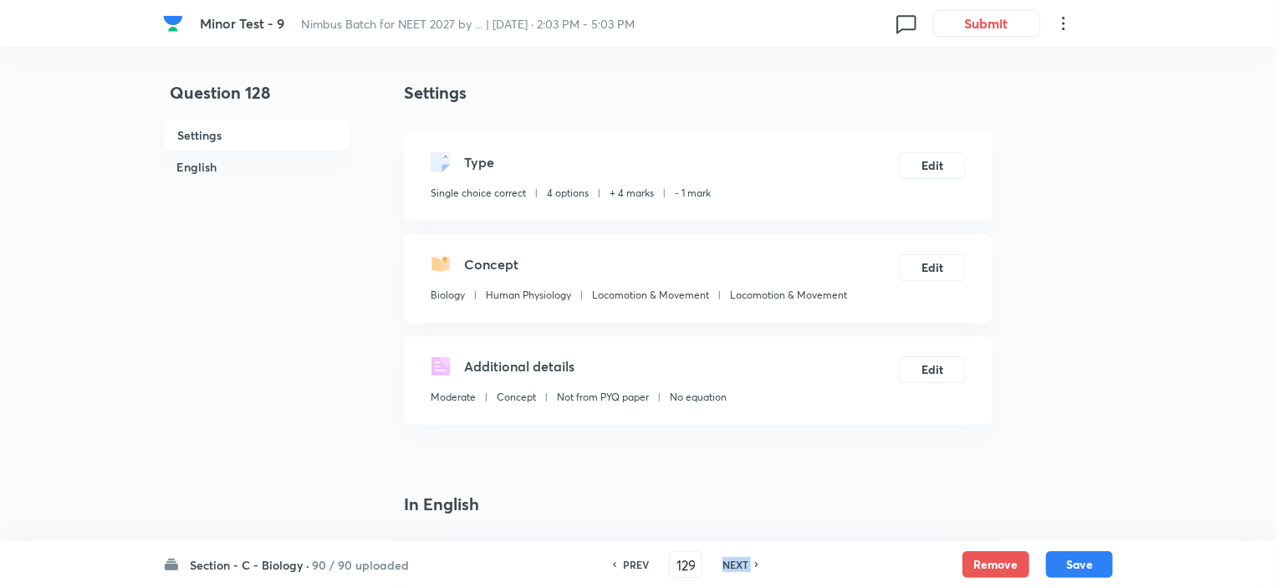
checkbox input "false"
checkbox input "true"
click at [740, 565] on h6 "NEXT" at bounding box center [736, 564] width 26 height 15
type input "130"
checkbox input "false"
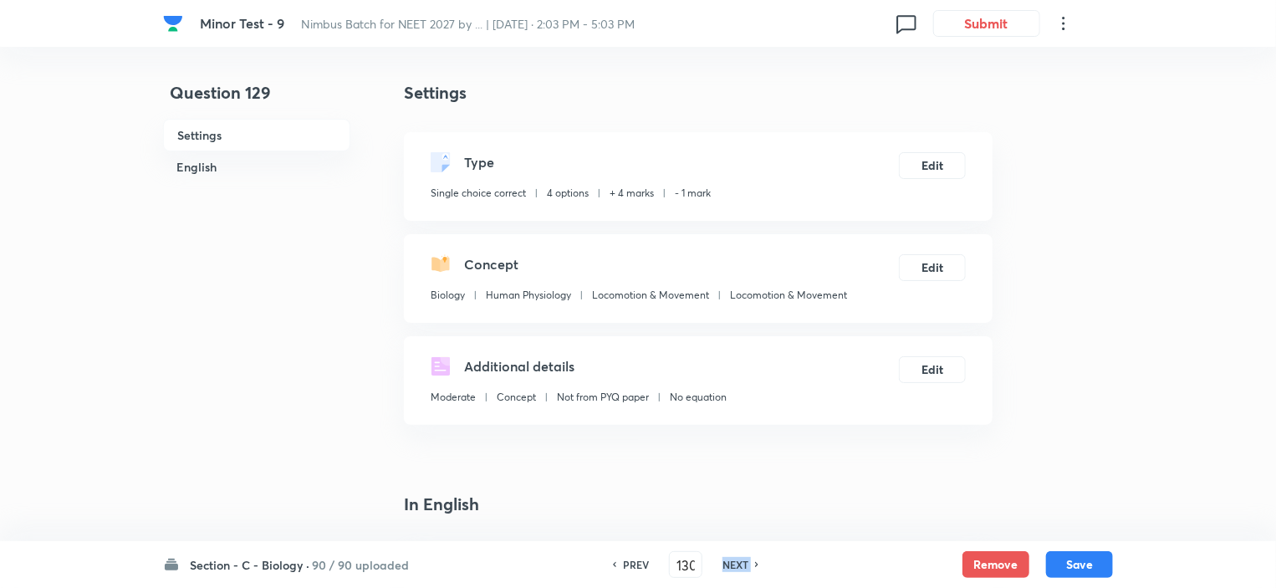
checkbox input "true"
click at [740, 565] on h6 "NEXT" at bounding box center [736, 564] width 26 height 15
type input "131"
checkbox input "true"
click at [740, 565] on h6 "NEXT" at bounding box center [736, 564] width 26 height 15
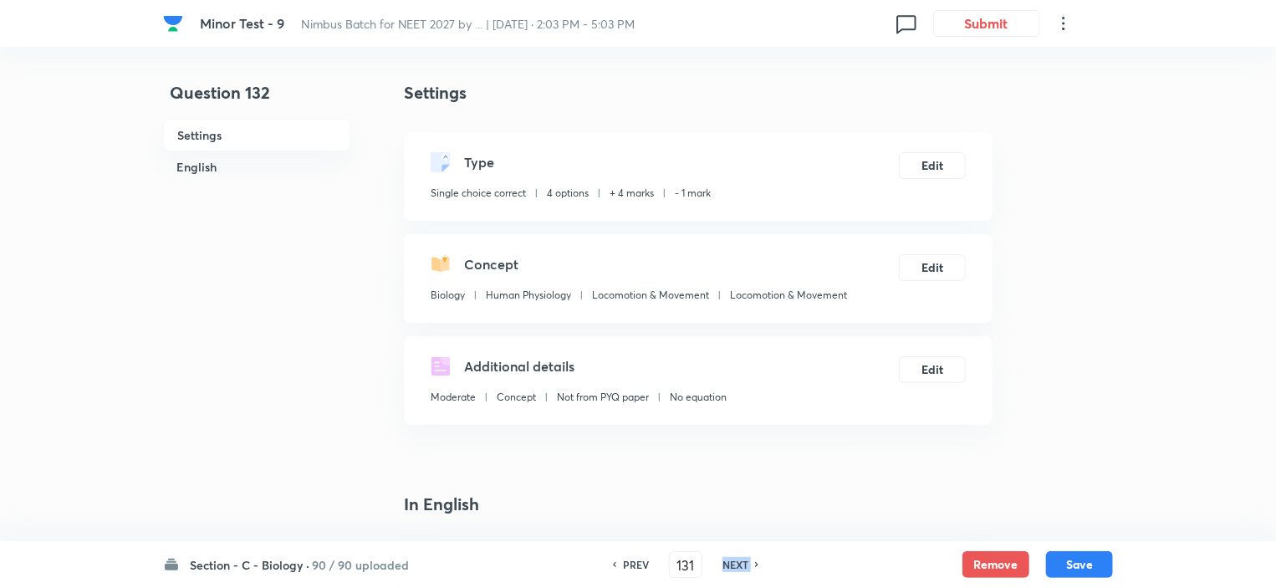
type input "132"
checkbox input "true"
click at [740, 565] on h6 "NEXT" at bounding box center [736, 564] width 26 height 15
type input "133"
checkbox input "false"
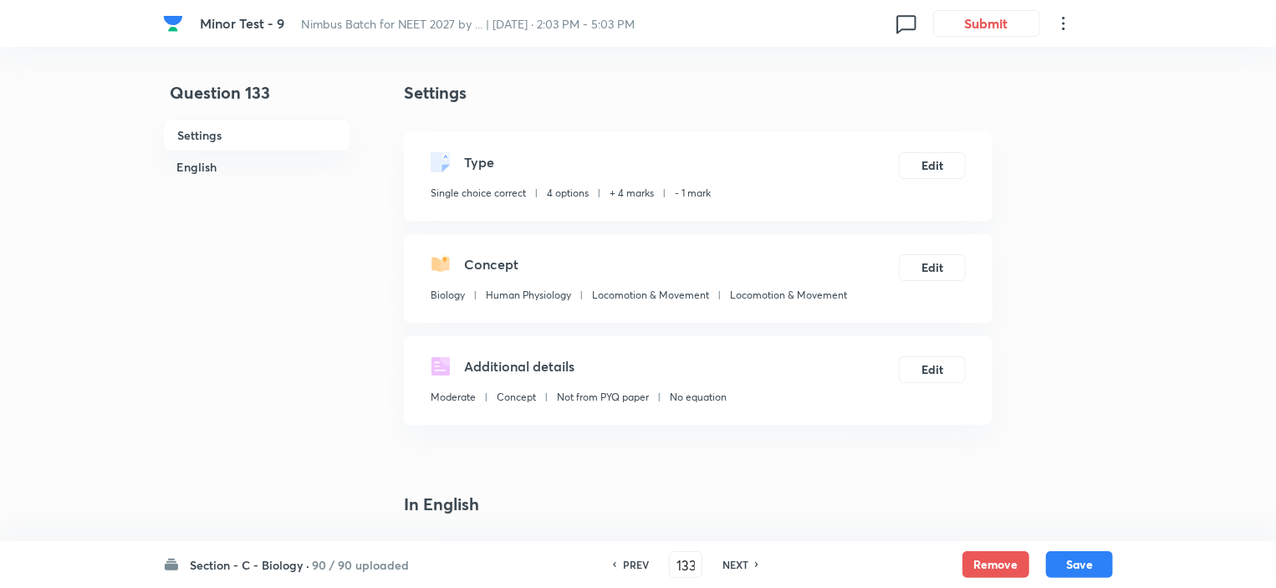
checkbox input "true"
click at [740, 565] on h6 "NEXT" at bounding box center [736, 564] width 26 height 15
type input "134"
checkbox input "false"
checkbox input "true"
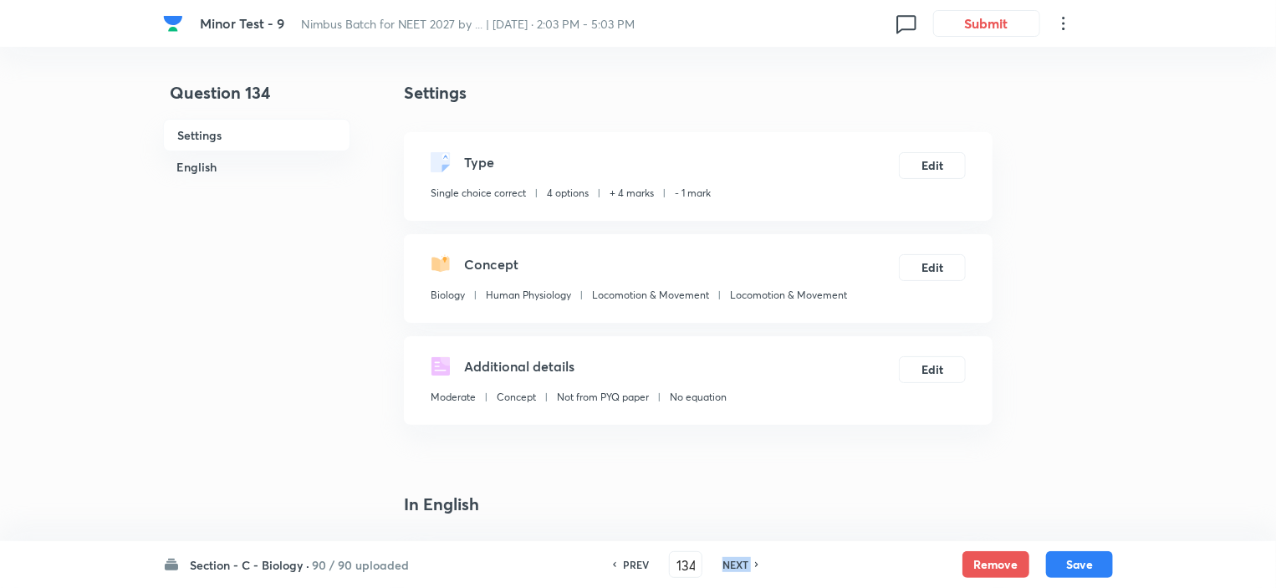
click at [740, 565] on h6 "NEXT" at bounding box center [736, 564] width 26 height 15
type input "135"
checkbox input "false"
checkbox input "true"
click at [740, 565] on h6 "NEXT" at bounding box center [736, 564] width 26 height 15
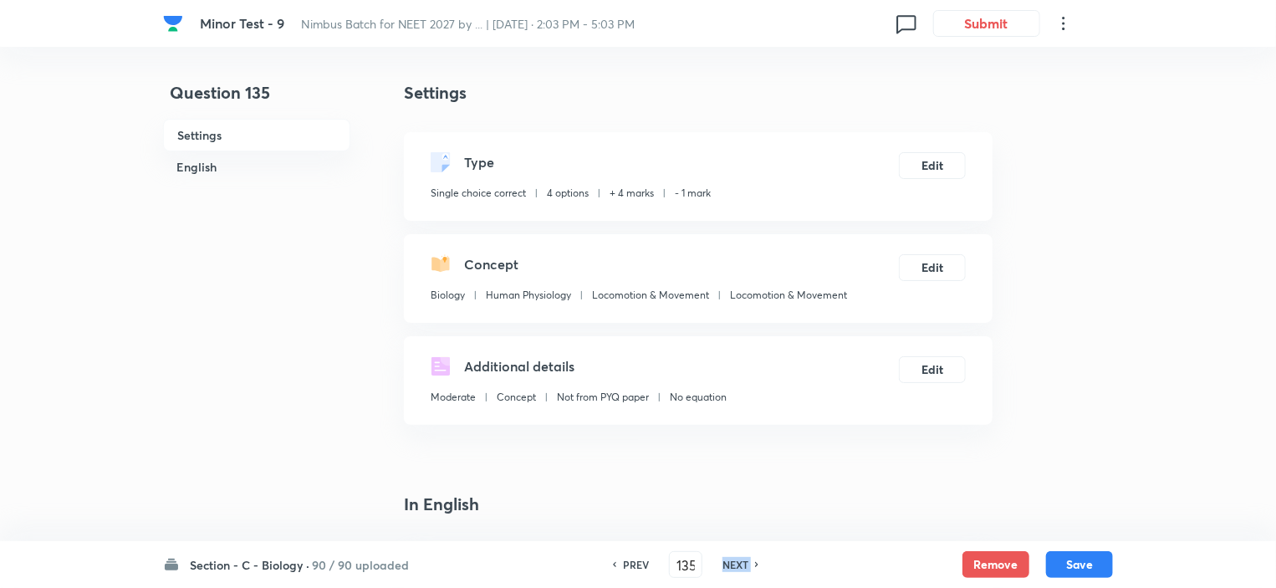
type input "136"
checkbox input "false"
checkbox input "true"
click at [740, 565] on h6 "NEXT" at bounding box center [736, 564] width 26 height 15
type input "137"
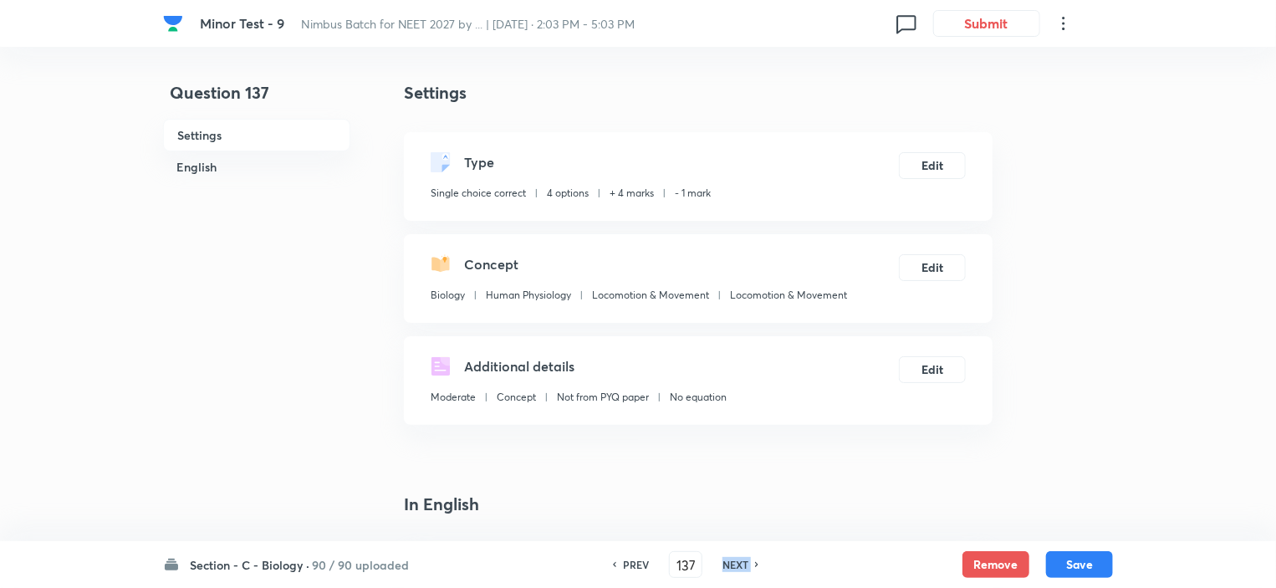
checkbox input "false"
checkbox input "true"
click at [740, 565] on h6 "NEXT" at bounding box center [736, 564] width 26 height 15
type input "138"
checkbox input "false"
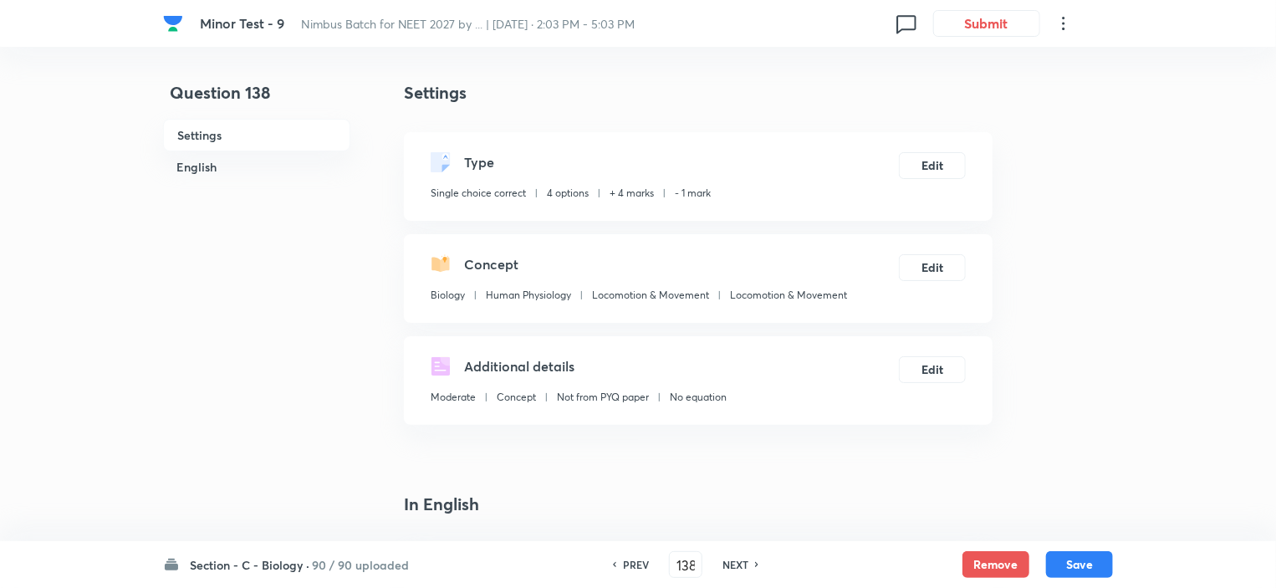
checkbox input "true"
click at [740, 565] on h6 "NEXT" at bounding box center [736, 564] width 26 height 15
type input "139"
checkbox input "false"
checkbox input "true"
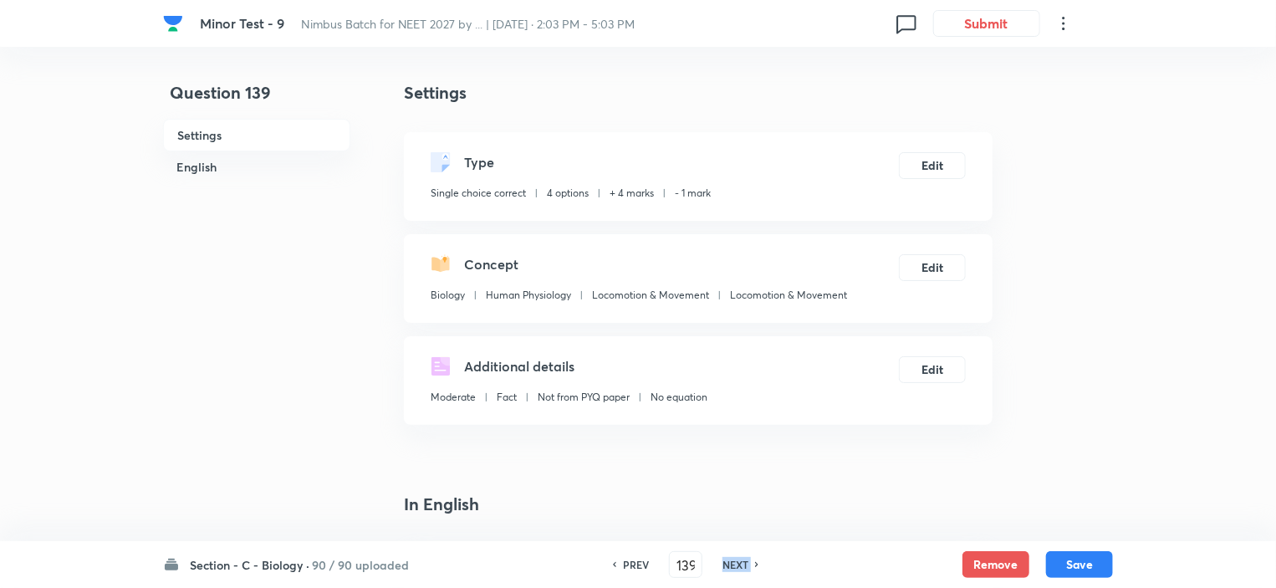
click at [740, 565] on h6 "NEXT" at bounding box center [736, 564] width 26 height 15
type input "140"
checkbox input "true"
click at [740, 565] on h6 "NEXT" at bounding box center [736, 564] width 26 height 15
type input "141"
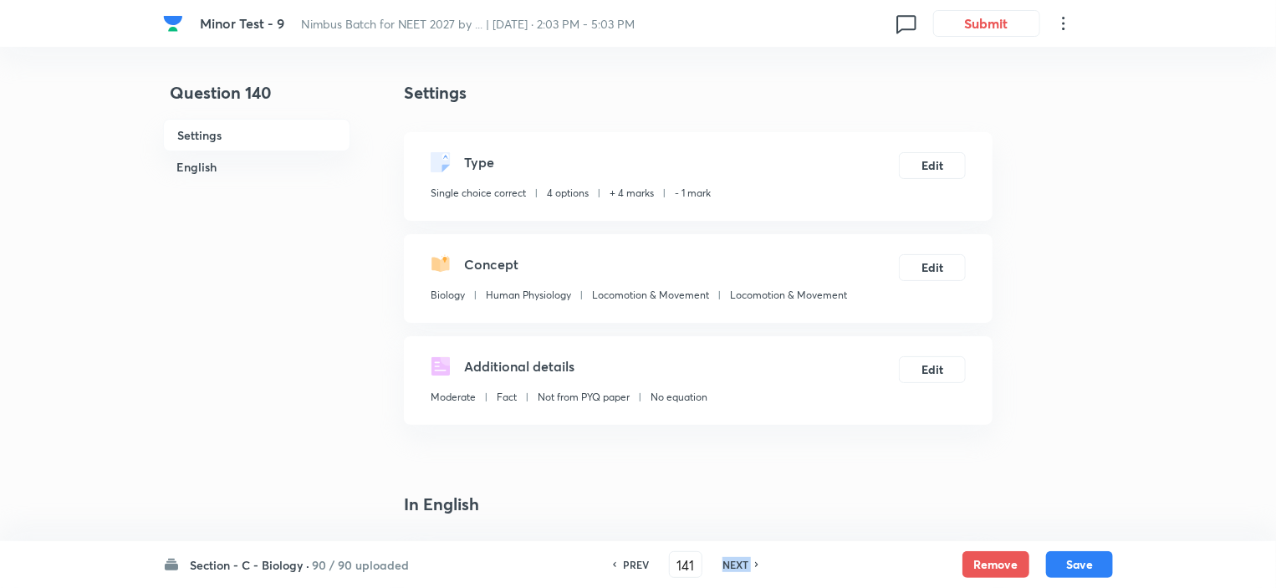
checkbox input "false"
checkbox input "true"
click at [740, 565] on h6 "NEXT" at bounding box center [736, 564] width 26 height 15
type input "142"
checkbox input "false"
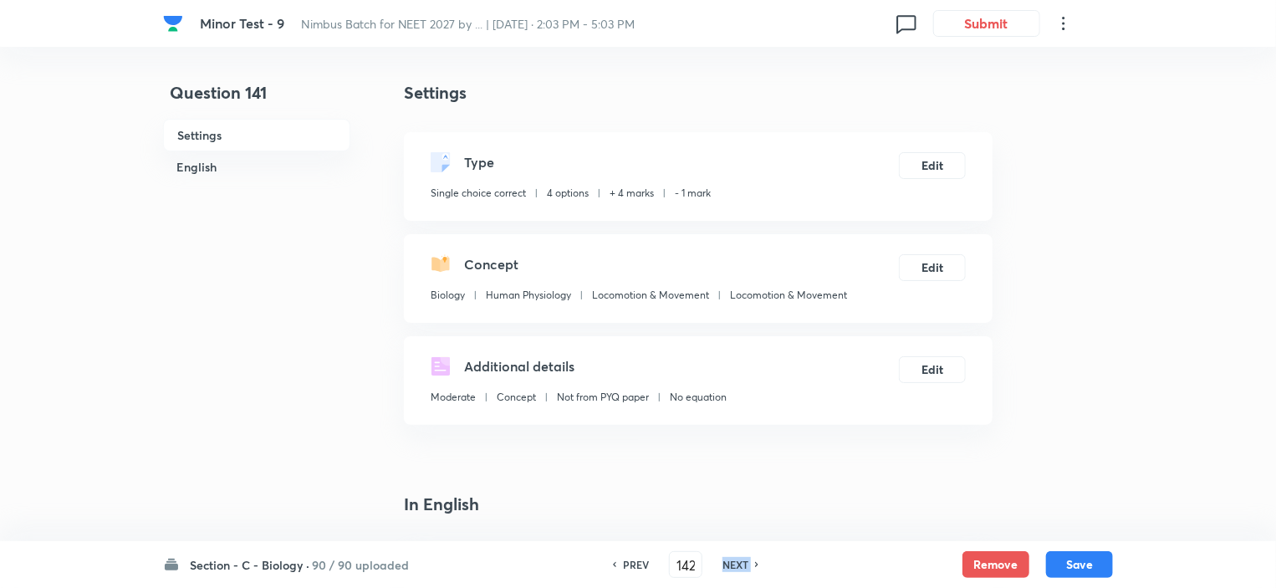
checkbox input "true"
click at [740, 565] on h6 "NEXT" at bounding box center [736, 564] width 26 height 15
type input "143"
checkbox input "false"
checkbox input "true"
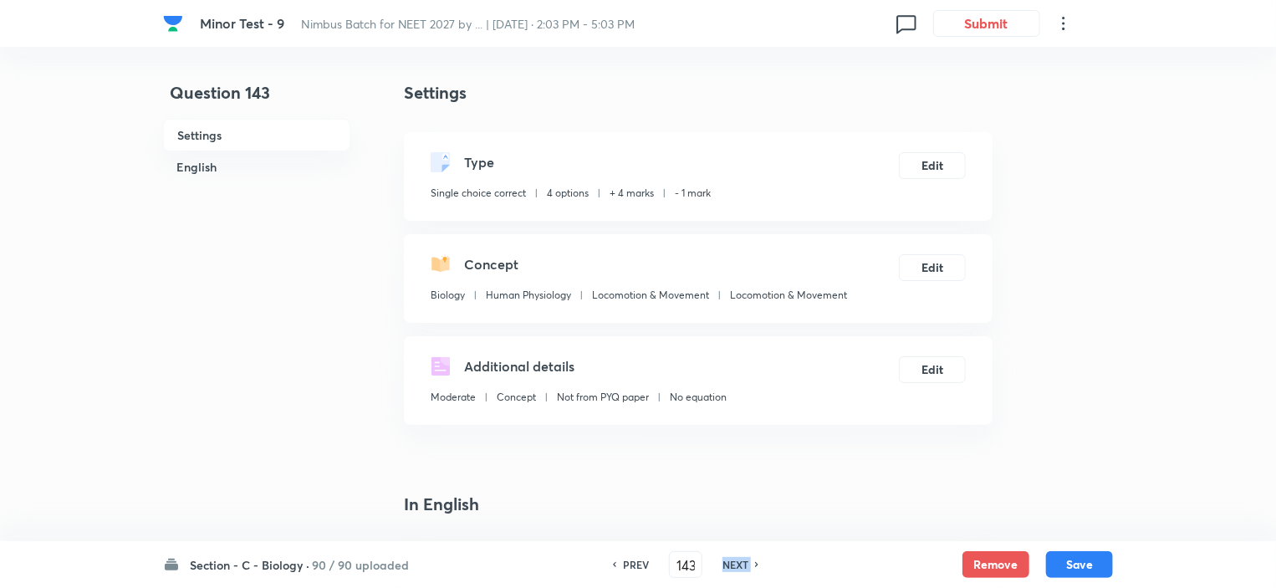
click at [740, 565] on h6 "NEXT" at bounding box center [736, 564] width 26 height 15
type input "144"
checkbox input "false"
checkbox input "true"
click at [740, 565] on h6 "NEXT" at bounding box center [736, 564] width 26 height 15
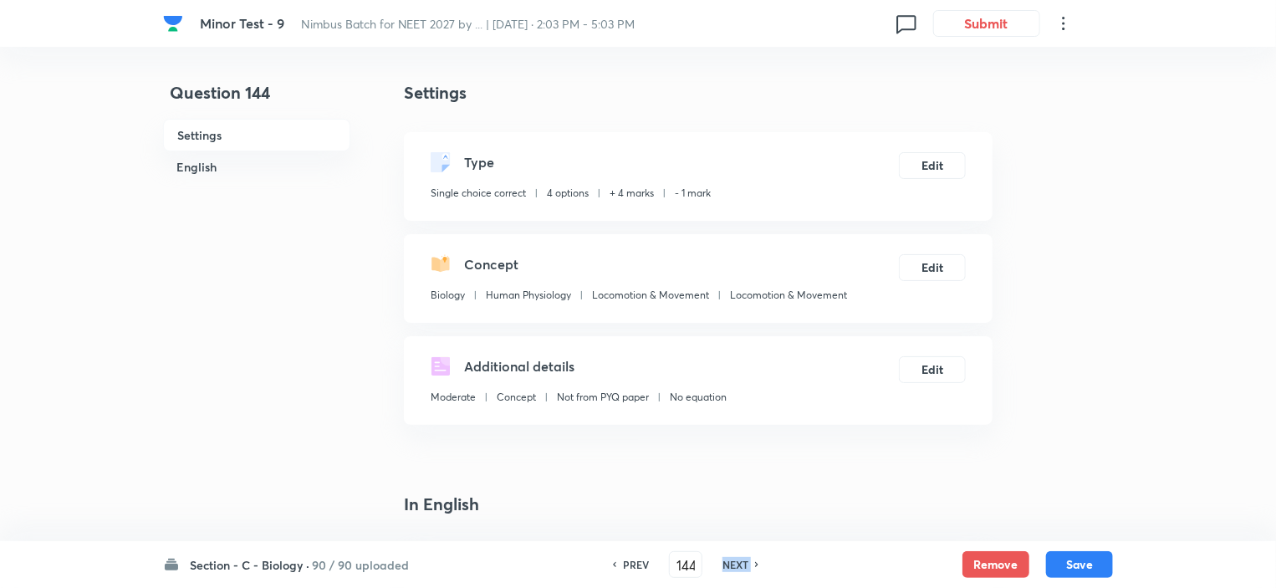
type input "145"
checkbox input "true"
click at [740, 565] on h6 "NEXT" at bounding box center [736, 564] width 26 height 15
type input "146"
checkbox input "false"
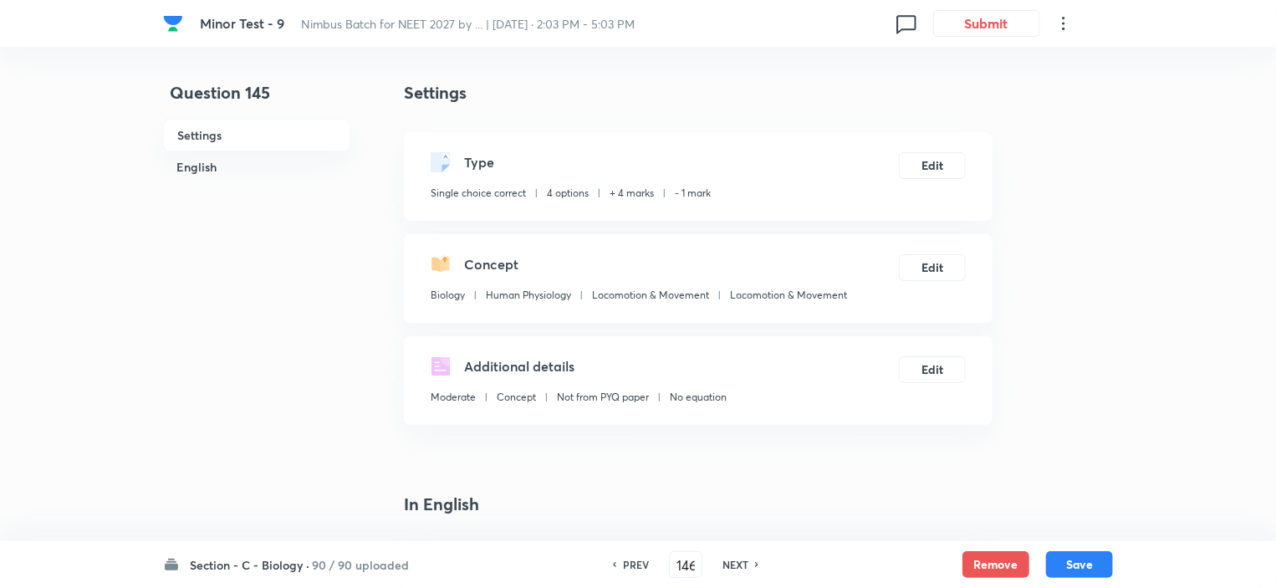
checkbox input "true"
click at [740, 565] on h6 "NEXT" at bounding box center [736, 564] width 26 height 15
type input "147"
checkbox input "false"
checkbox input "true"
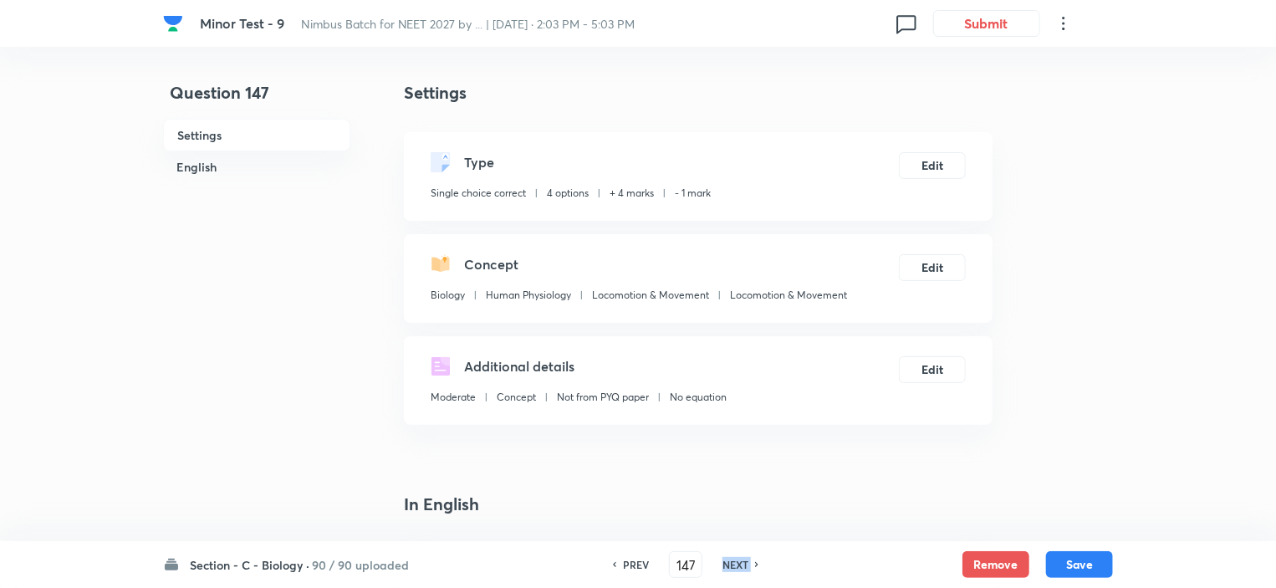
click at [740, 565] on h6 "NEXT" at bounding box center [736, 564] width 26 height 15
type input "148"
checkbox input "false"
checkbox input "true"
click at [740, 565] on h6 "NEXT" at bounding box center [736, 564] width 26 height 15
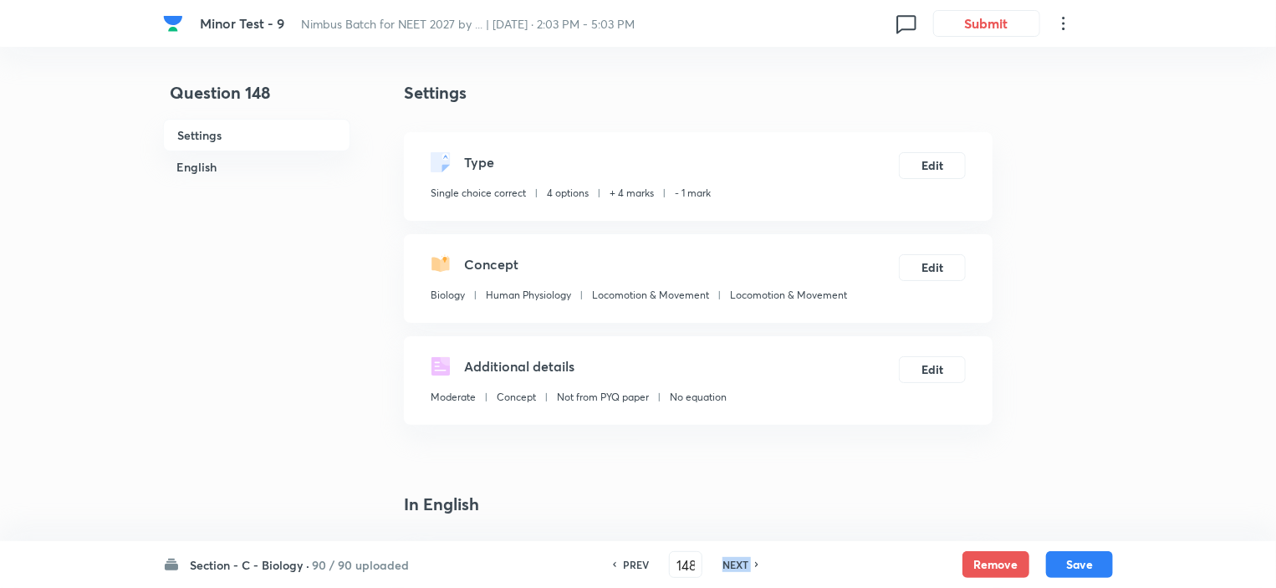
type input "149"
checkbox input "false"
checkbox input "true"
click at [740, 565] on h6 "NEXT" at bounding box center [736, 564] width 26 height 15
type input "150"
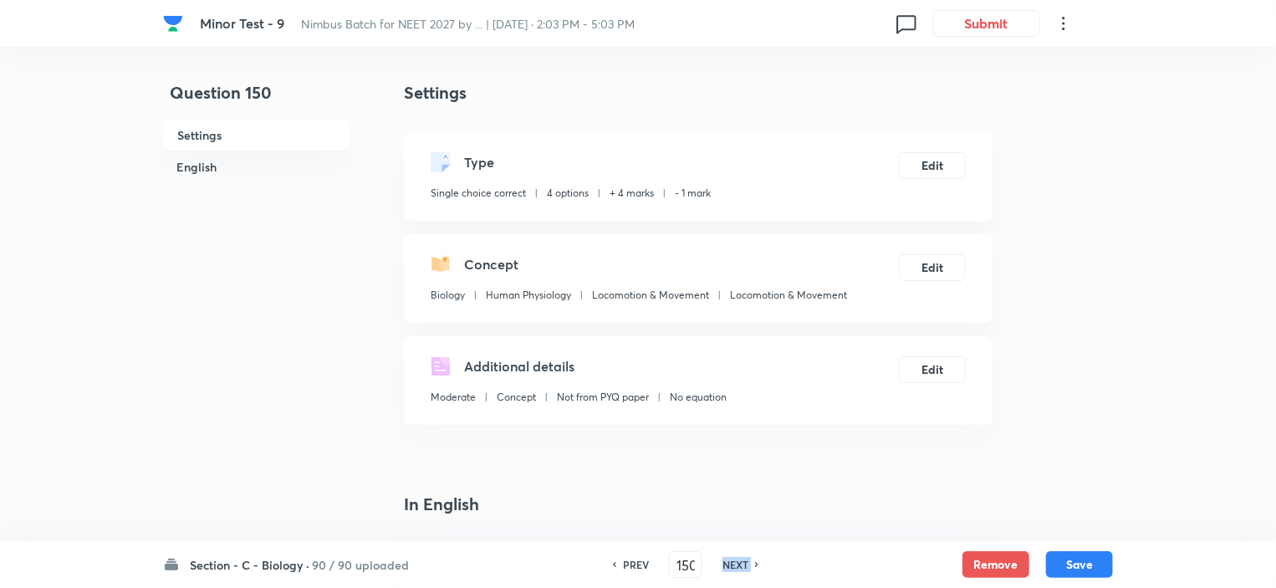
checkbox input "false"
checkbox input "true"
click at [740, 565] on h6 "NEXT" at bounding box center [736, 564] width 26 height 15
type input "151"
checkbox input "false"
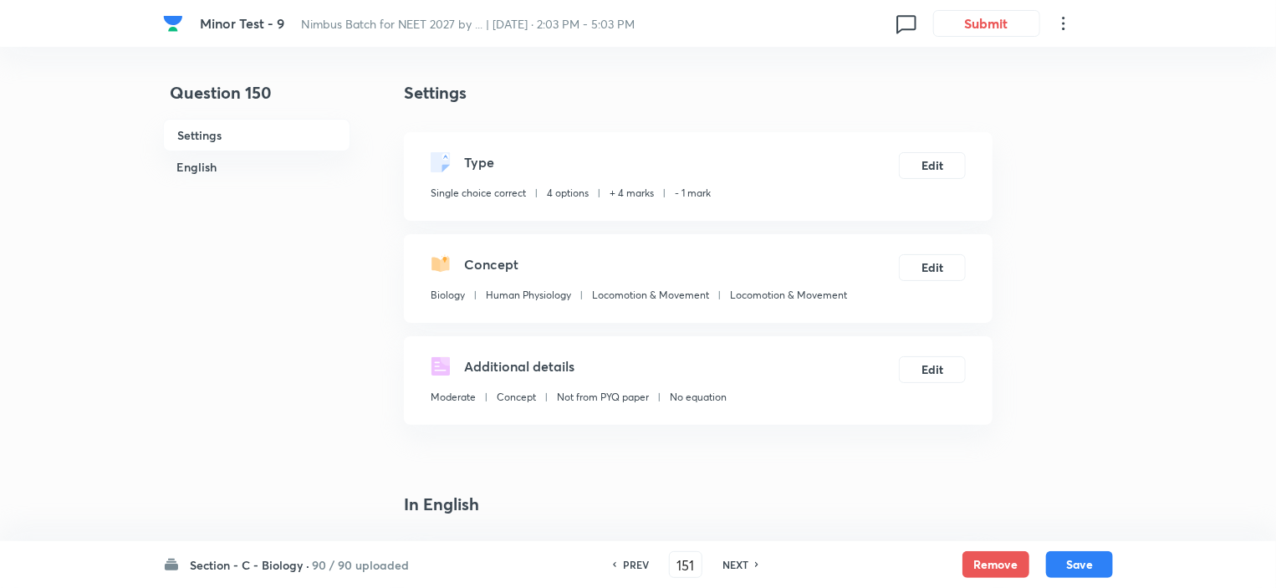
checkbox input "true"
click at [740, 565] on h6 "NEXT" at bounding box center [736, 564] width 26 height 15
type input "152"
checkbox input "false"
checkbox input "true"
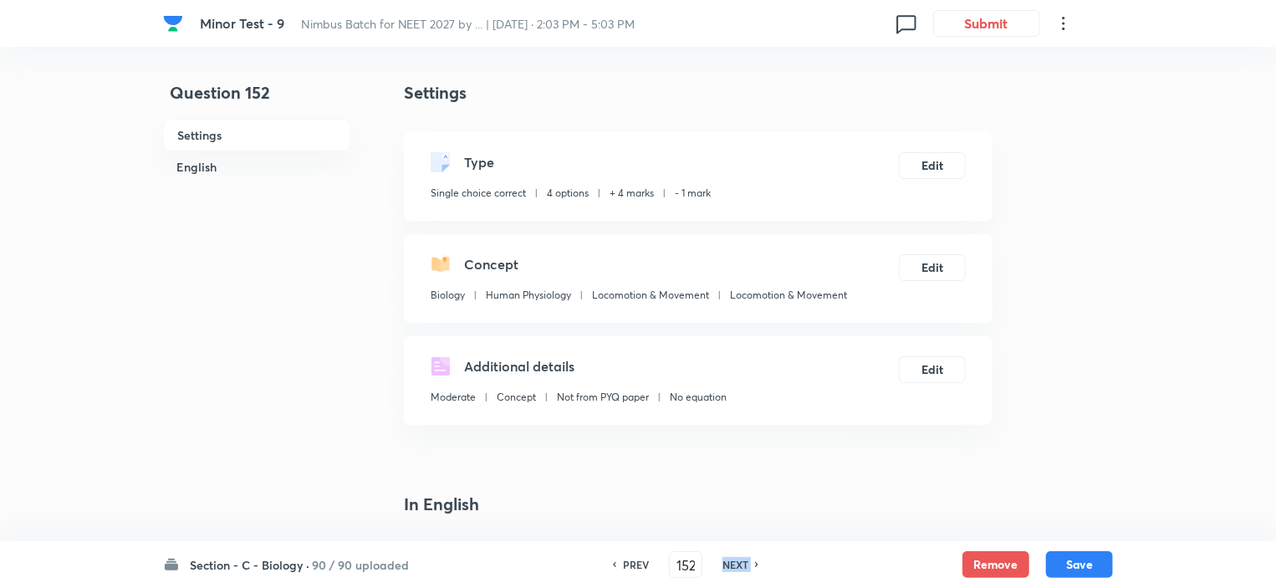
click at [740, 565] on h6 "NEXT" at bounding box center [736, 564] width 26 height 15
type input "153"
checkbox input "true"
click at [740, 565] on h6 "NEXT" at bounding box center [736, 564] width 26 height 15
type input "154"
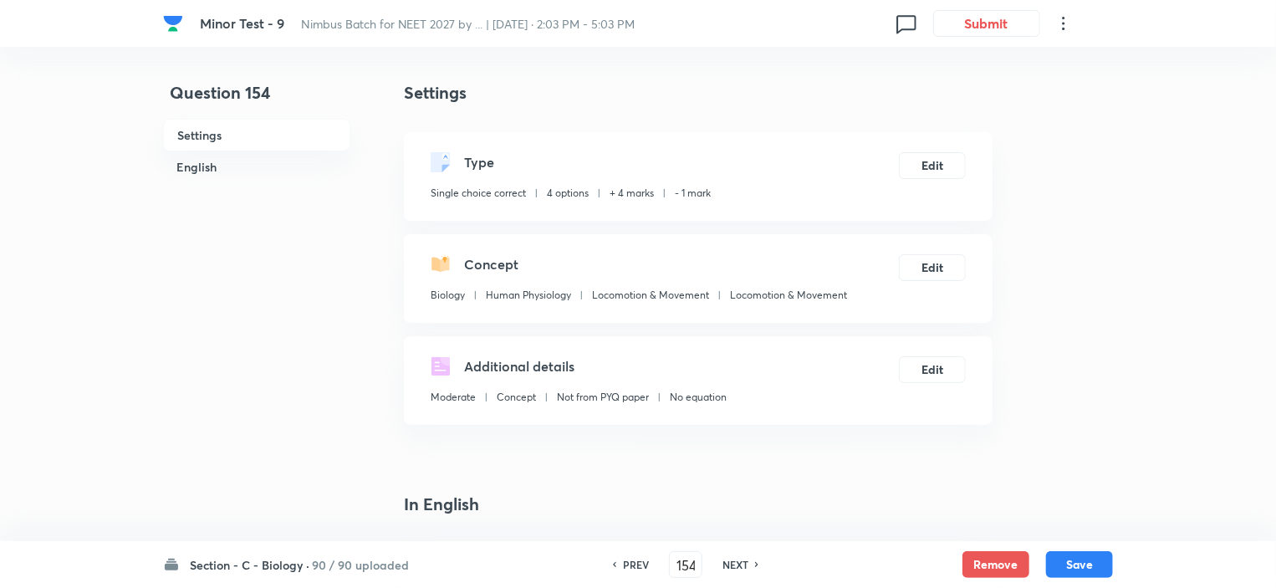
checkbox input "true"
click at [740, 565] on h6 "NEXT" at bounding box center [736, 564] width 26 height 15
type input "155"
checkbox input "false"
checkbox input "true"
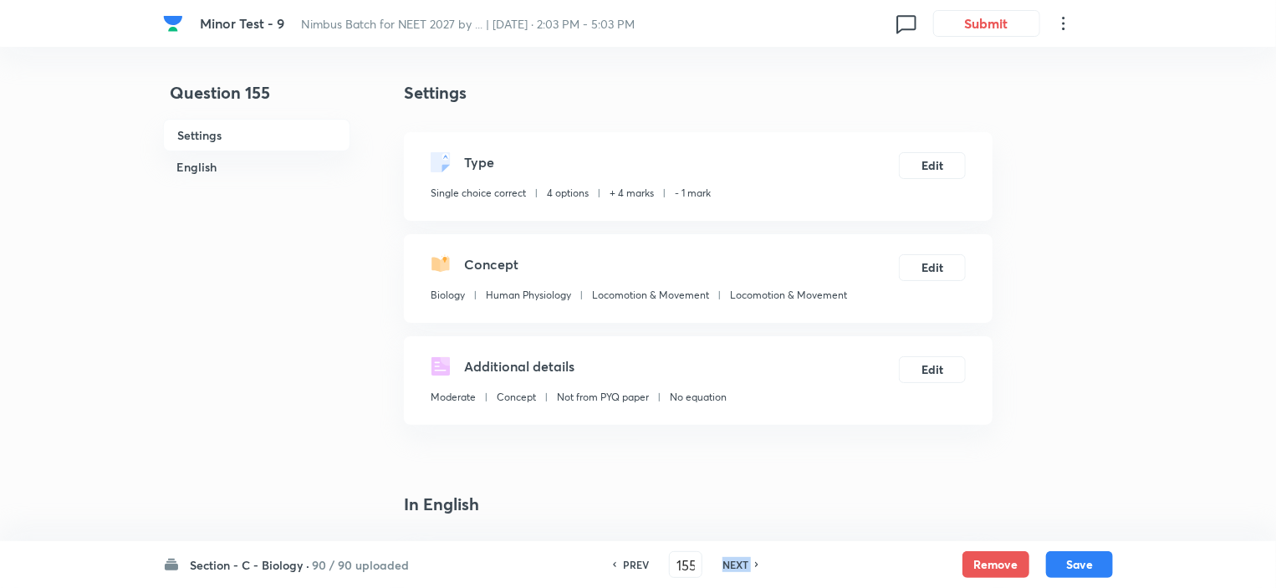
click at [740, 565] on h6 "NEXT" at bounding box center [736, 564] width 26 height 15
type input "156"
checkbox input "false"
checkbox input "true"
click at [740, 565] on h6 "NEXT" at bounding box center [736, 564] width 26 height 15
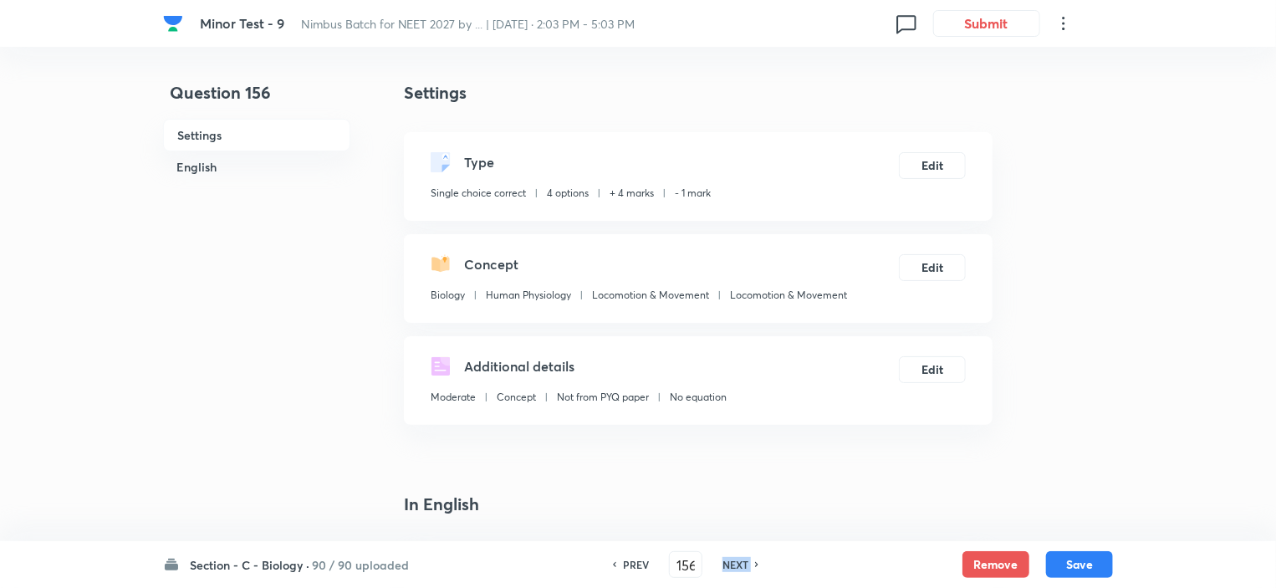
type input "157"
checkbox input "false"
checkbox input "true"
click at [740, 565] on h6 "NEXT" at bounding box center [736, 564] width 26 height 15
type input "158"
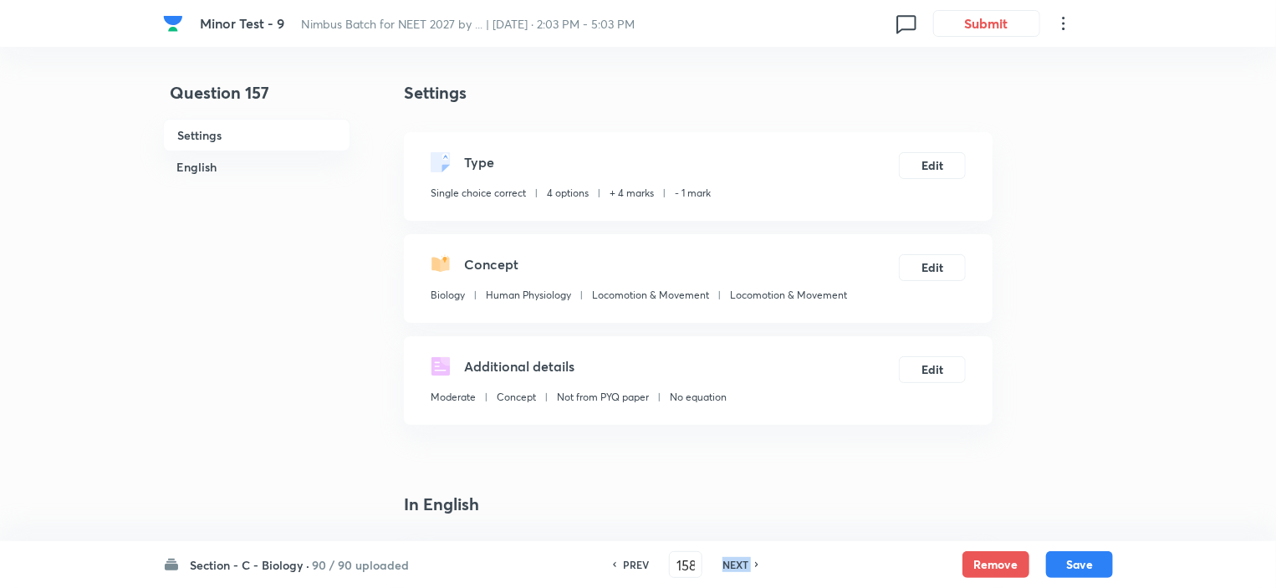
checkbox input "false"
checkbox input "true"
click at [740, 565] on h6 "NEXT" at bounding box center [736, 564] width 26 height 15
type input "159"
checkbox input "false"
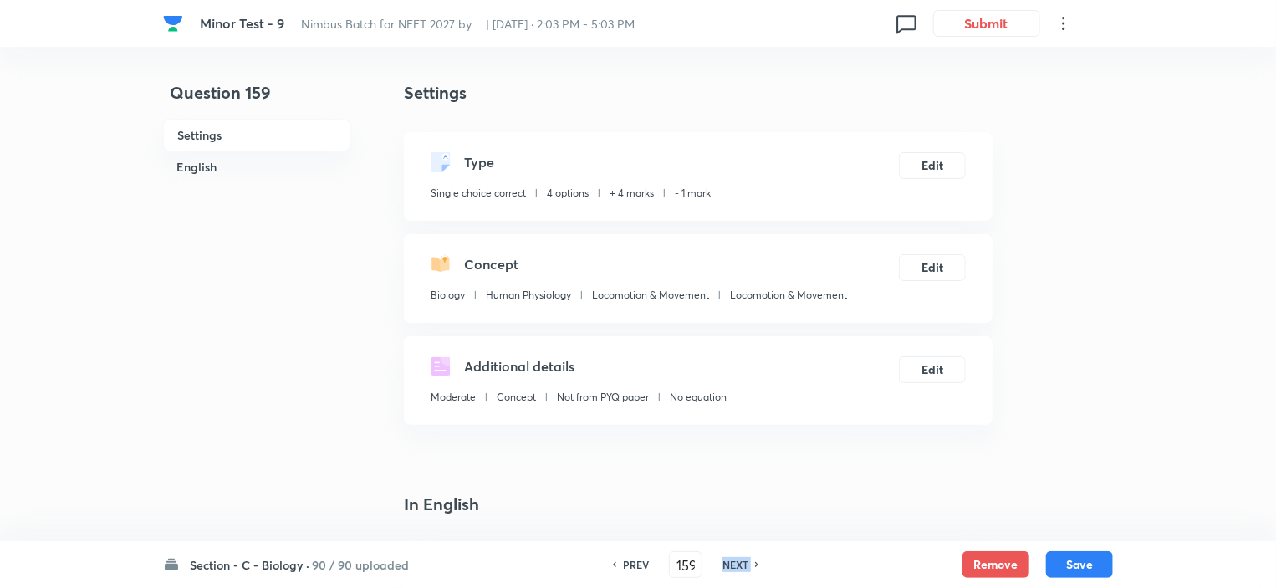
checkbox input "true"
click at [740, 565] on h6 "NEXT" at bounding box center [736, 564] width 26 height 15
type input "160"
checkbox input "false"
checkbox input "true"
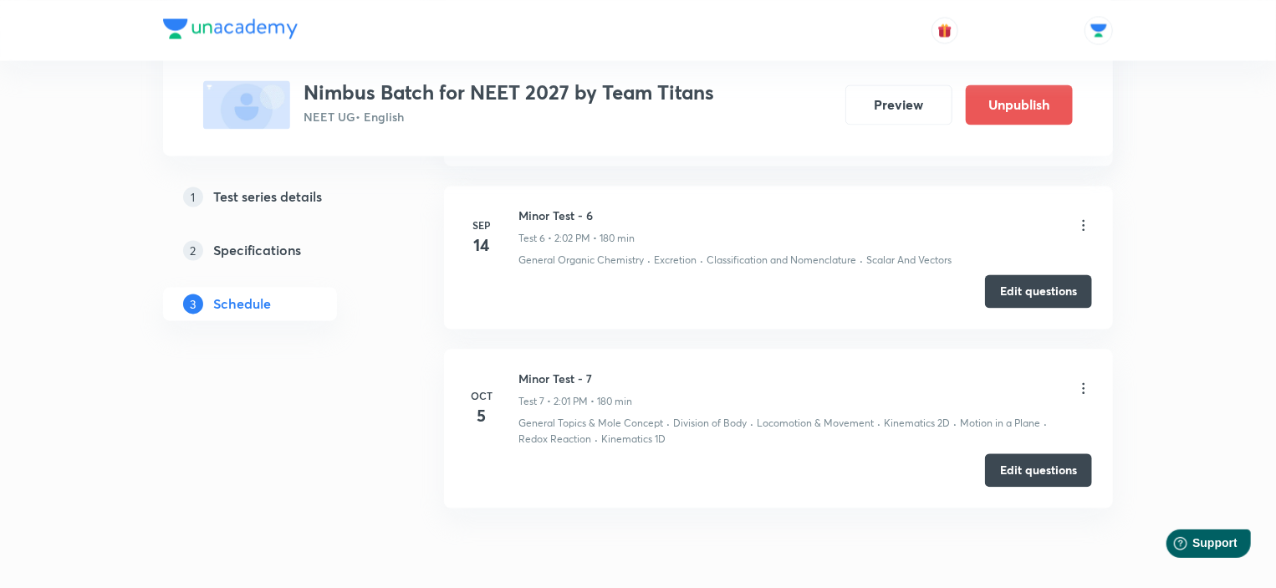
scroll to position [1722, 0]
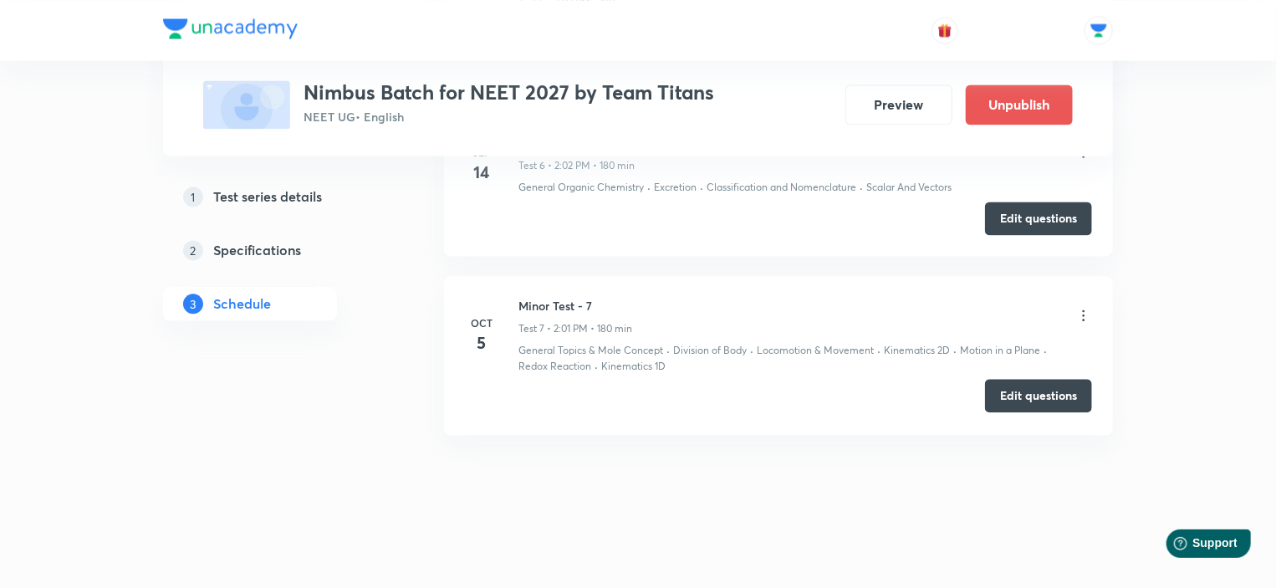
click at [1034, 386] on button "Edit questions" at bounding box center [1038, 395] width 107 height 33
click at [897, 106] on button "Preview" at bounding box center [899, 103] width 107 height 40
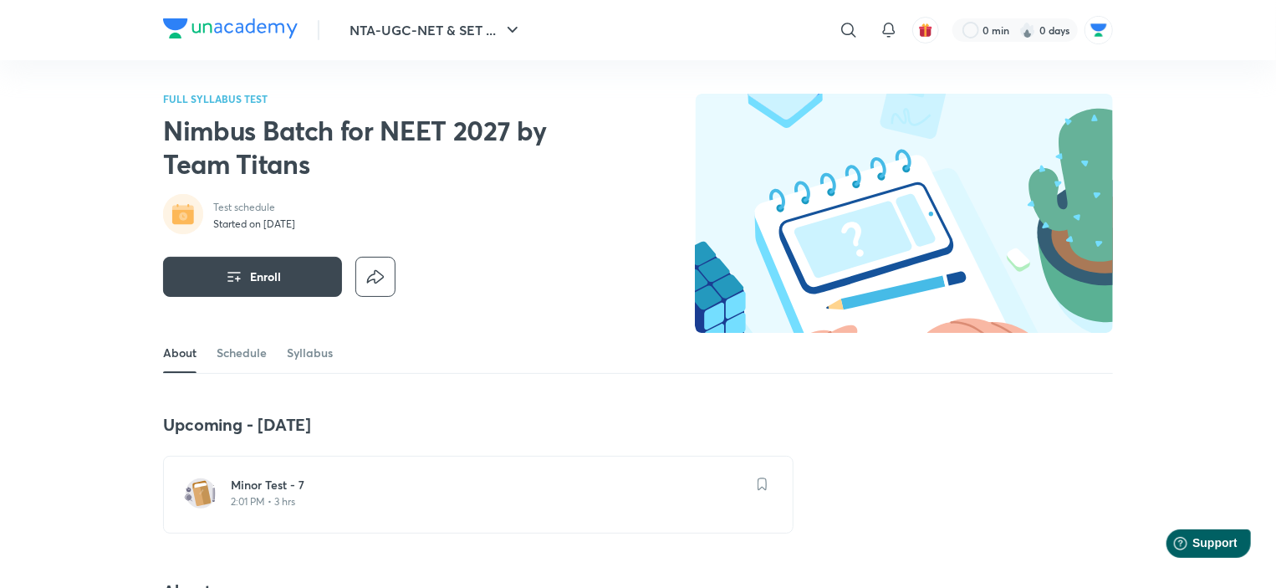
click at [301, 498] on p "2:01 PM • 3 hrs" at bounding box center [488, 501] width 515 height 13
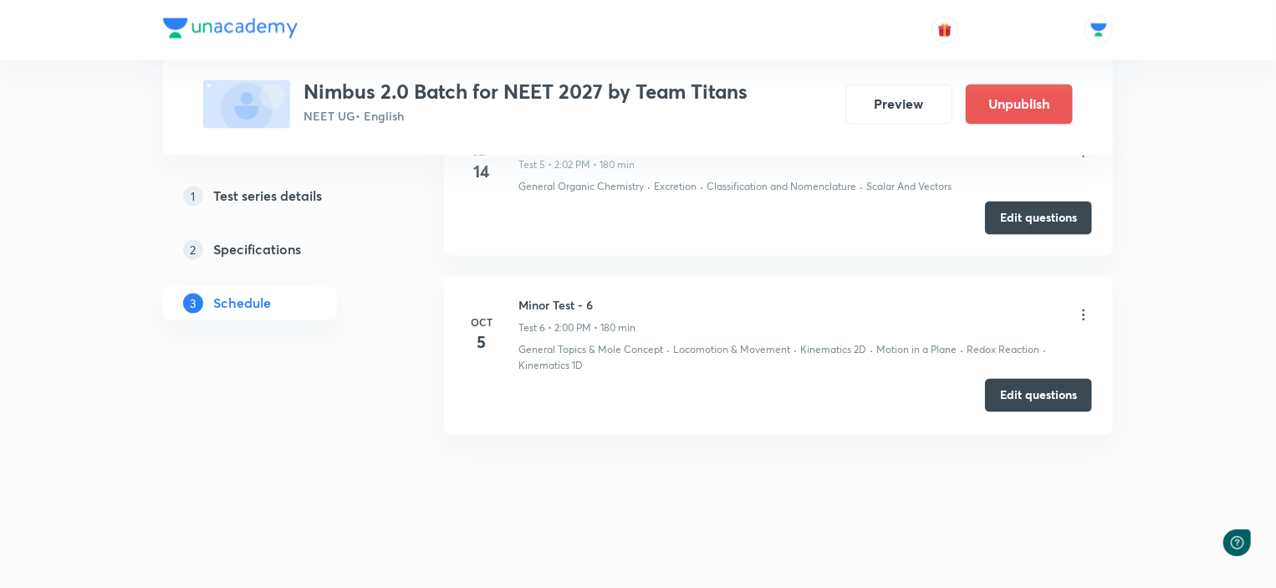
click at [1043, 397] on button "Edit questions" at bounding box center [1038, 395] width 107 height 33
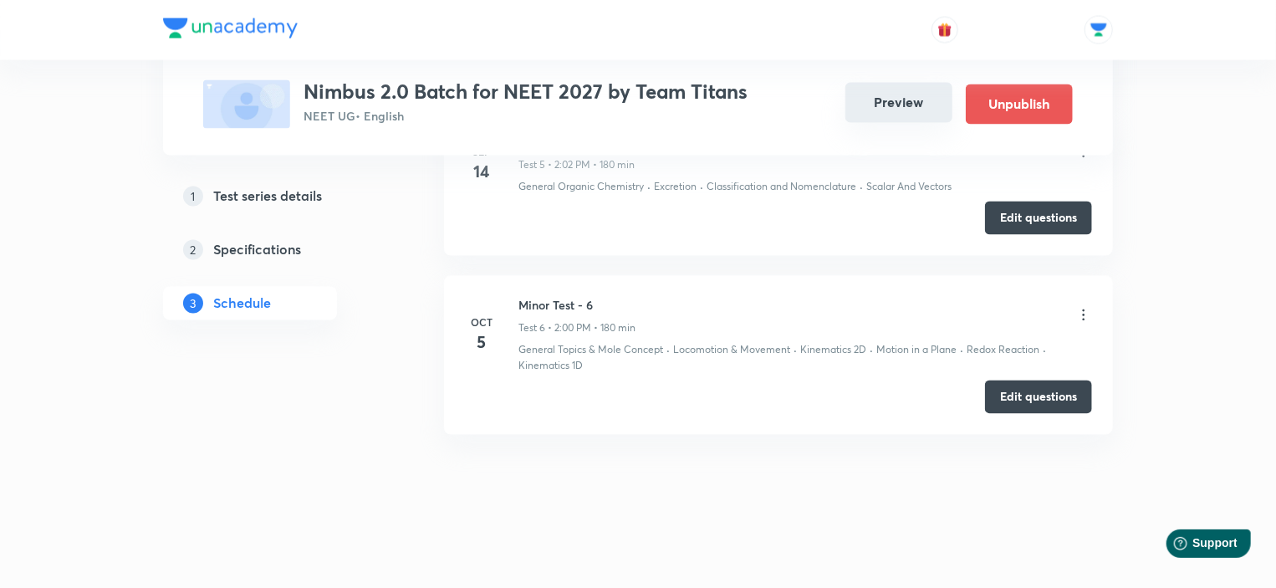
click at [913, 100] on button "Preview" at bounding box center [899, 103] width 107 height 40
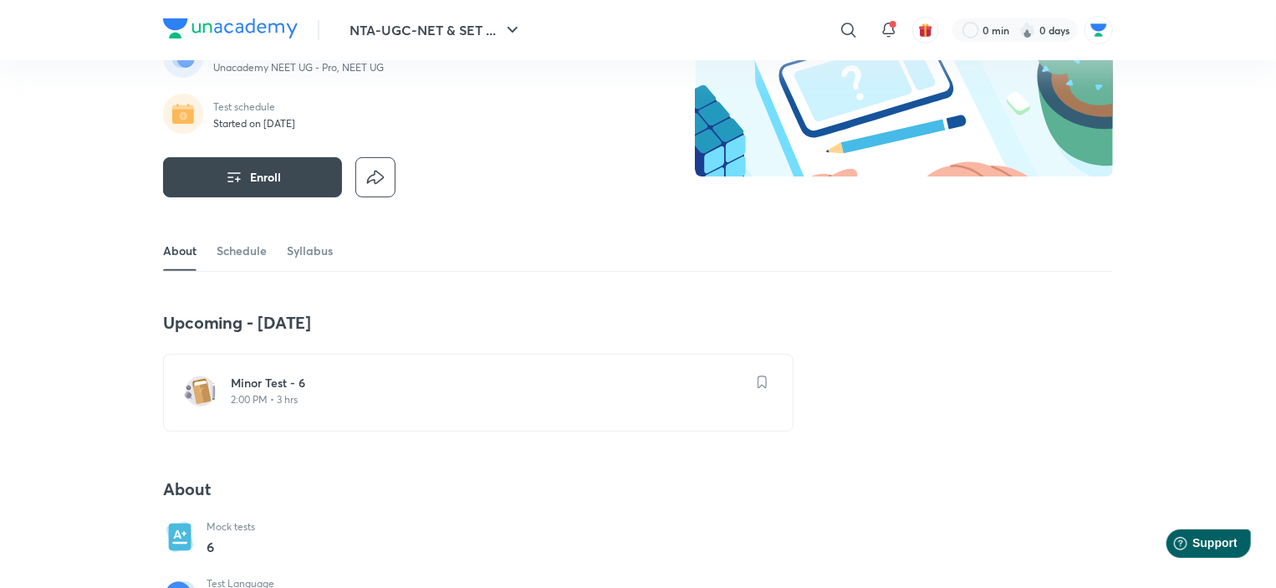
scroll to position [167, 0]
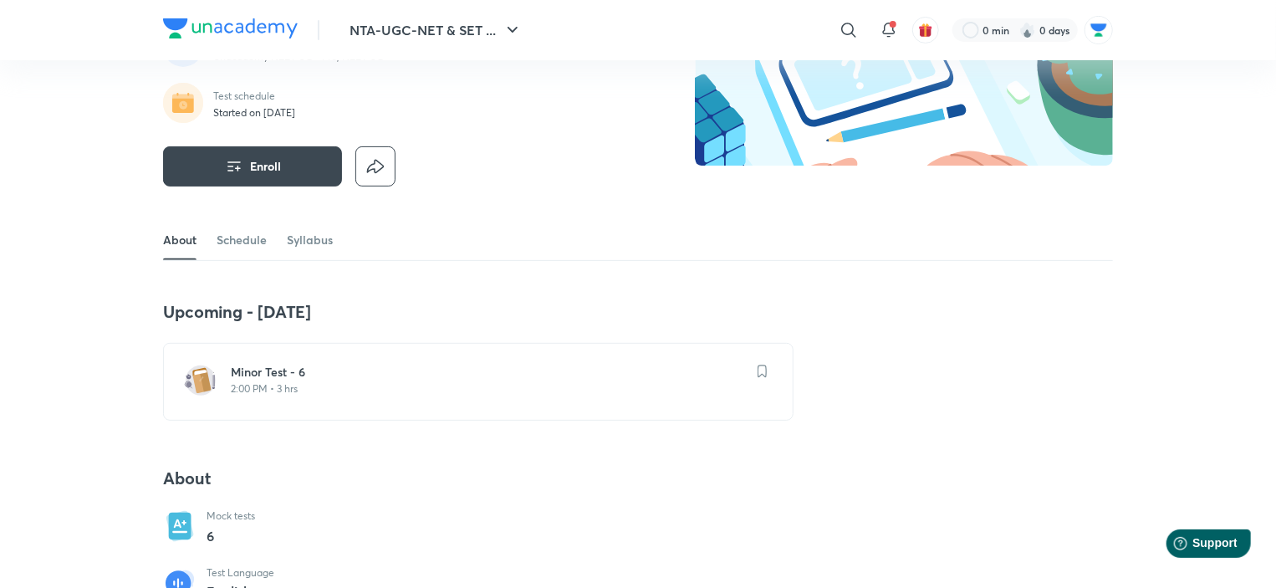
click at [338, 364] on h6 "Minor Test - 6" at bounding box center [488, 372] width 515 height 17
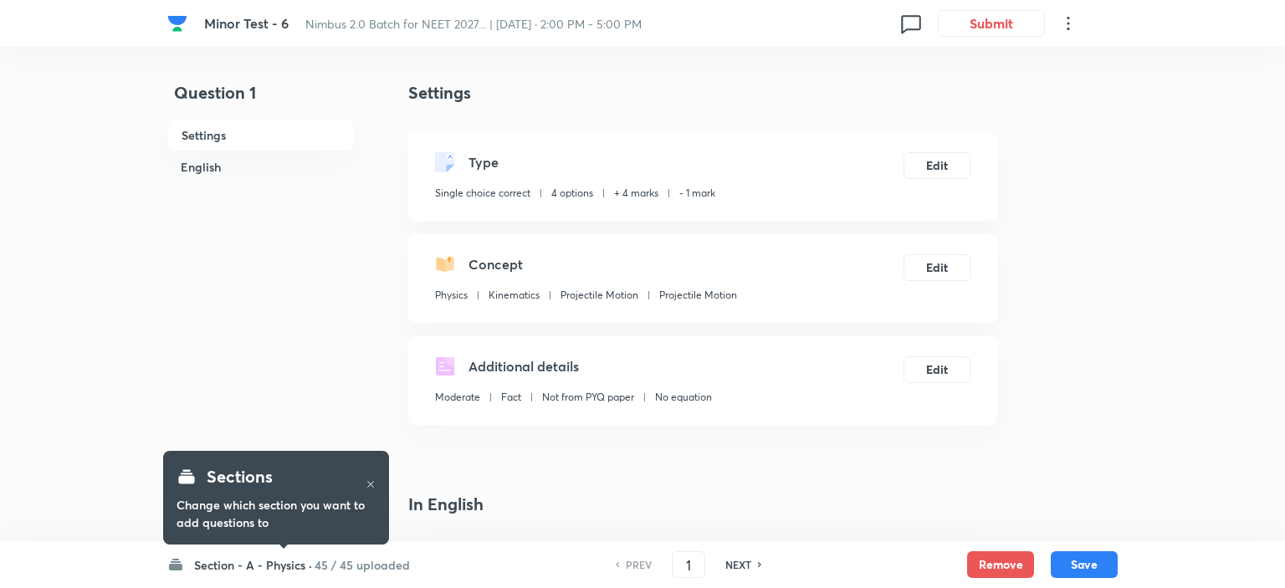
checkbox input "true"
click at [308, 565] on h6 "Section - A - Physics ·" at bounding box center [249, 565] width 118 height 18
checkbox input "true"
click at [285, 558] on h6 "Section - A - Physics ·" at bounding box center [249, 565] width 118 height 18
click at [300, 555] on div "Sections Change which section you want to add questions to" at bounding box center [276, 497] width 226 height 117
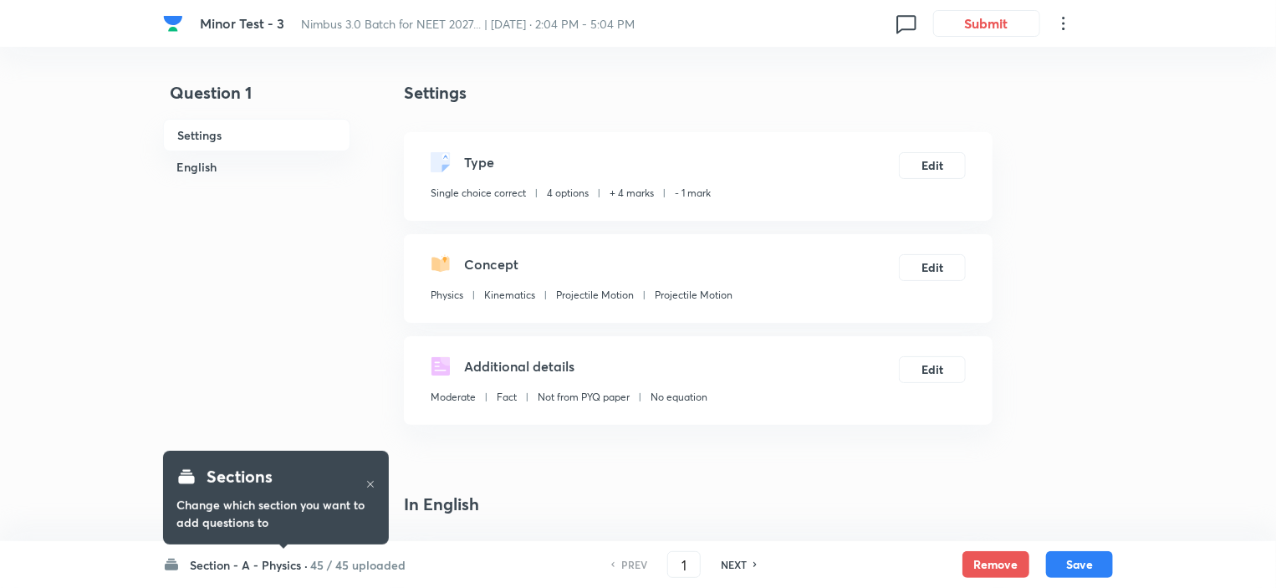
click at [299, 562] on h6 "Section - A - Physics ·" at bounding box center [249, 565] width 118 height 18
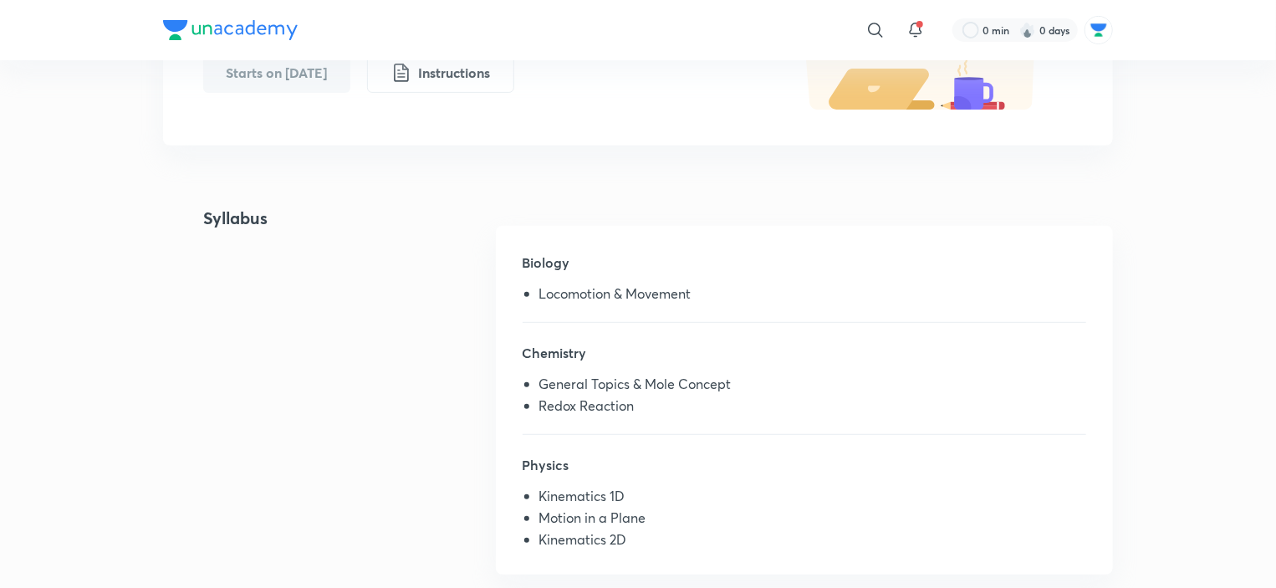
scroll to position [335, 0]
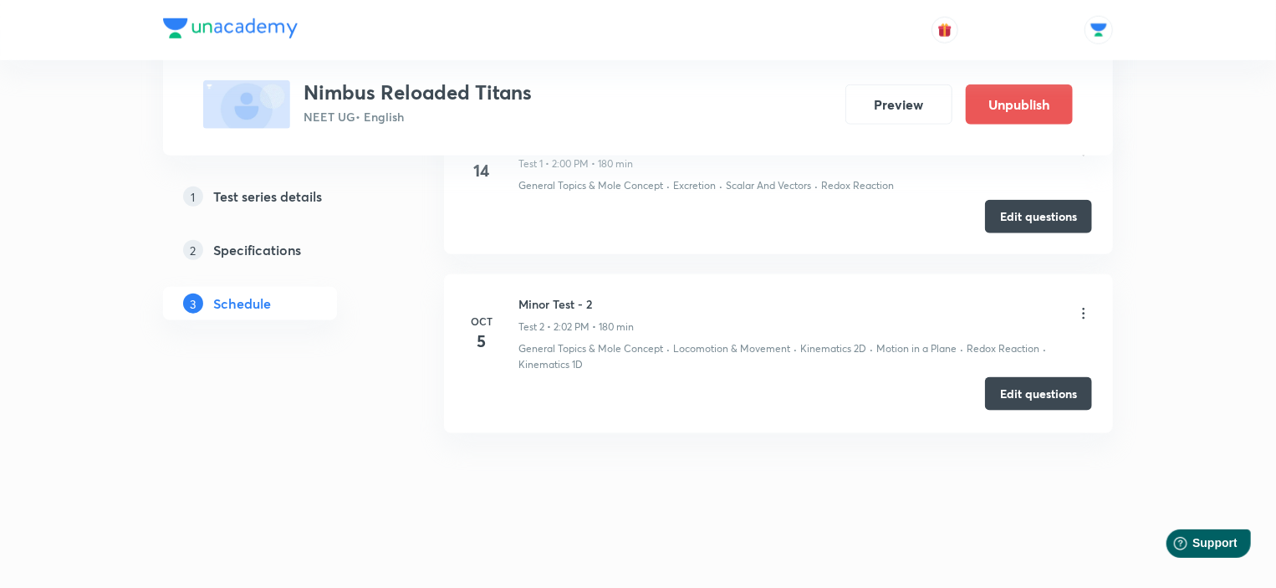
click at [1027, 386] on button "Edit questions" at bounding box center [1038, 393] width 107 height 33
click at [885, 113] on button "Preview" at bounding box center [899, 103] width 107 height 40
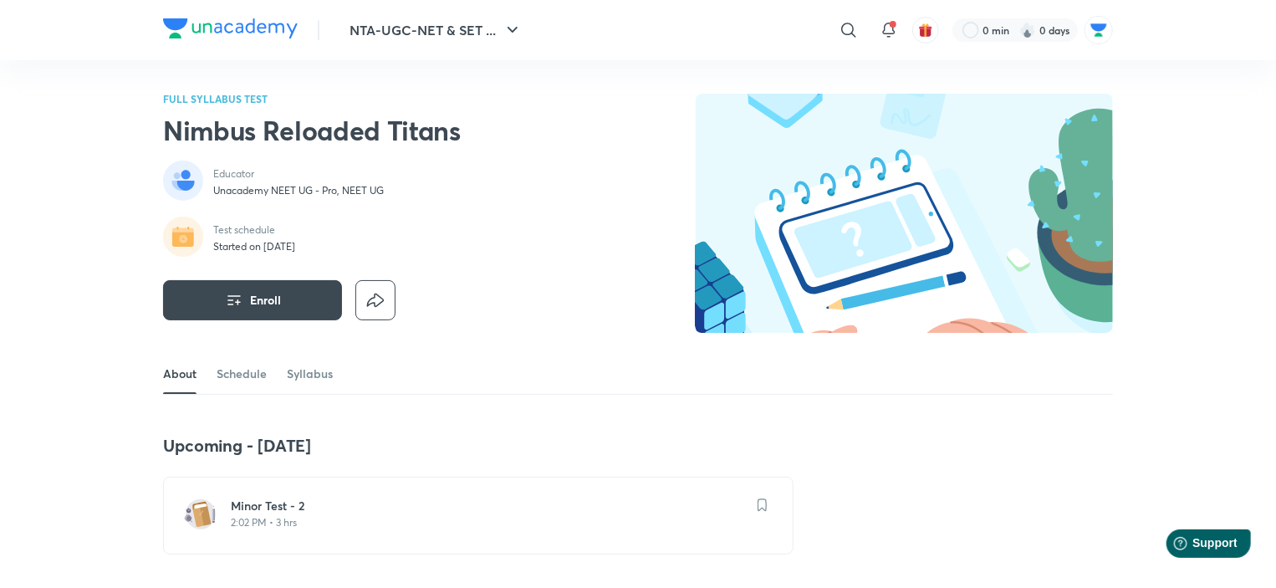
click at [346, 506] on h6 "Minor Test - 2" at bounding box center [488, 506] width 515 height 17
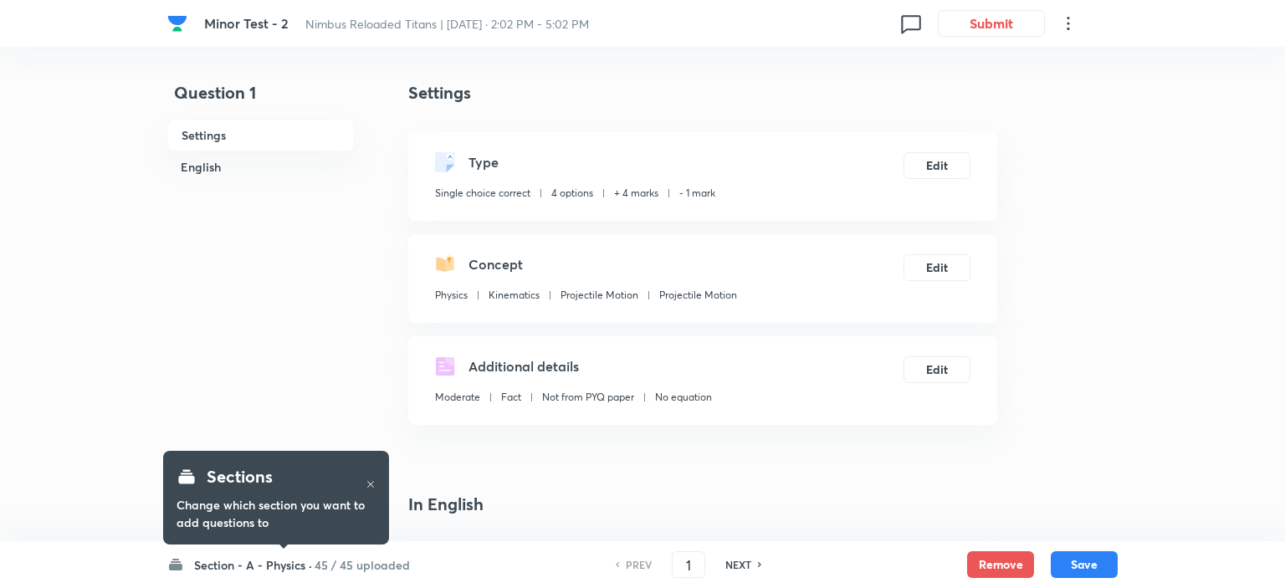
checkbox input "true"
click at [261, 558] on h6 "Section - A - Physics ·" at bounding box center [249, 565] width 118 height 18
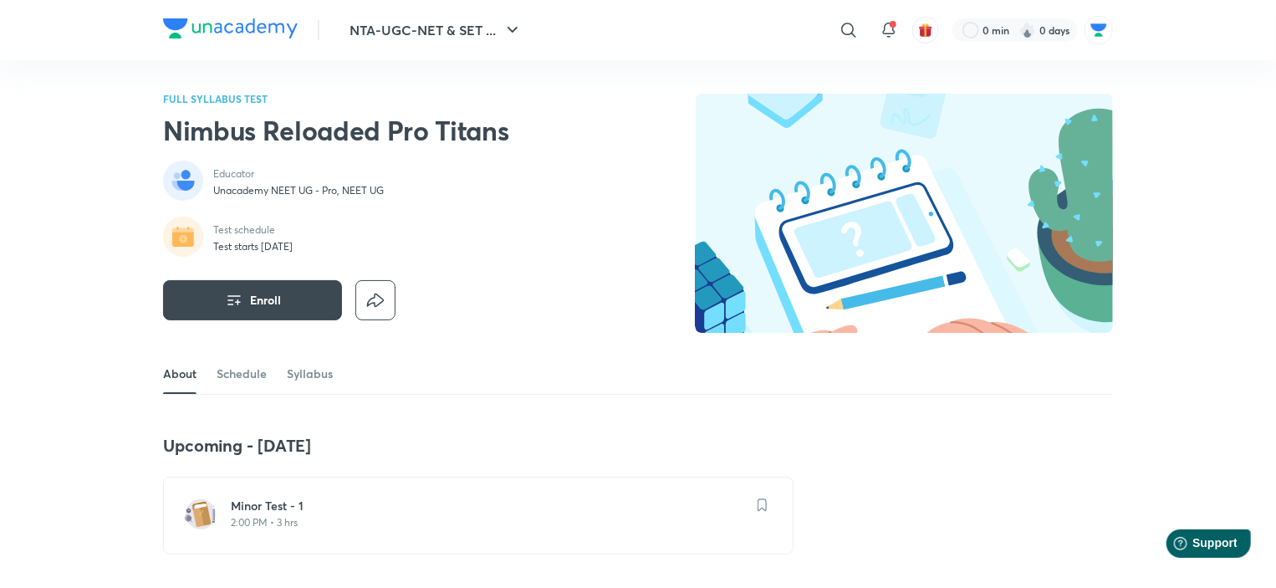
click at [262, 527] on p "2:00 PM • 3 hrs" at bounding box center [488, 522] width 515 height 13
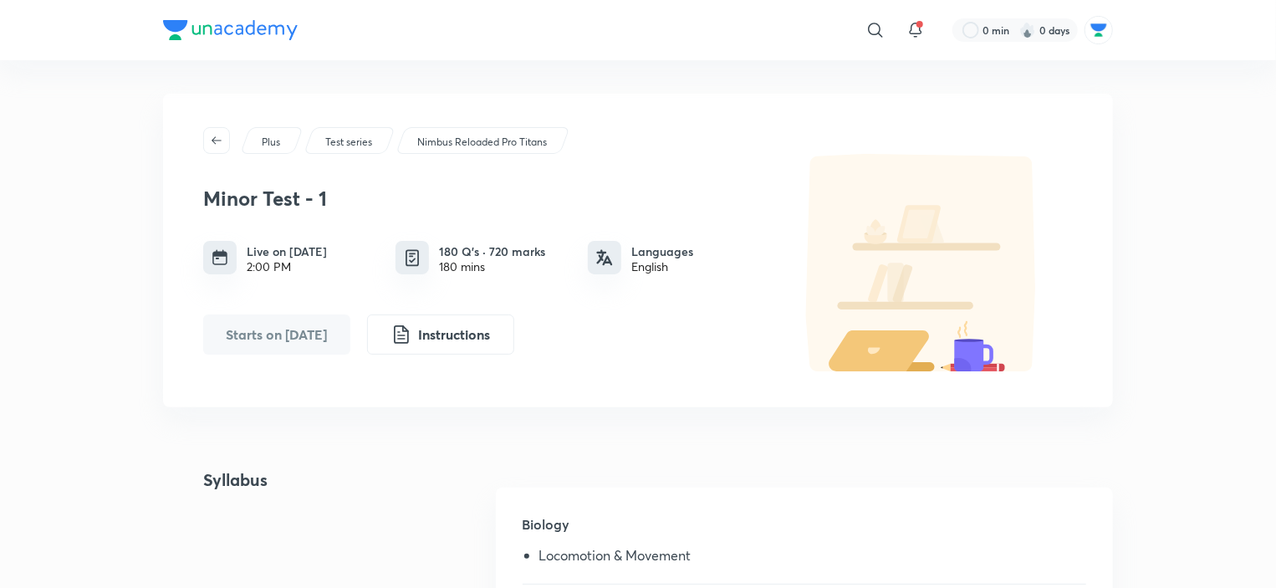
scroll to position [335, 0]
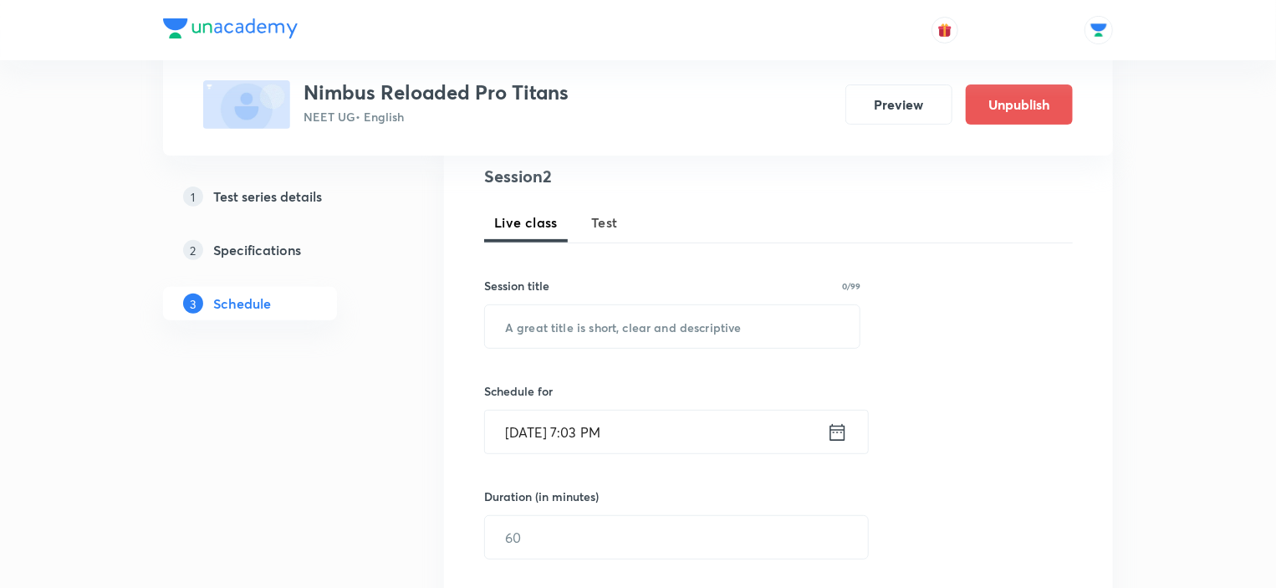
scroll to position [713, 0]
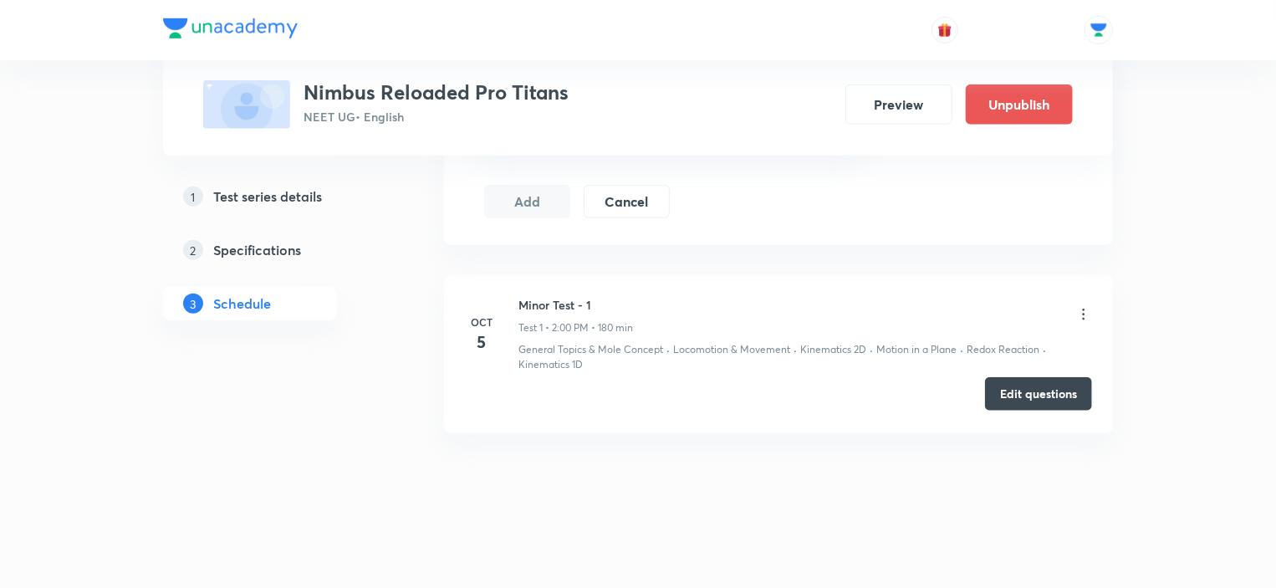
click at [1044, 391] on button "Edit questions" at bounding box center [1038, 393] width 107 height 33
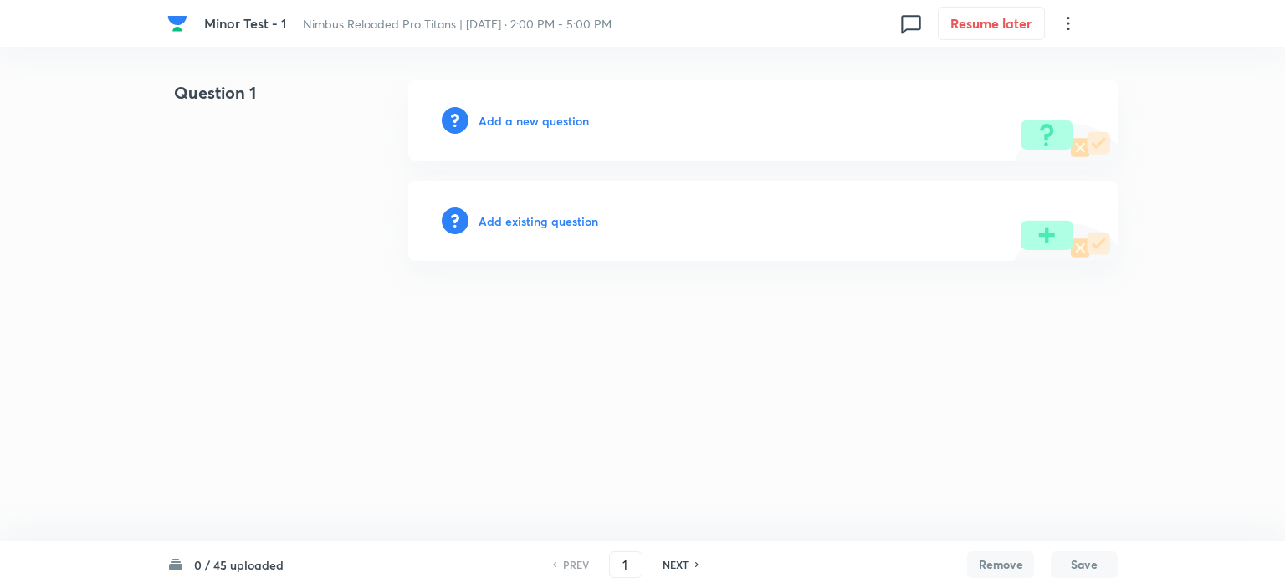
click at [244, 565] on h6 "0 / 45 uploaded" at bounding box center [238, 565] width 89 height 18
click at [237, 565] on h6 "0 / 45 uploaded" at bounding box center [238, 565] width 89 height 18
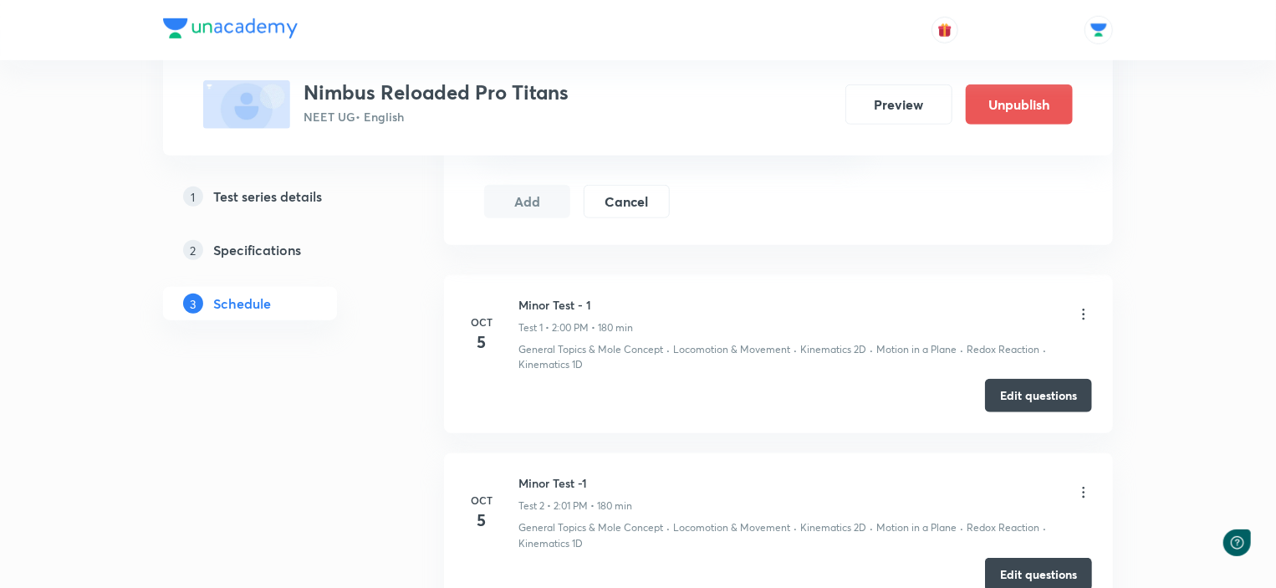
click at [1079, 310] on icon at bounding box center [1084, 314] width 17 height 17
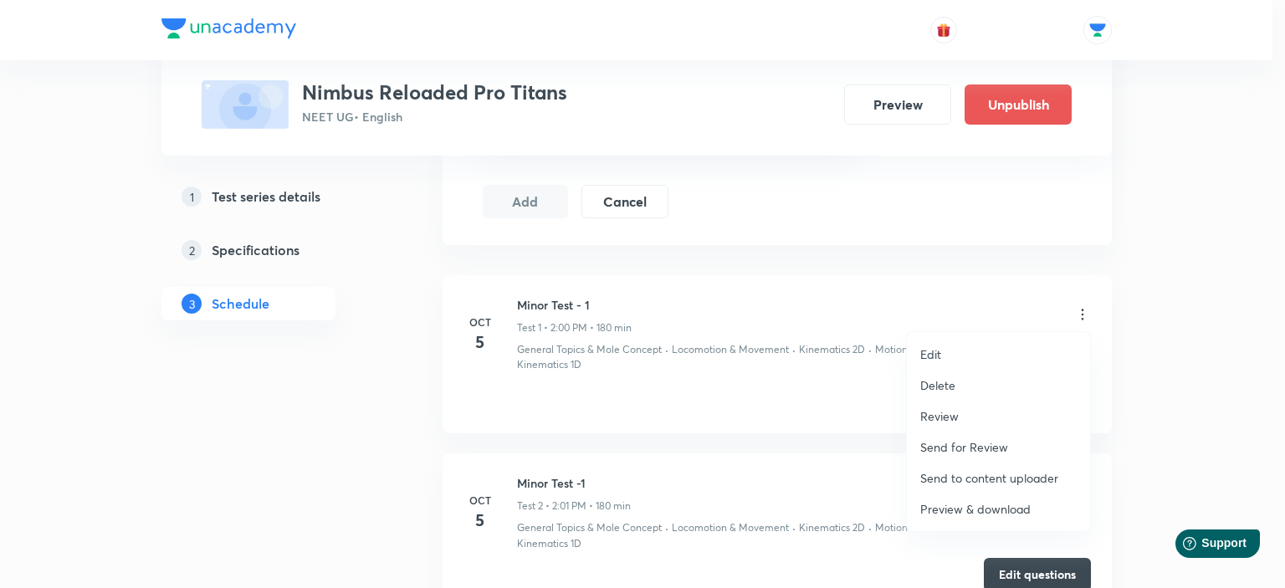
click at [934, 384] on p "Delete" at bounding box center [937, 385] width 35 height 18
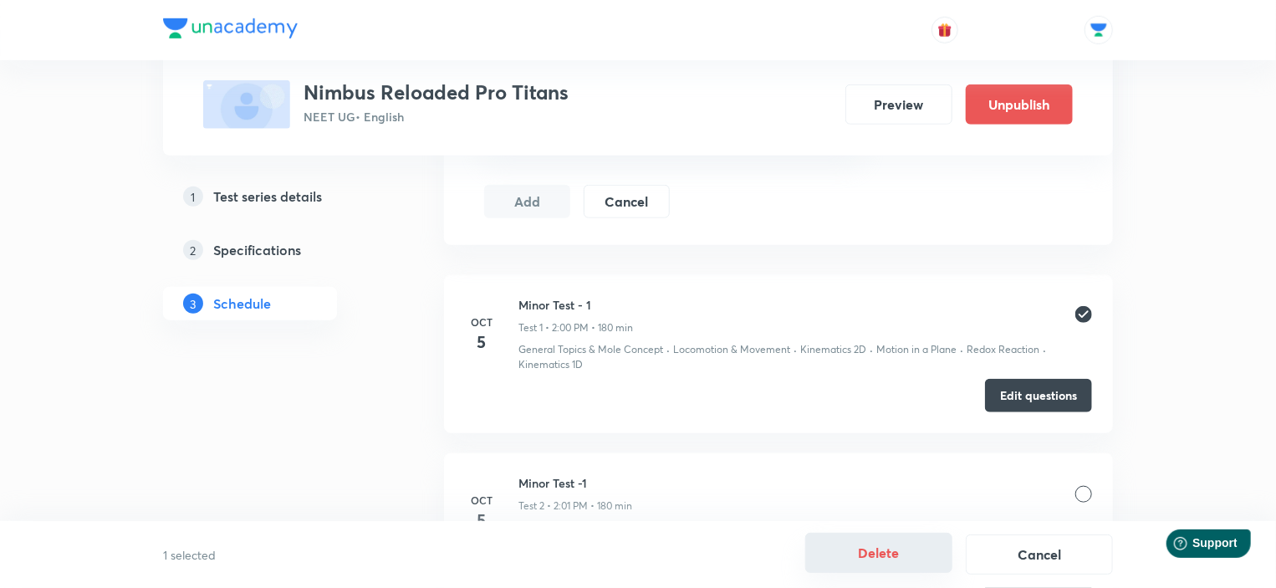
click at [890, 550] on button "Delete" at bounding box center [878, 553] width 147 height 40
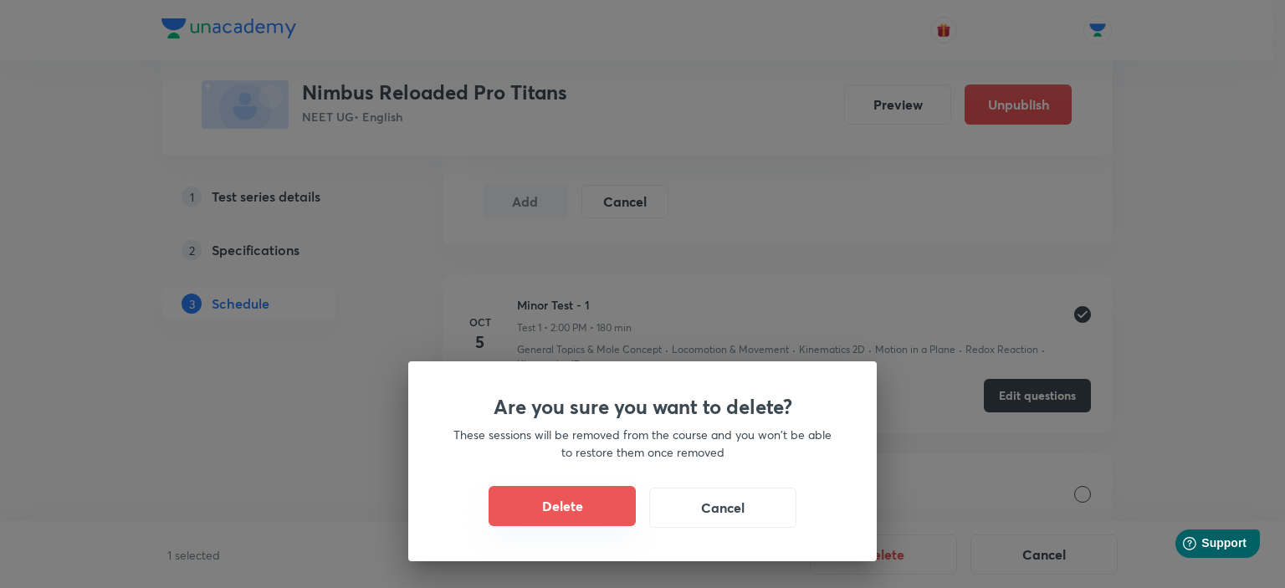
click at [580, 514] on button "Delete" at bounding box center [561, 506] width 147 height 40
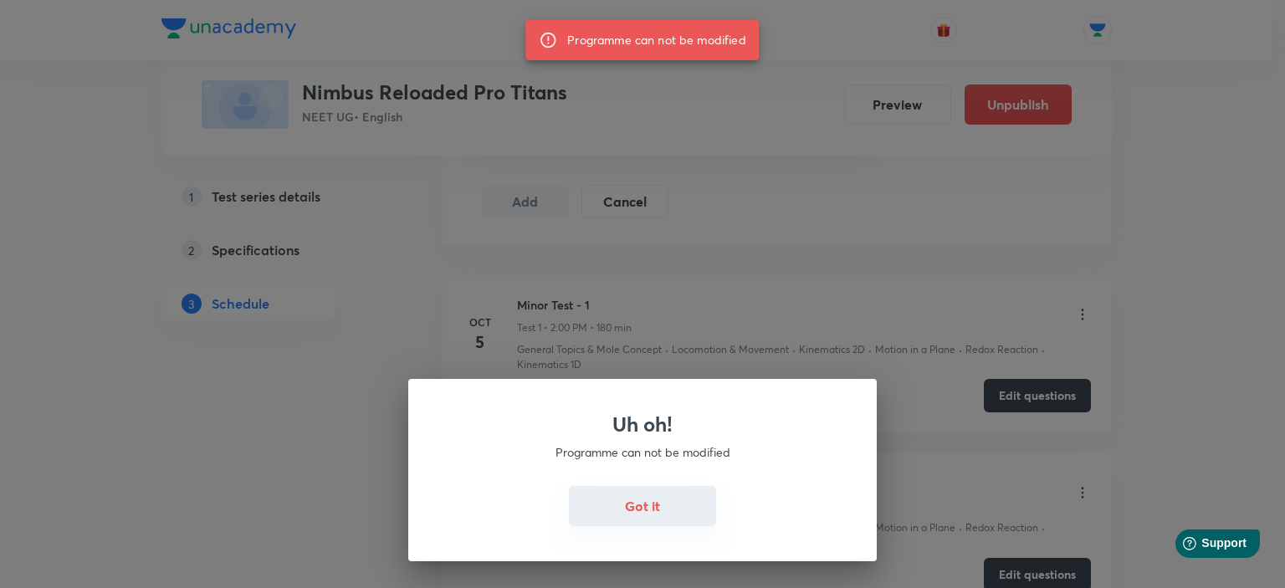
click at [641, 515] on button "Got it" at bounding box center [642, 506] width 147 height 40
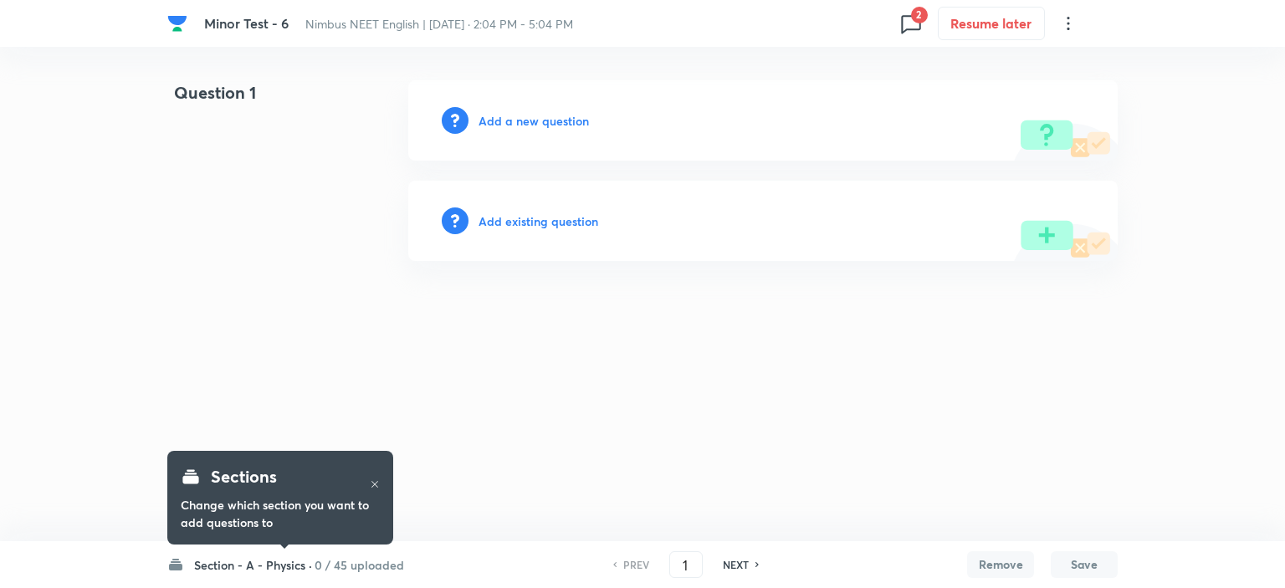
click at [336, 558] on h6 "0 / 45 uploaded" at bounding box center [358, 565] width 89 height 18
